Goal: Use online tool/utility: Utilize a website feature to perform a specific function

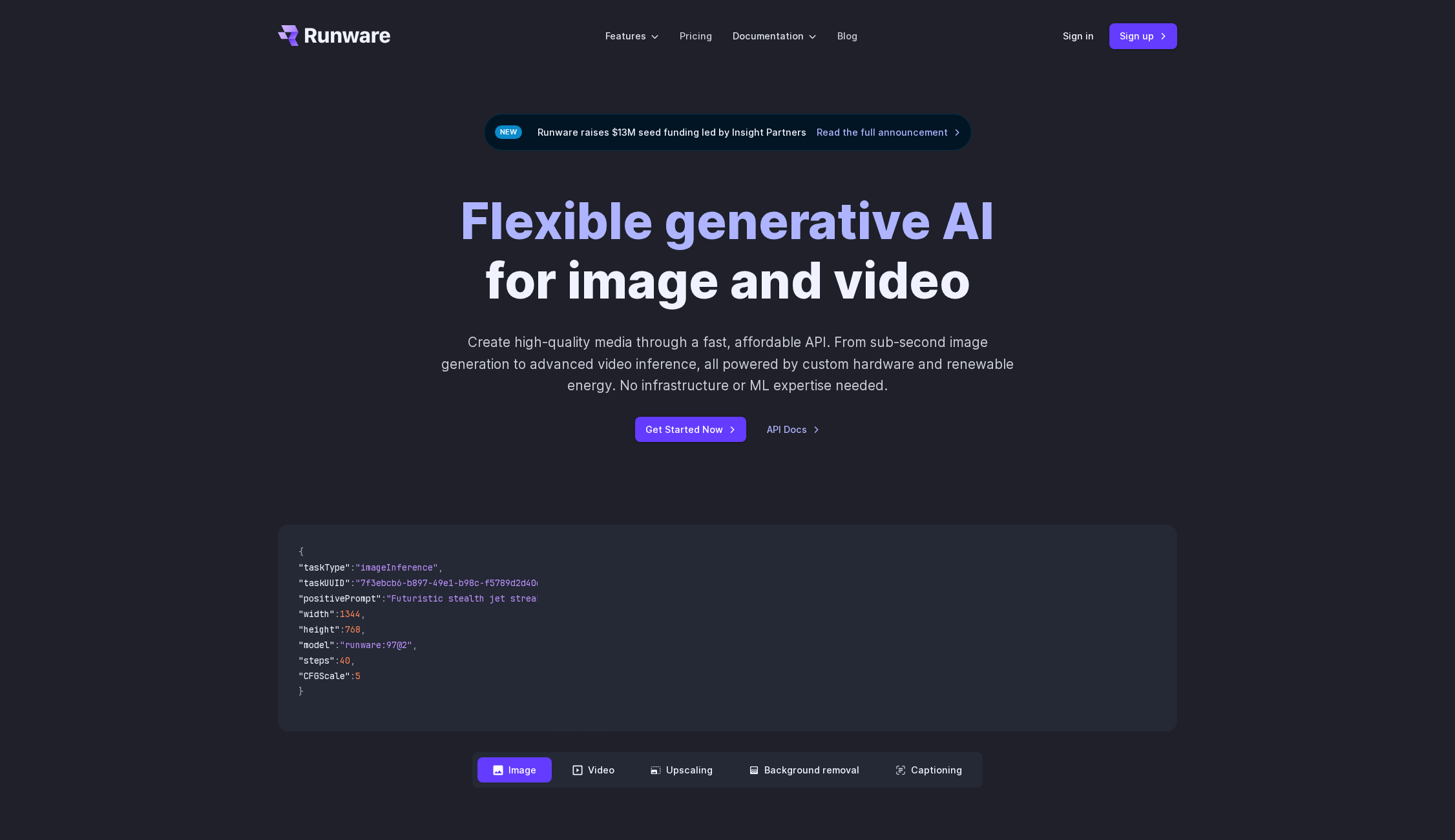
click at [1078, 27] on div "Sign in Sign up" at bounding box center [1119, 35] width 114 height 25
click at [1073, 33] on link "Sign in" at bounding box center [1078, 36] width 31 height 15
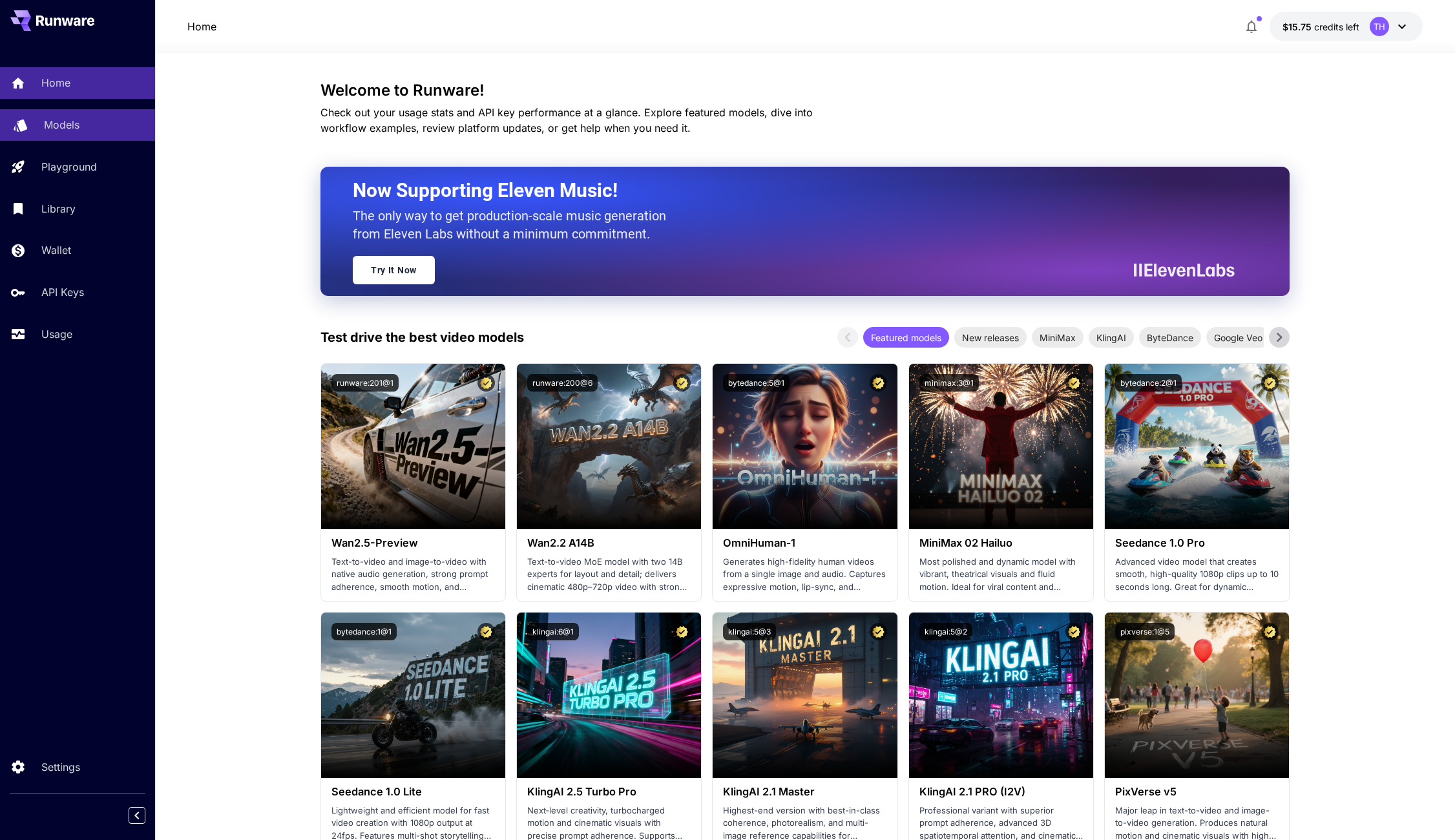
click at [75, 131] on p "Models" at bounding box center [61, 125] width 35 height 16
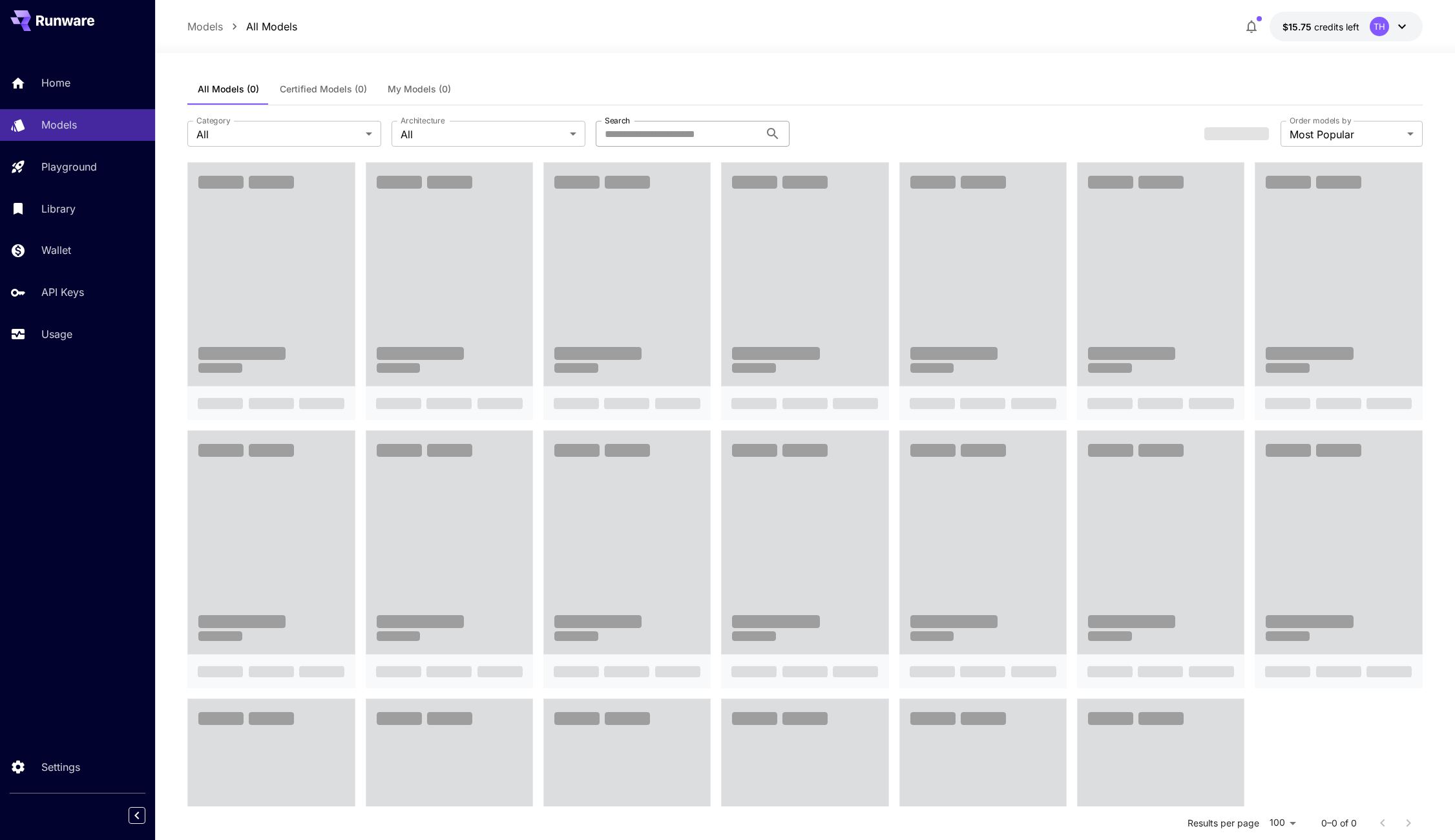
click at [706, 138] on input "Search" at bounding box center [678, 134] width 164 height 26
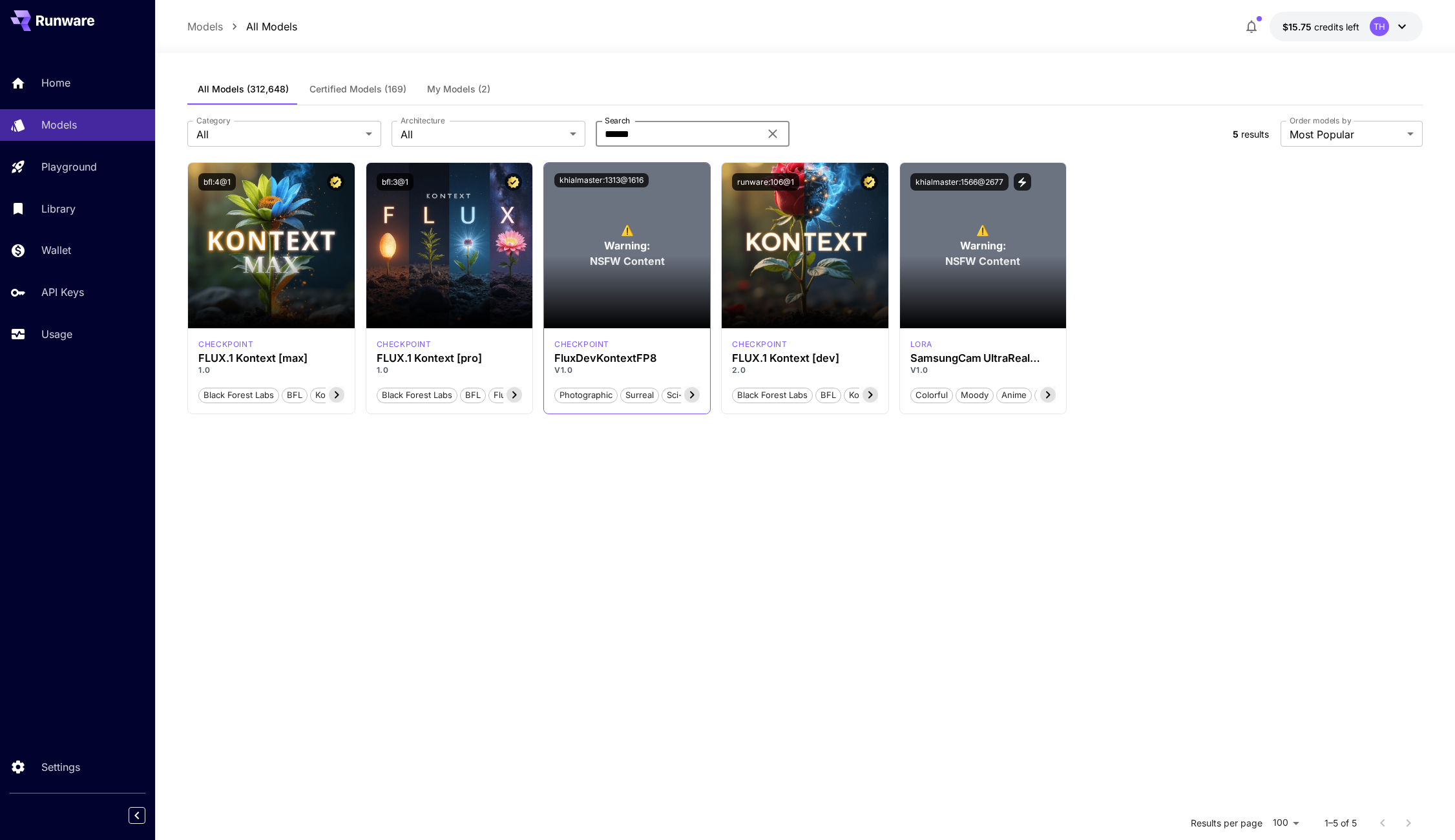
type input "******"
click at [656, 258] on section at bounding box center [627, 292] width 166 height 73
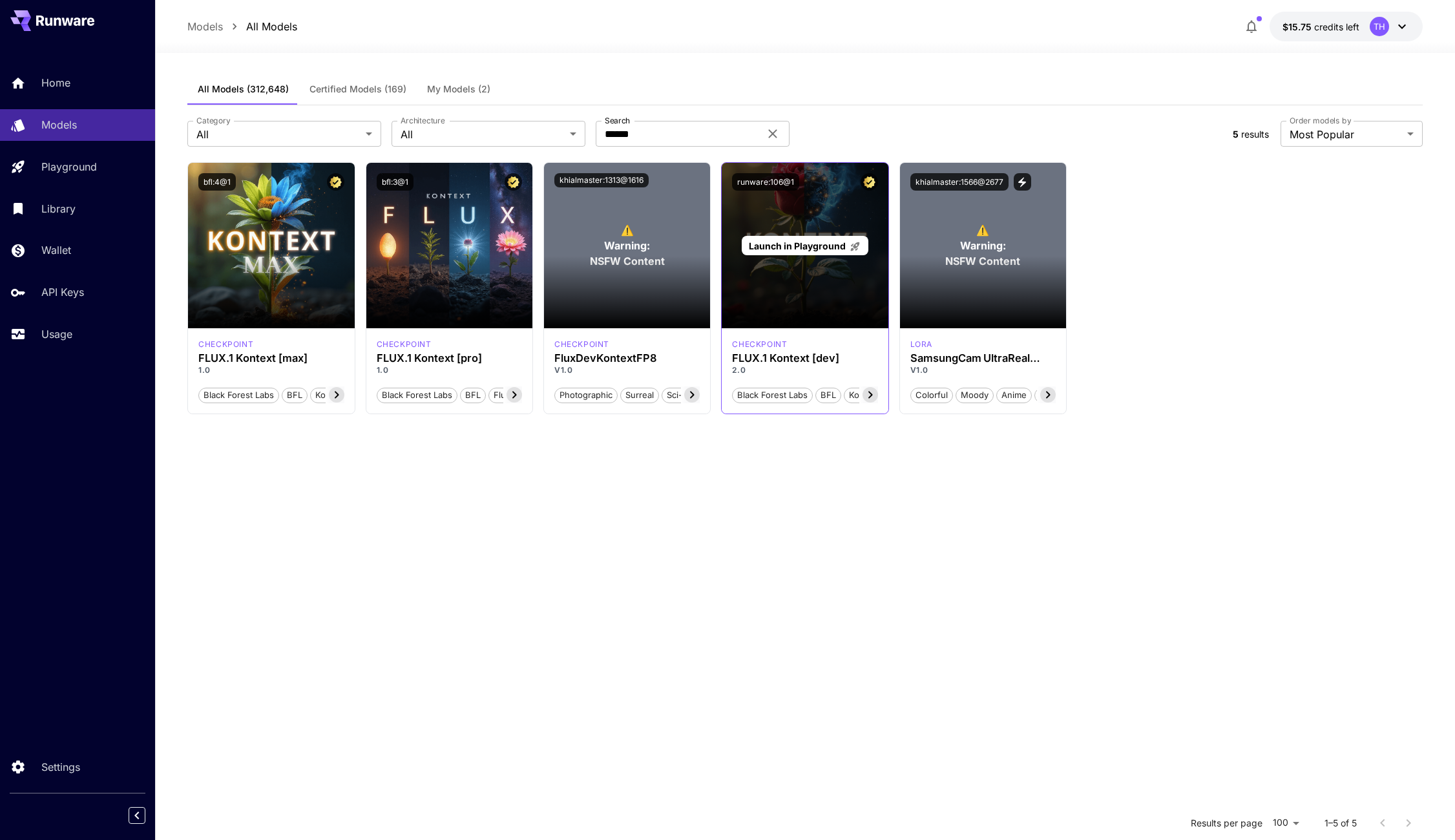
click at [821, 244] on span "Launch in Playground" at bounding box center [797, 246] width 97 height 11
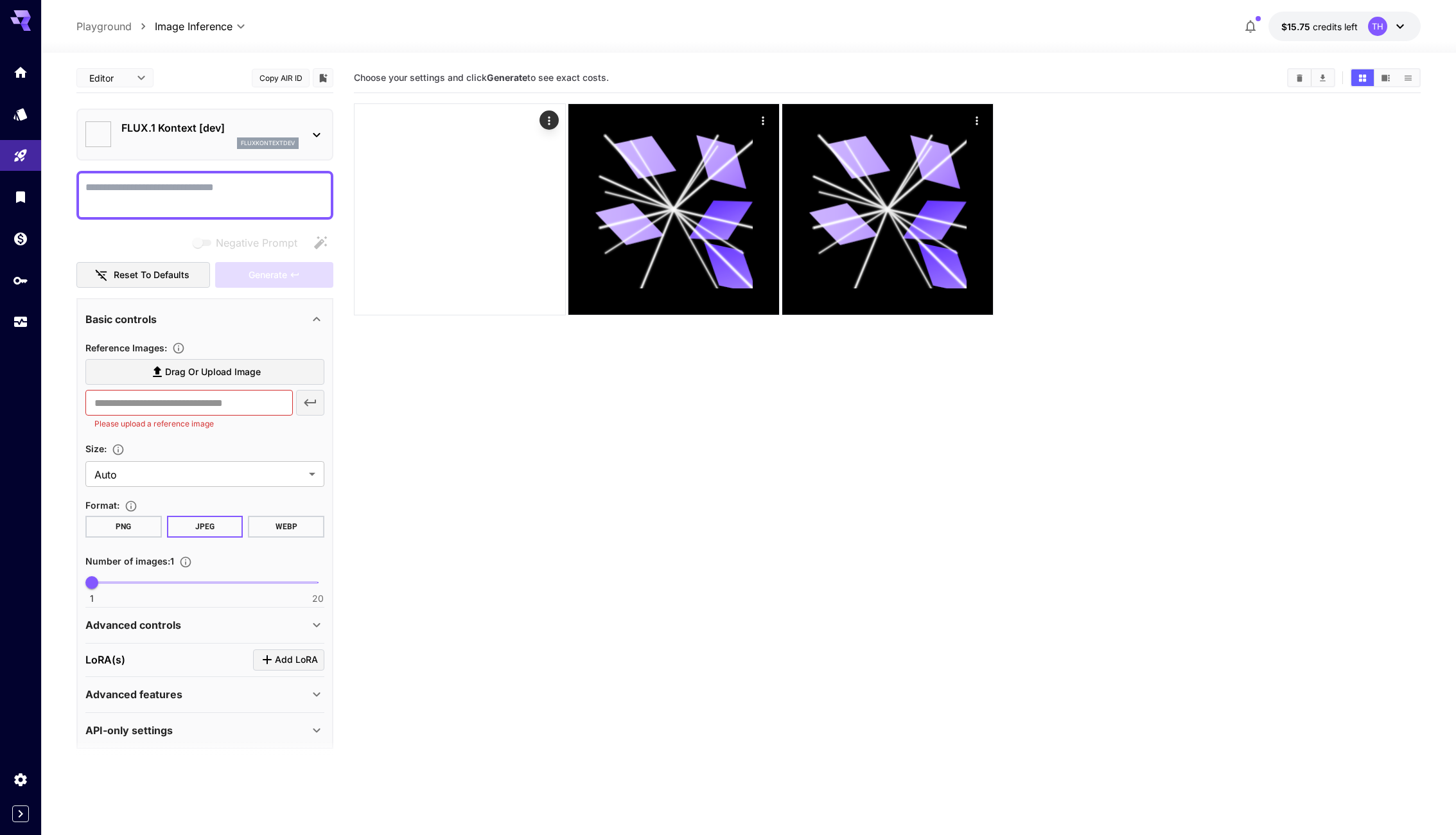
type input "*******"
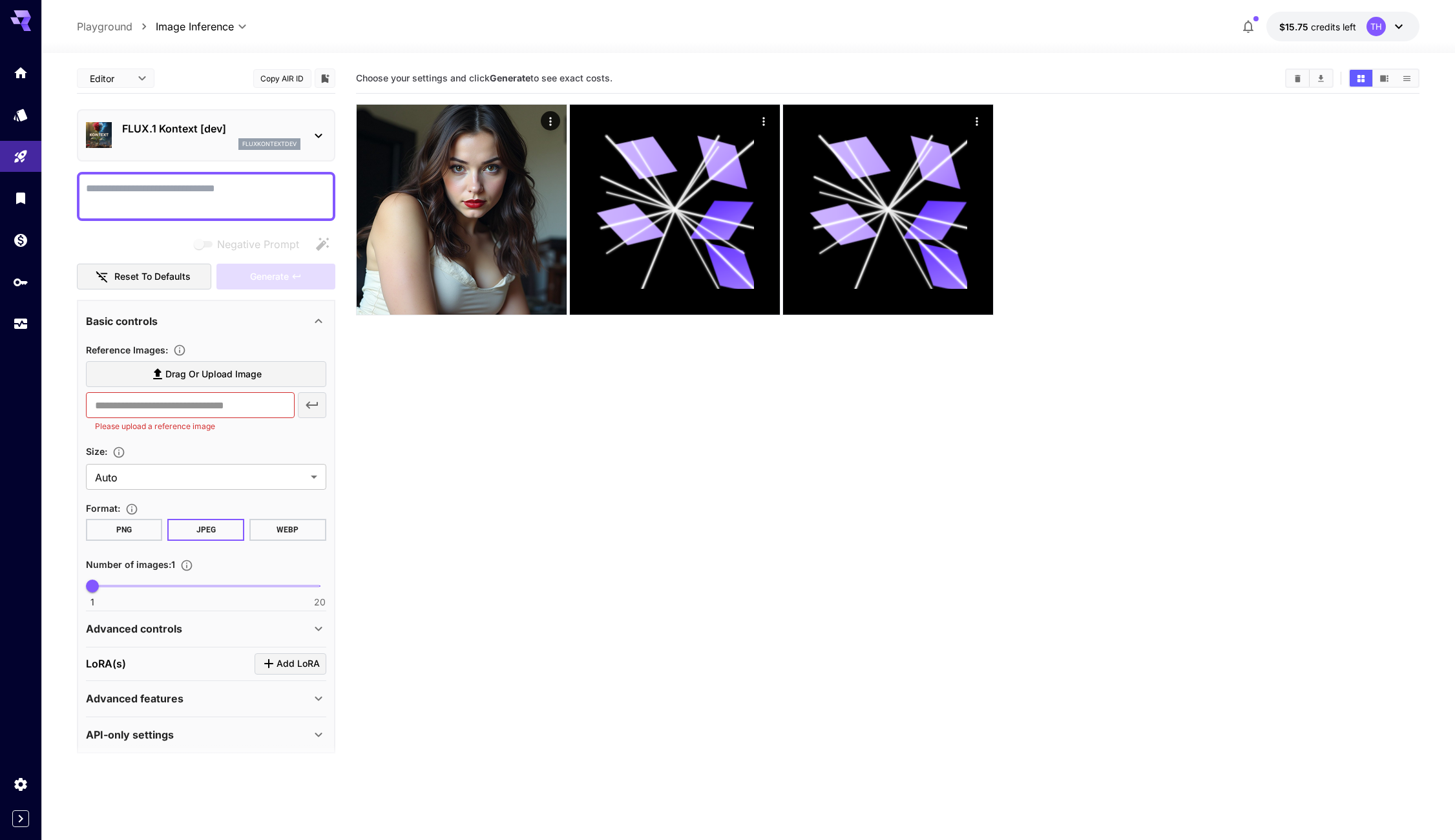
click at [195, 377] on span "Drag or upload image" at bounding box center [213, 374] width 96 height 16
click at [0, 0] on input "Drag or upload image" at bounding box center [0, 0] width 0 height 0
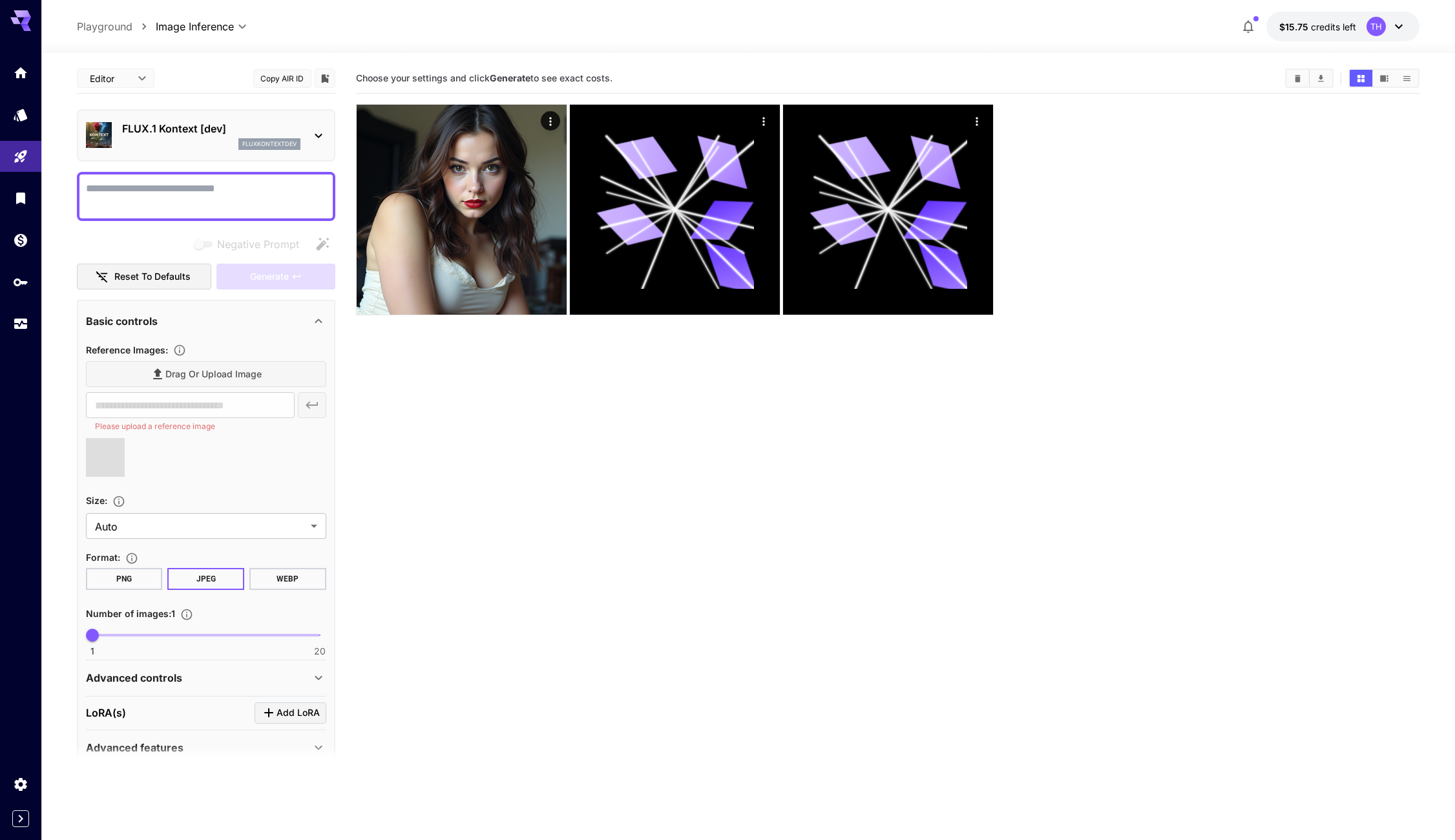
click at [183, 206] on textarea "Negative Prompt" at bounding box center [206, 196] width 241 height 31
type textarea "*******"
type input "**********"
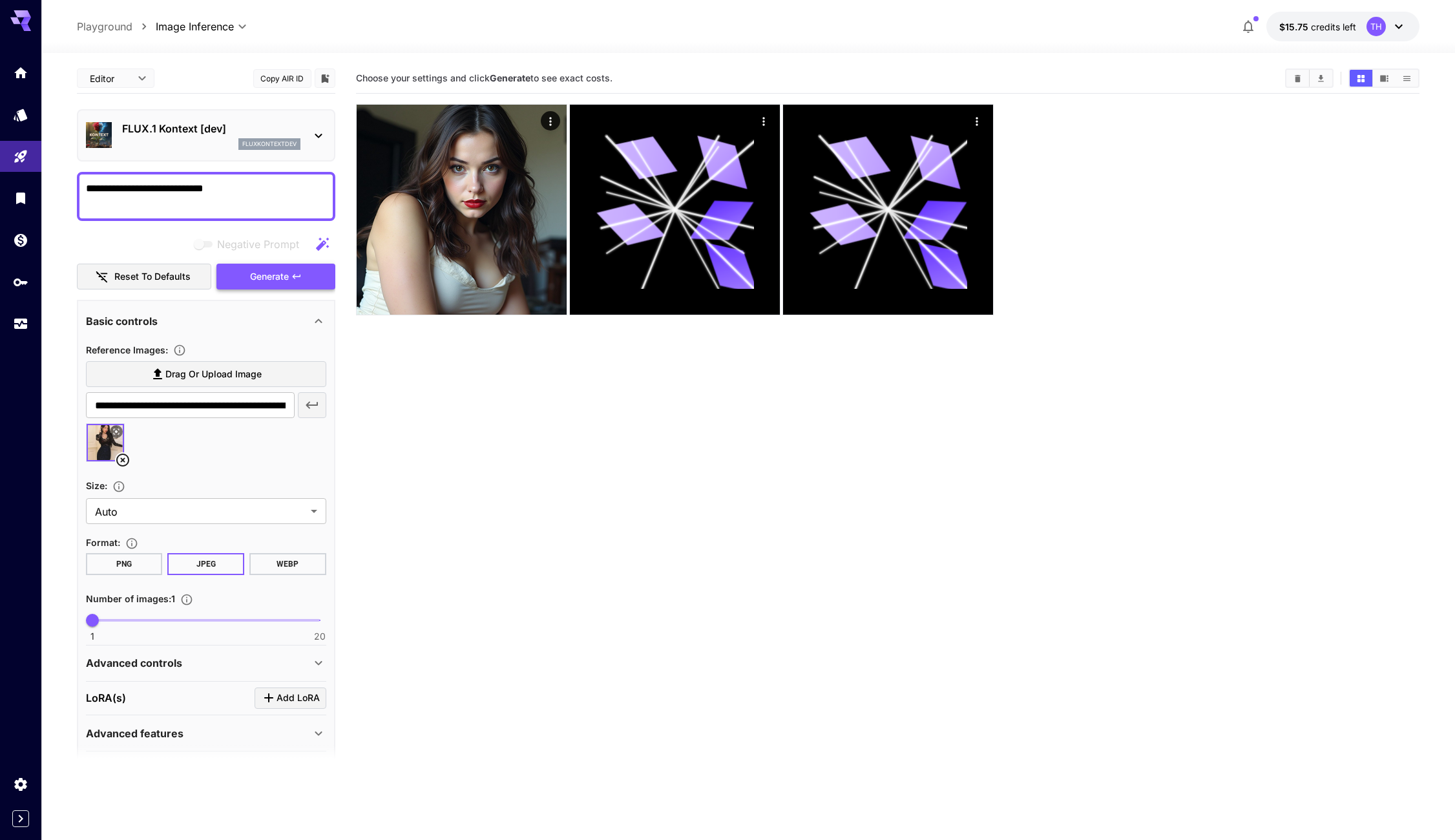
type textarea "**********"
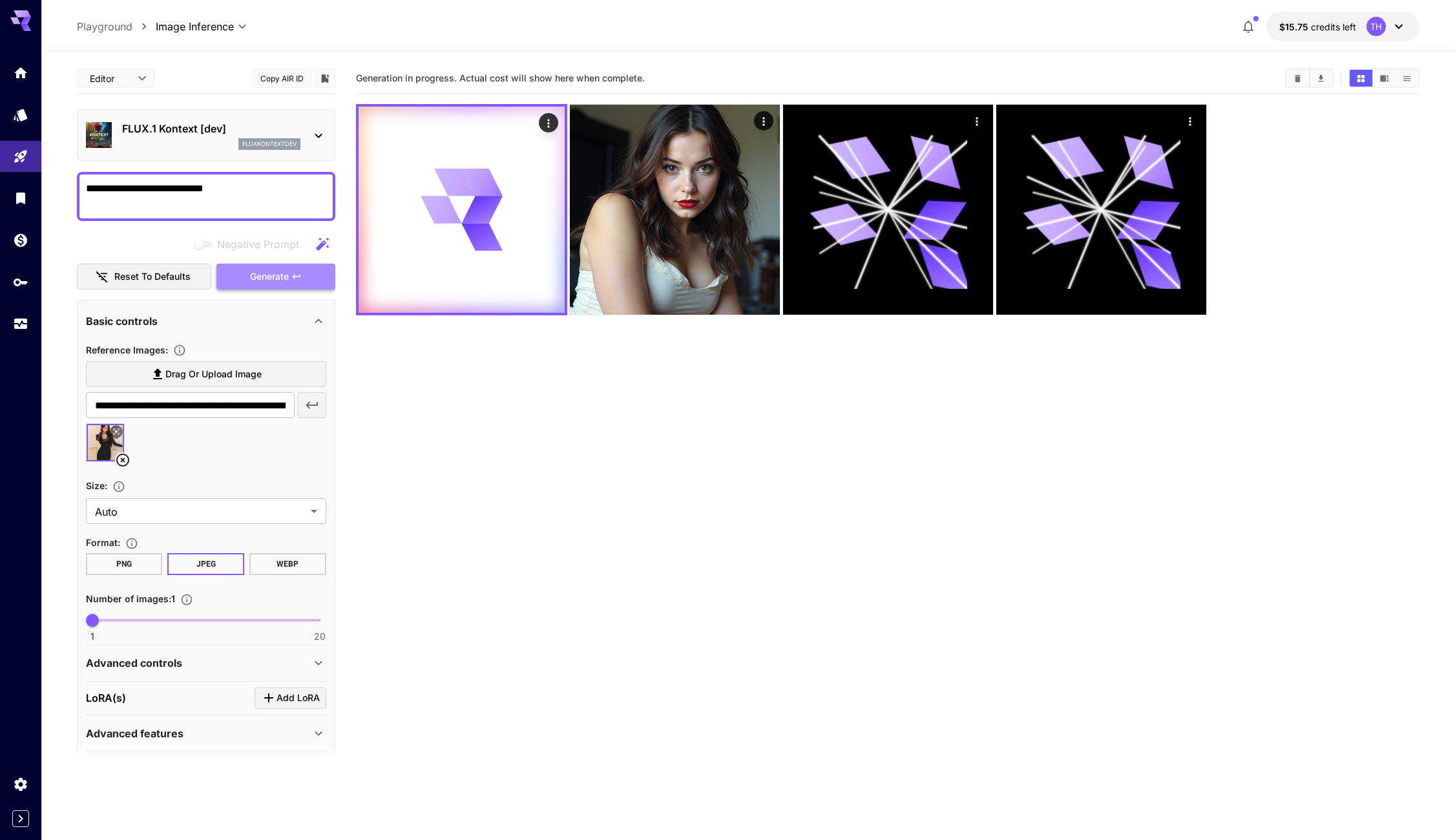
click at [287, 273] on span "Generate" at bounding box center [269, 277] width 39 height 16
click at [293, 695] on span "Add LoRA" at bounding box center [298, 698] width 43 height 16
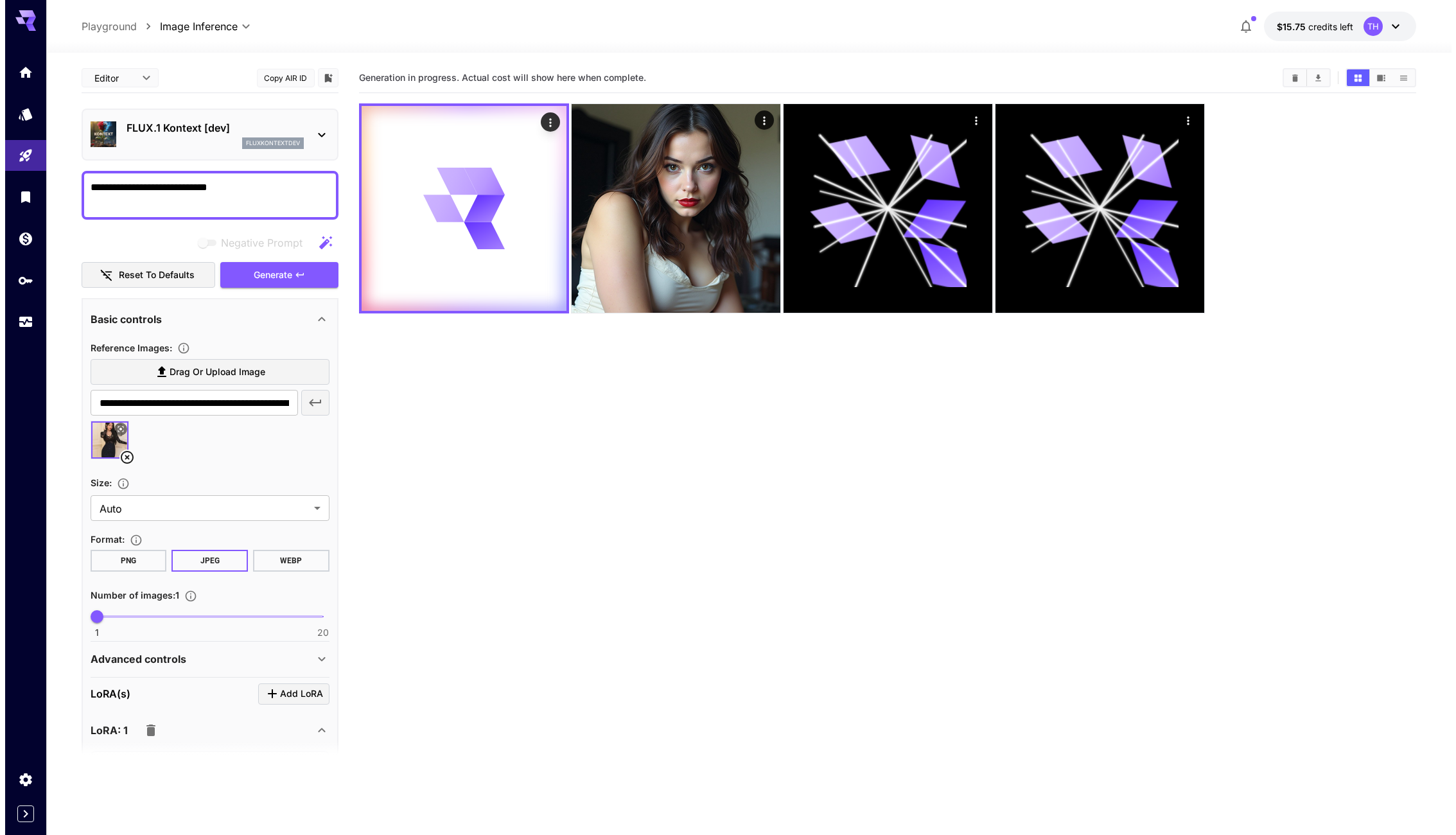
scroll to position [129, 0]
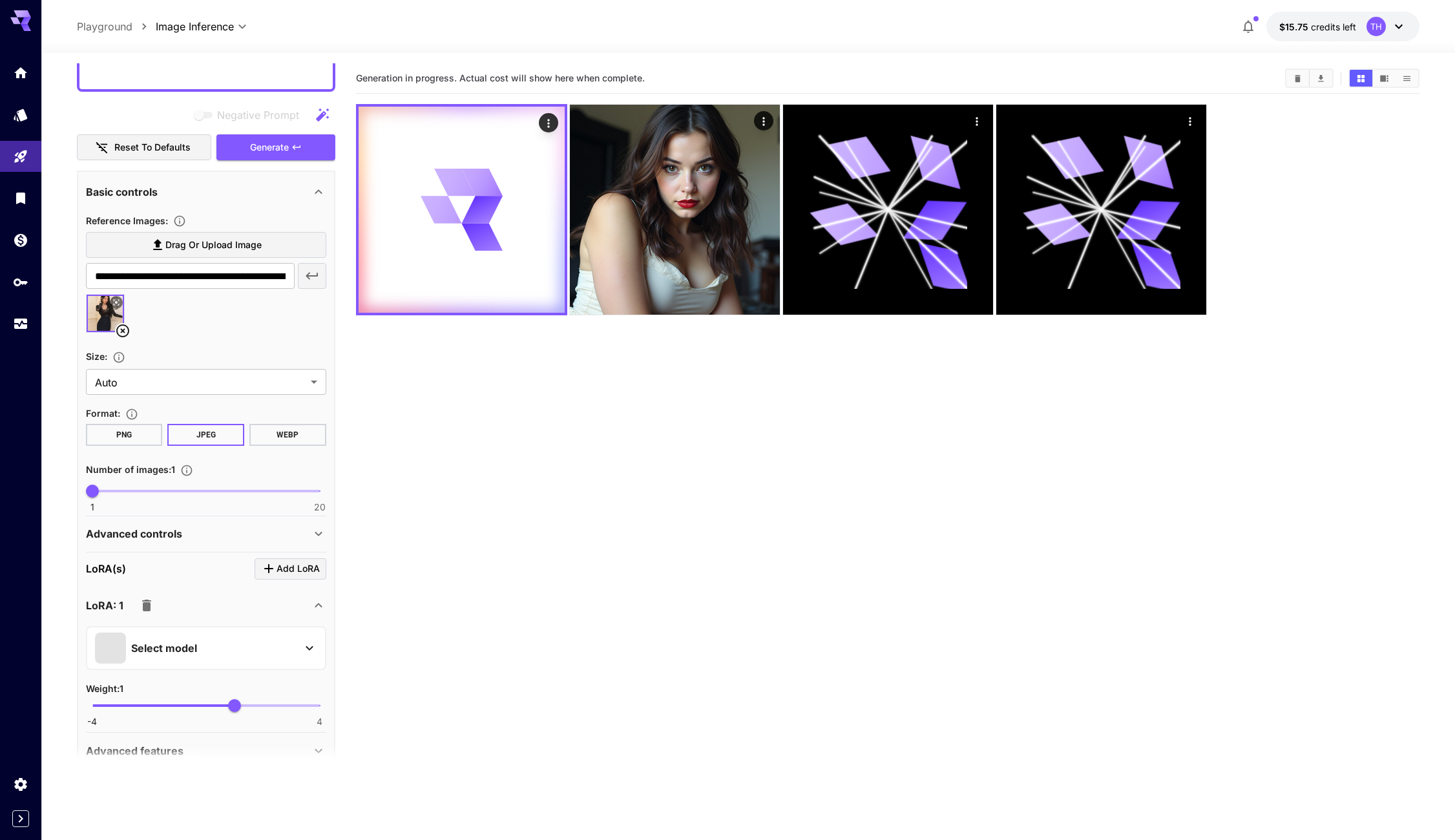
click at [281, 642] on div "Select model" at bounding box center [195, 647] width 202 height 31
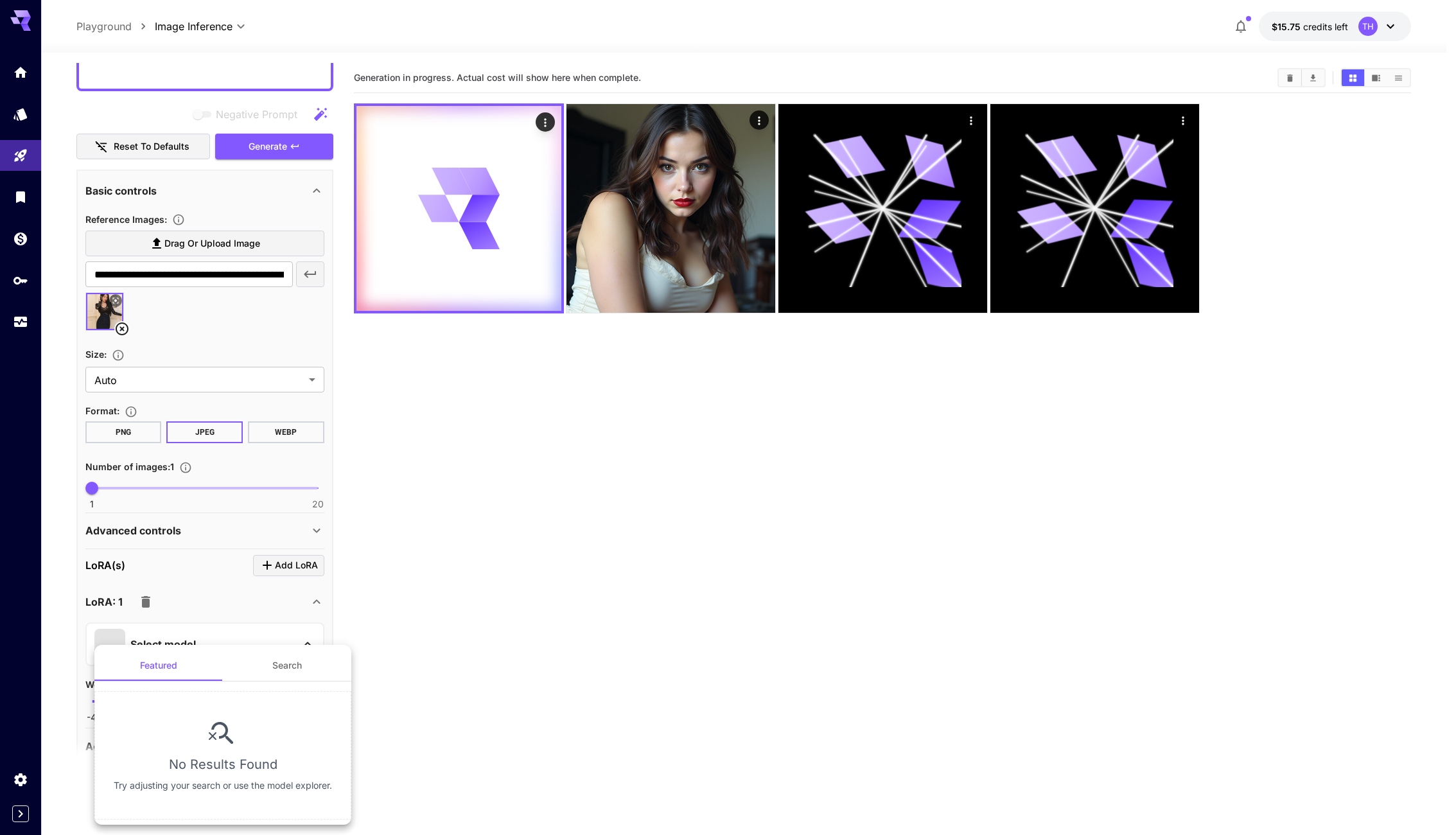
click at [288, 658] on button "Search" at bounding box center [287, 665] width 129 height 31
click at [175, 701] on input "text" at bounding box center [223, 704] width 231 height 26
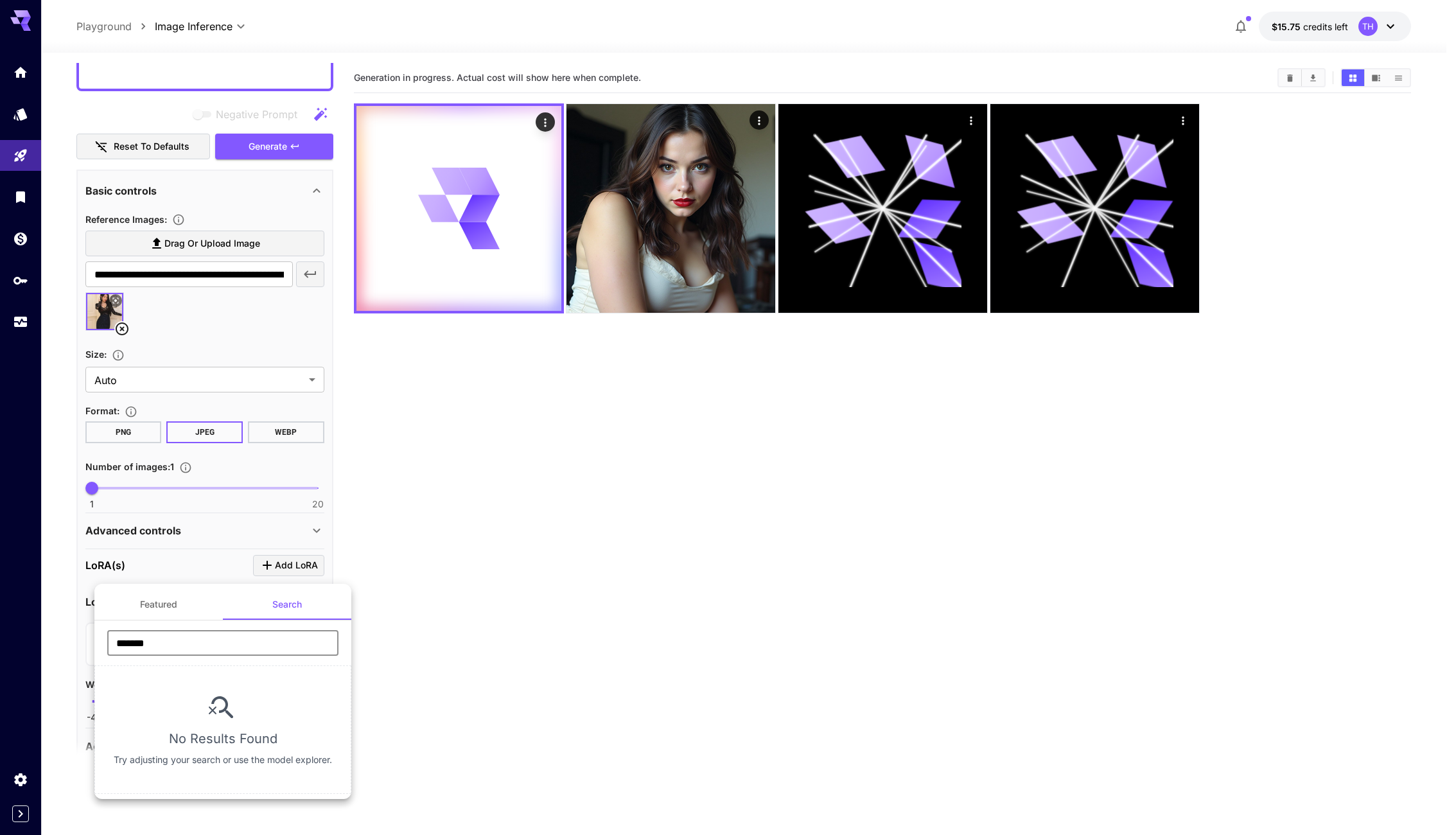
click at [147, 654] on input "*******" at bounding box center [223, 643] width 231 height 26
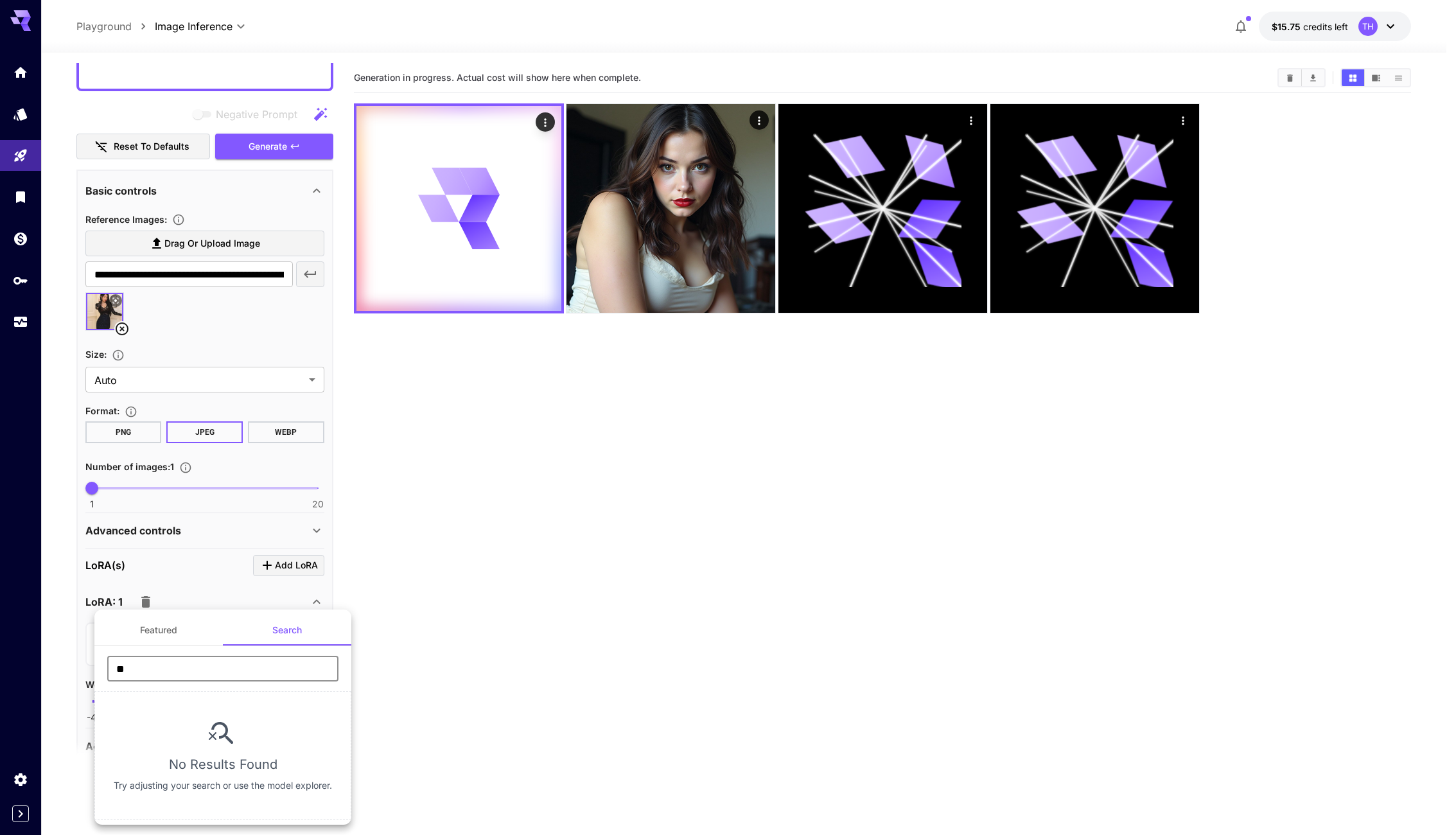
type input "*"
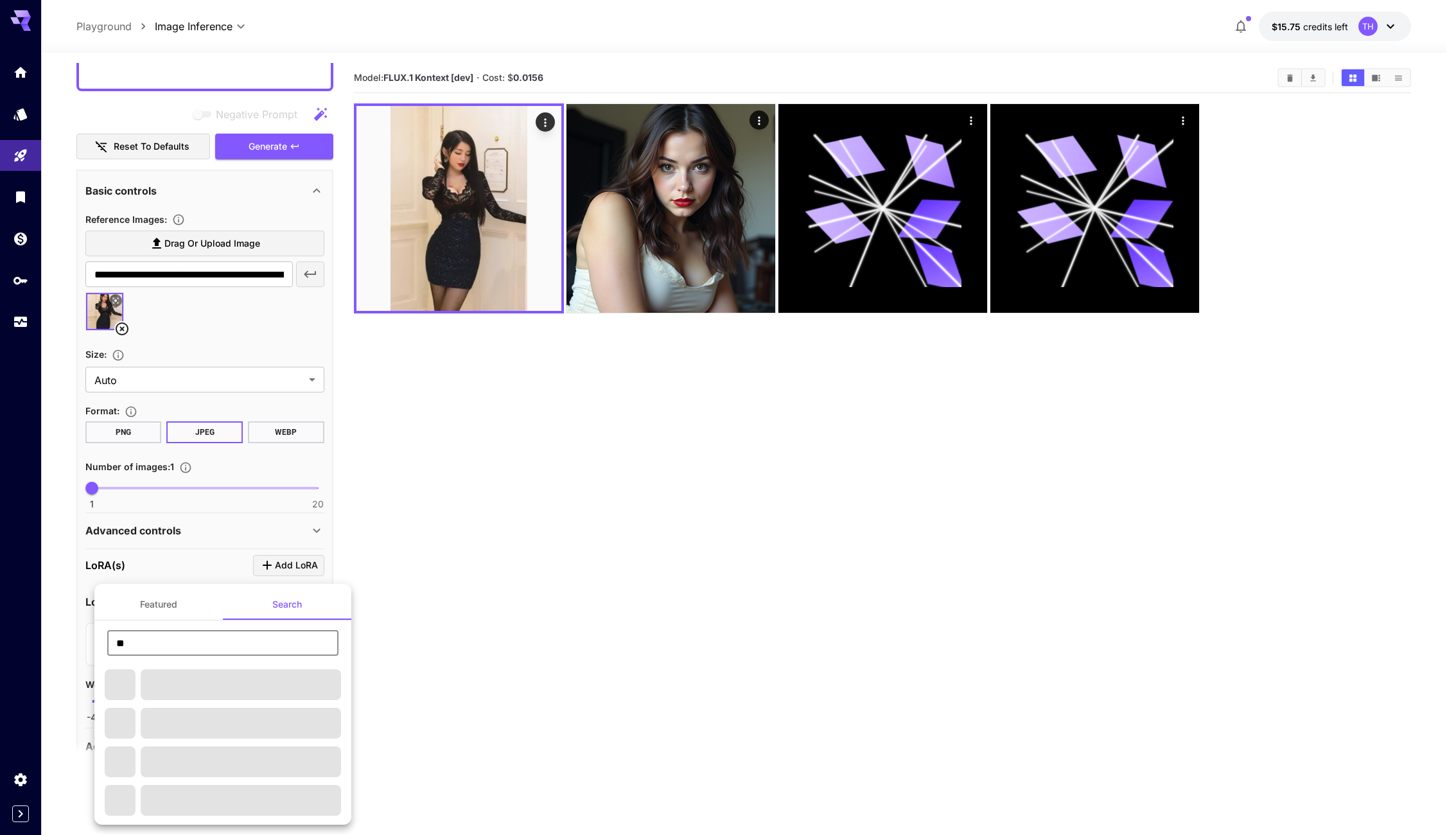
type input "***"
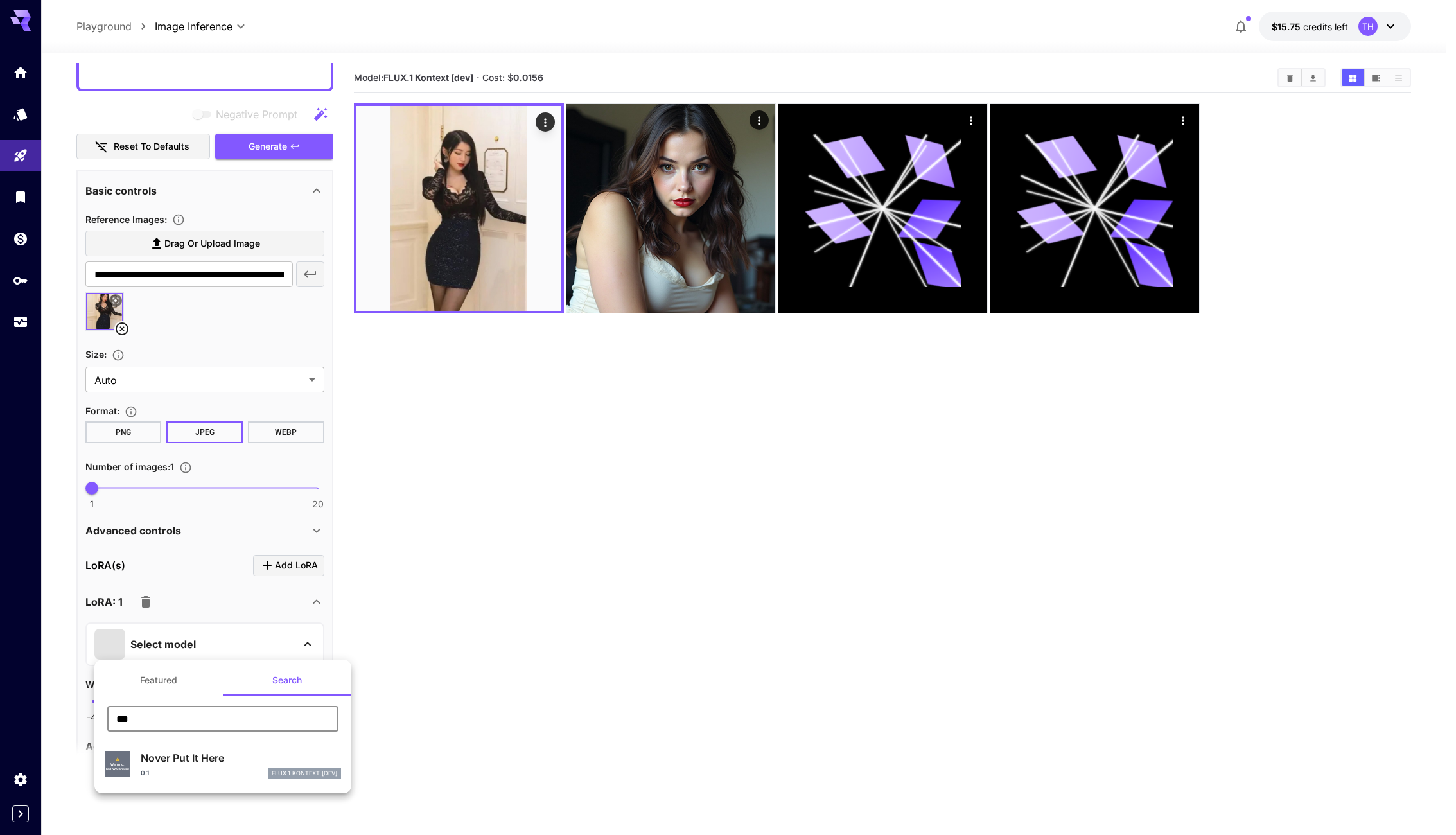
click at [181, 724] on input "***" at bounding box center [223, 719] width 231 height 26
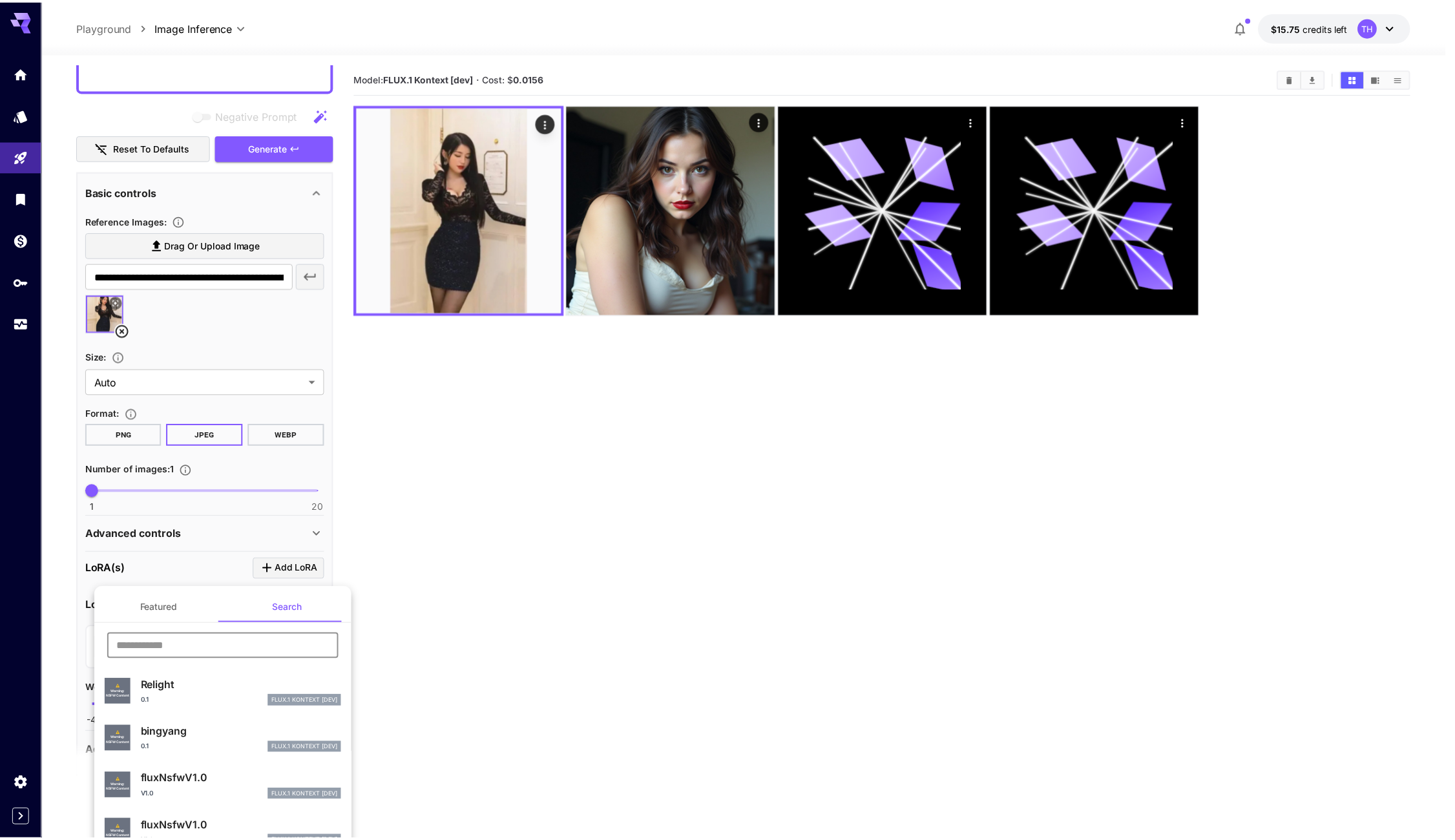
scroll to position [43, 0]
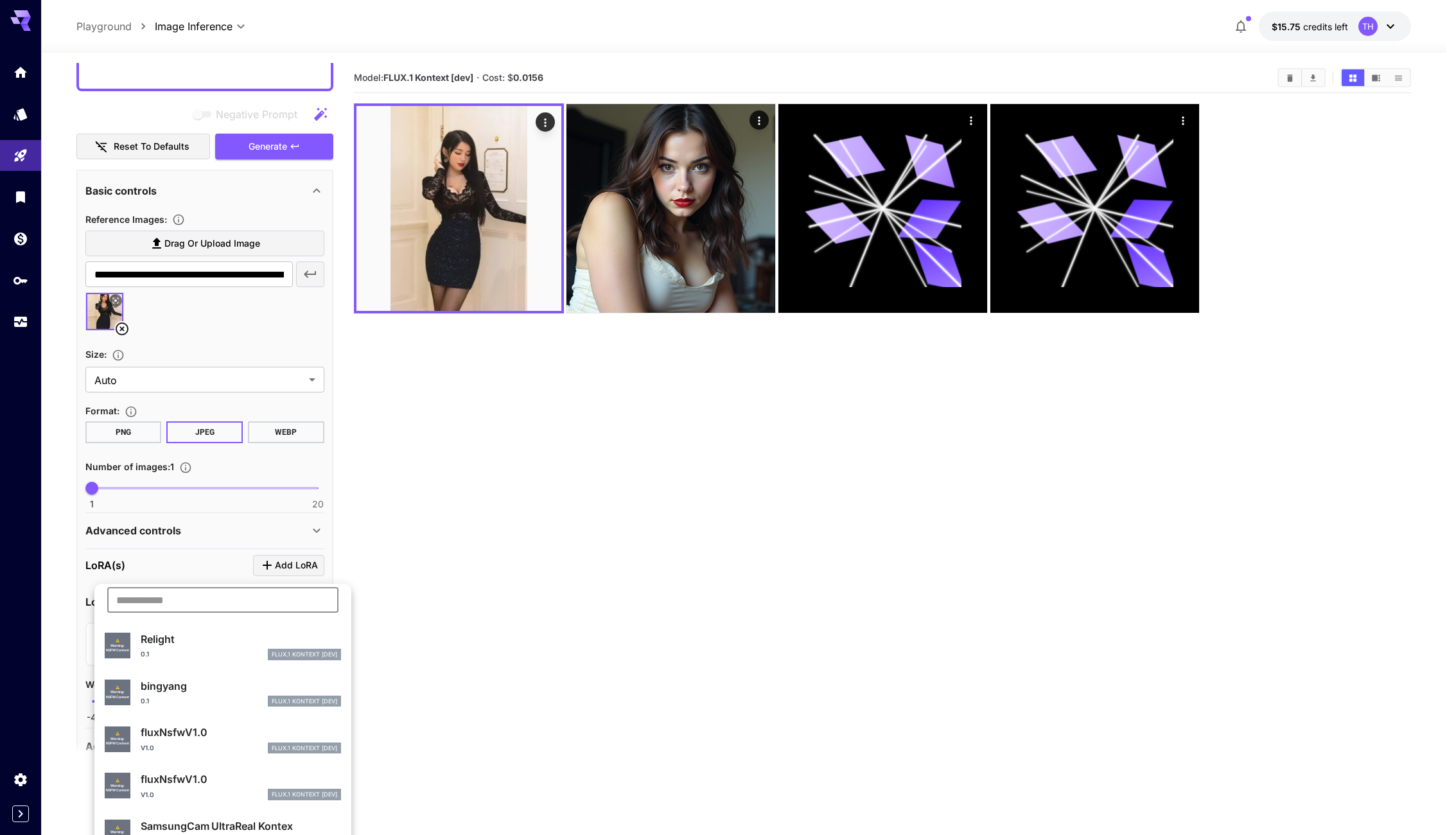
click at [214, 741] on div "fluxNsfwV1.0 V1.0 FLUX.1 Kontext [dev]" at bounding box center [241, 739] width 201 height 29
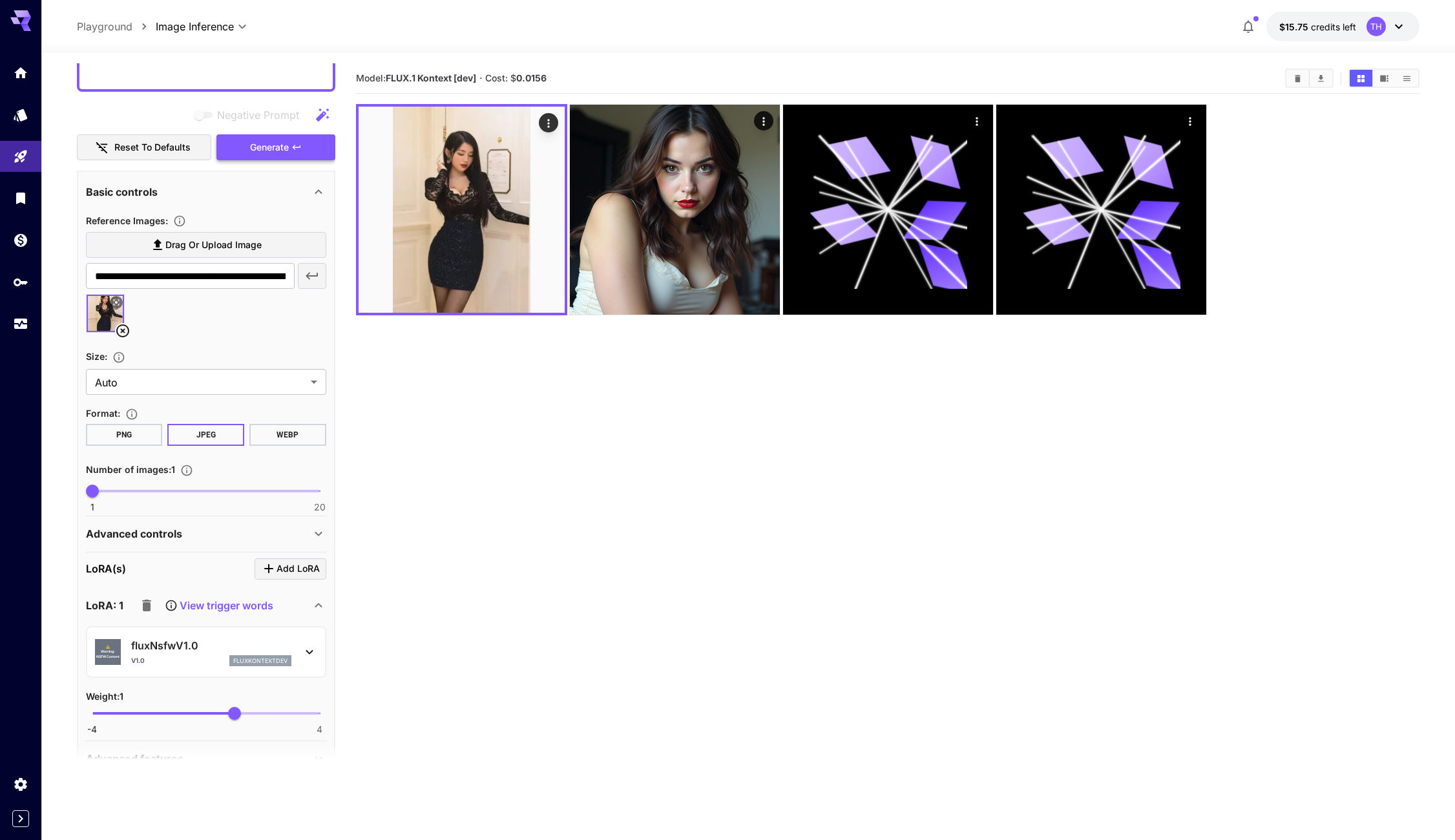
click at [294, 146] on icon "button" at bounding box center [295, 147] width 8 height 4
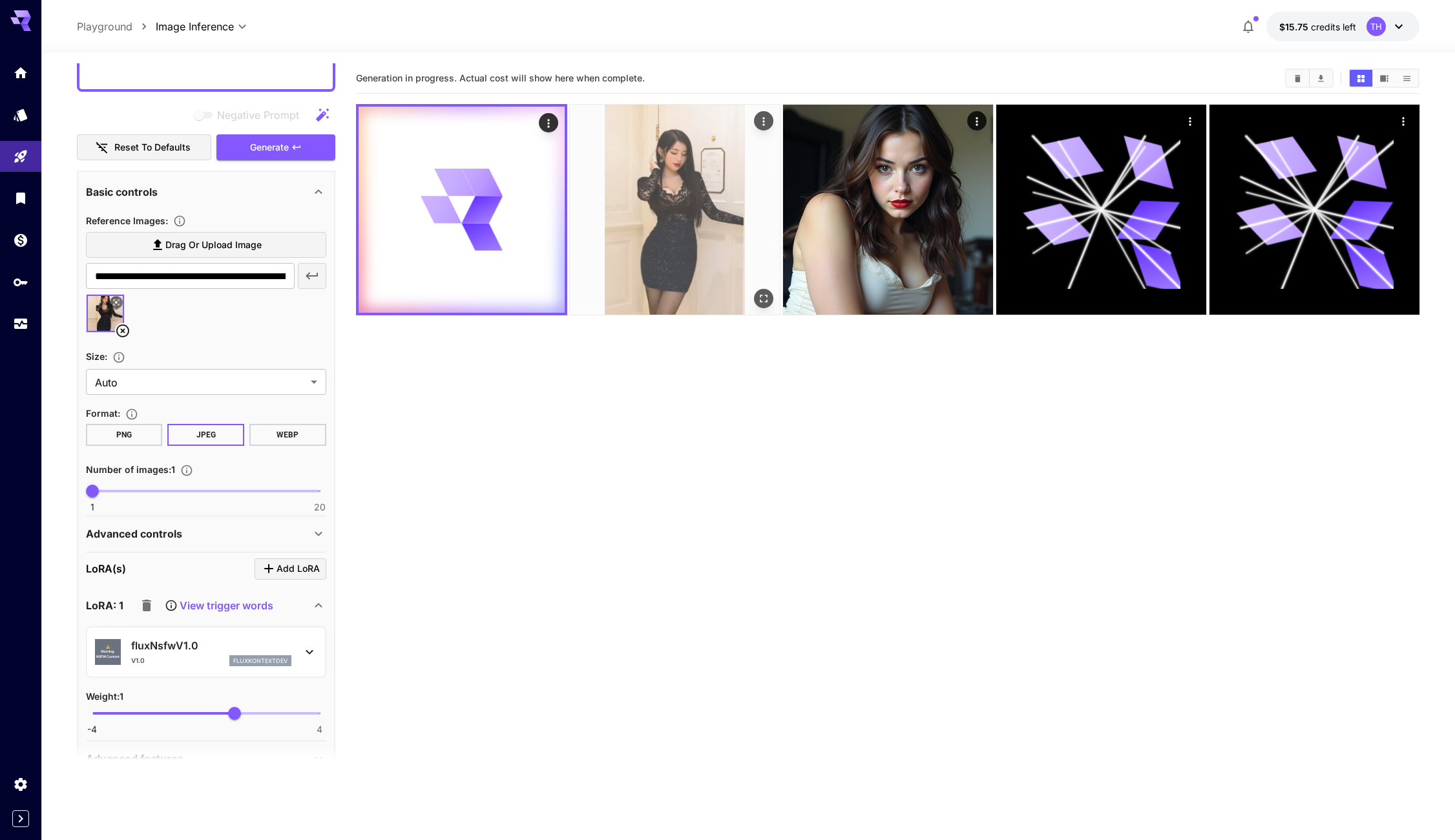
click at [657, 198] on img at bounding box center [675, 210] width 210 height 210
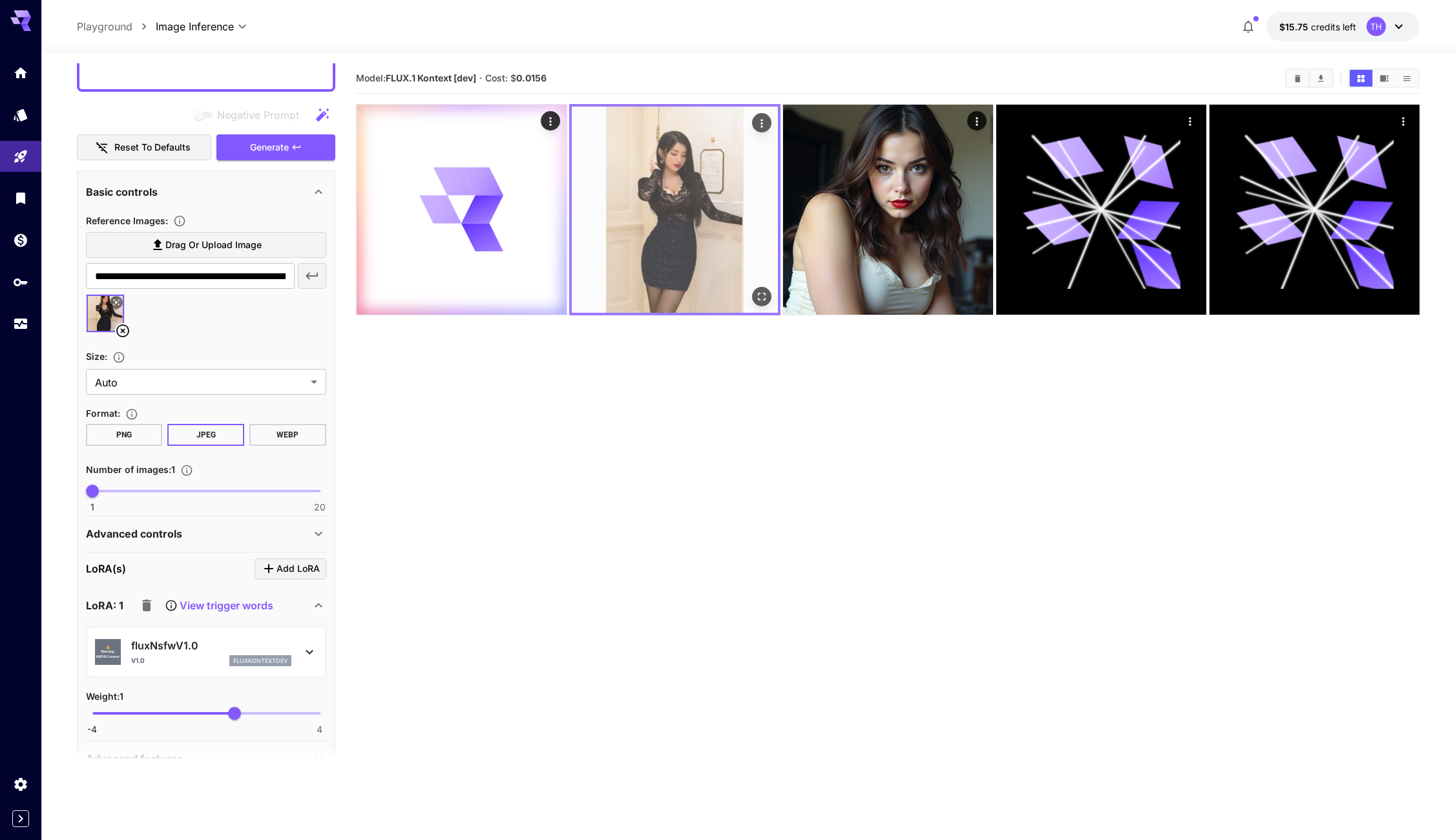
click at [619, 183] on img at bounding box center [675, 209] width 206 height 206
click at [755, 292] on icon "Open in fullscreen" at bounding box center [761, 297] width 13 height 13
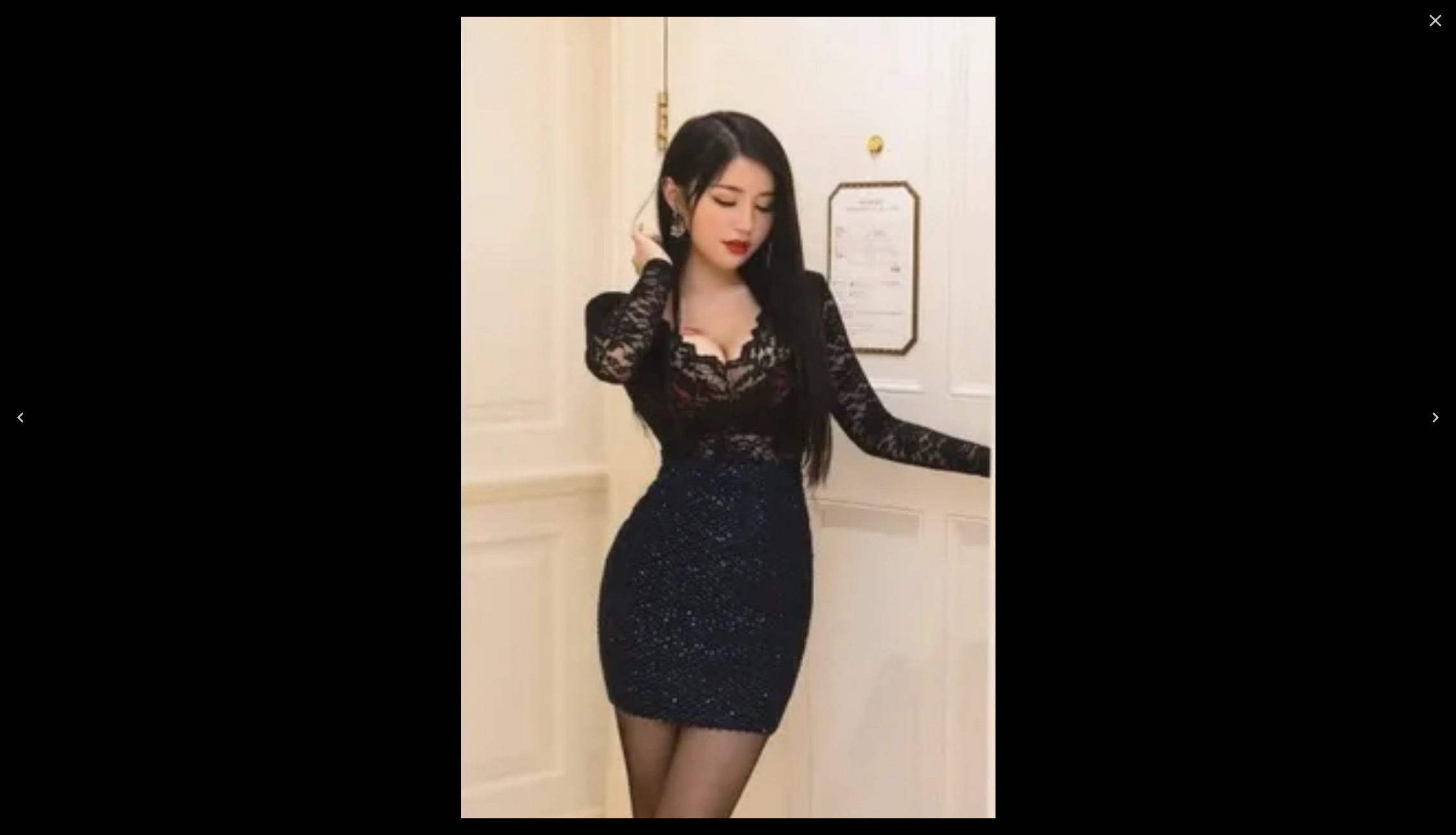
click at [1158, 352] on div at bounding box center [728, 417] width 1456 height 835
click at [1426, 21] on icon "Close" at bounding box center [1435, 20] width 21 height 21
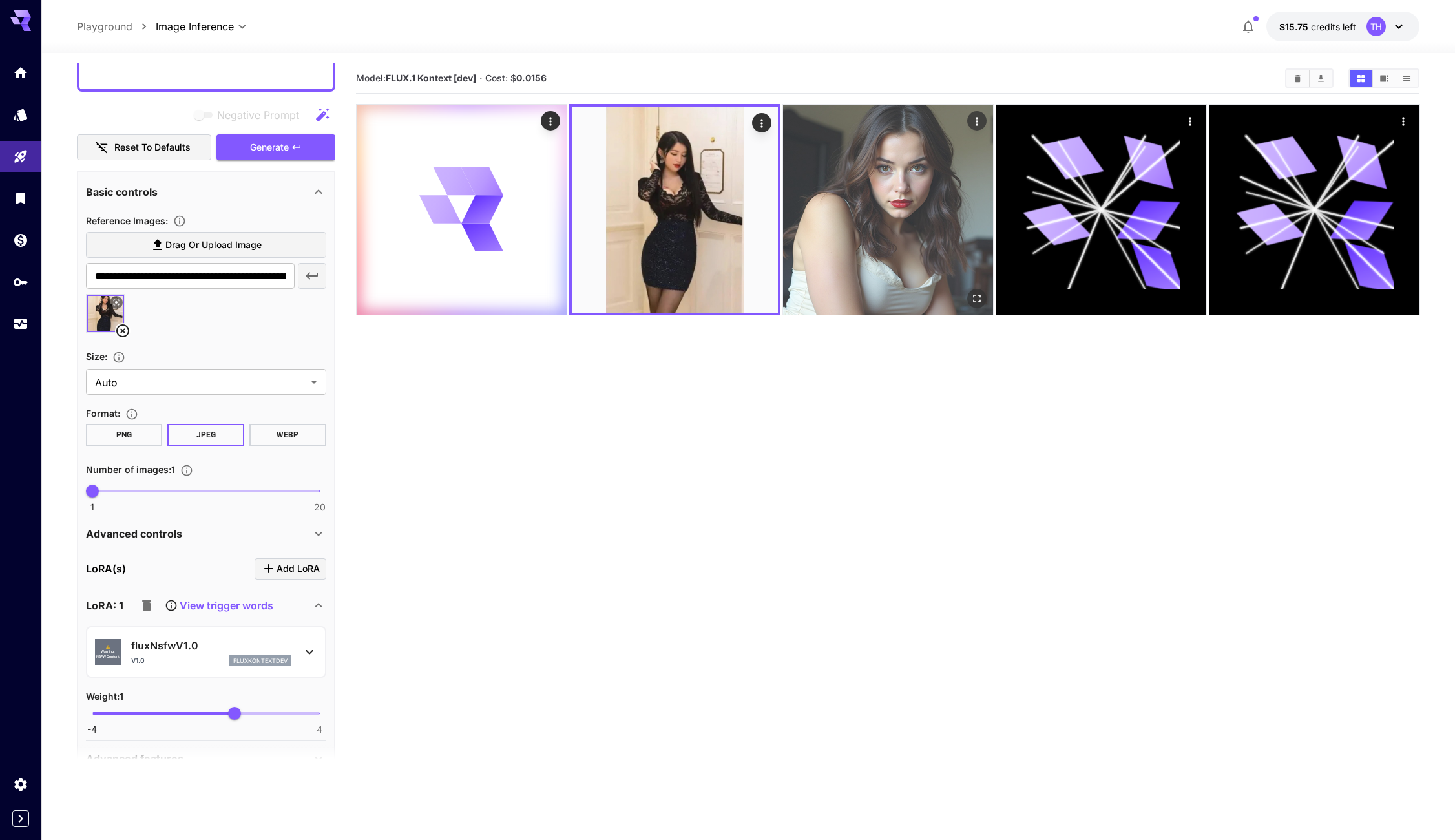
click at [952, 171] on img at bounding box center [888, 210] width 210 height 210
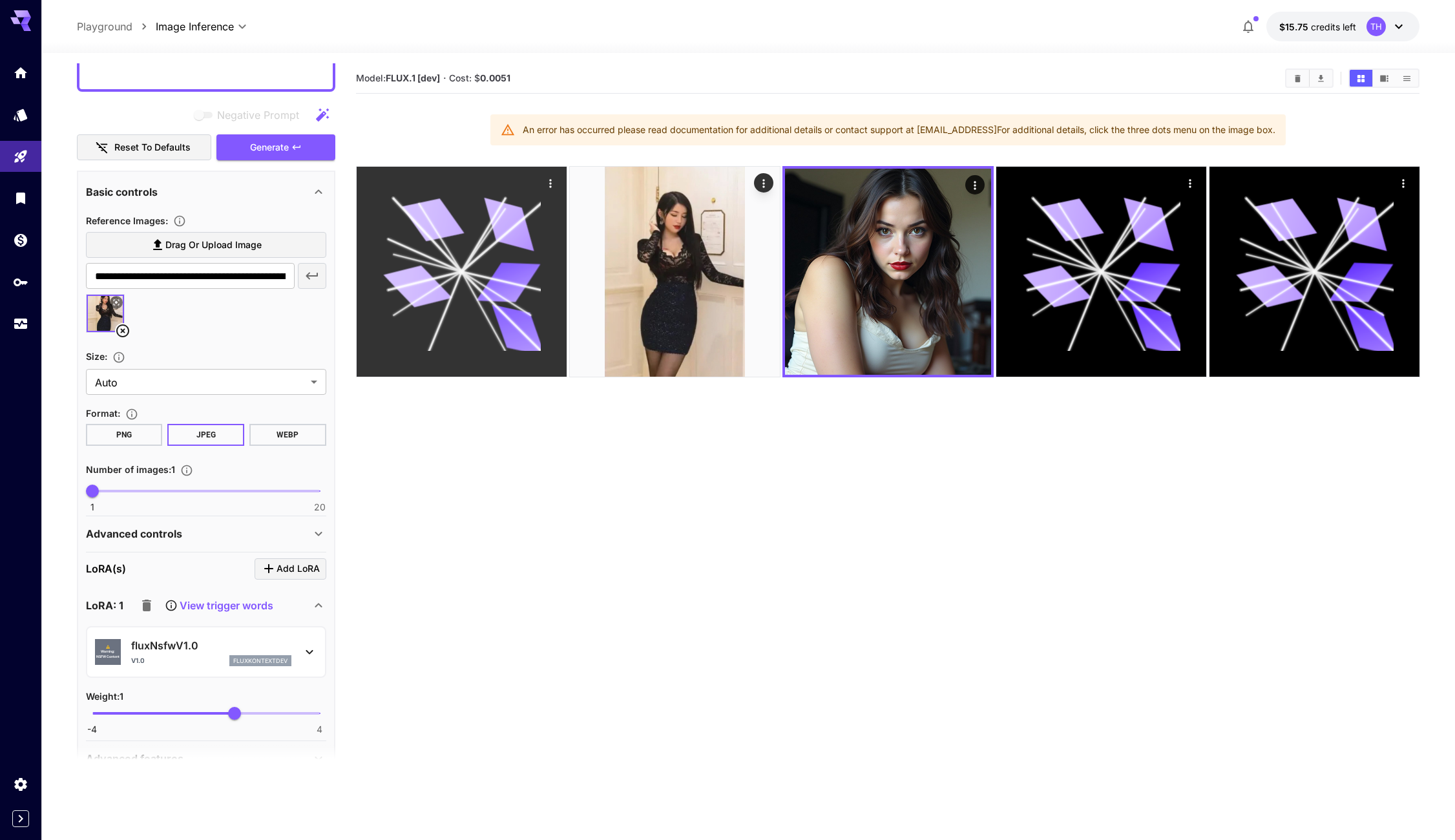
click at [485, 285] on icon at bounding box center [461, 272] width 157 height 157
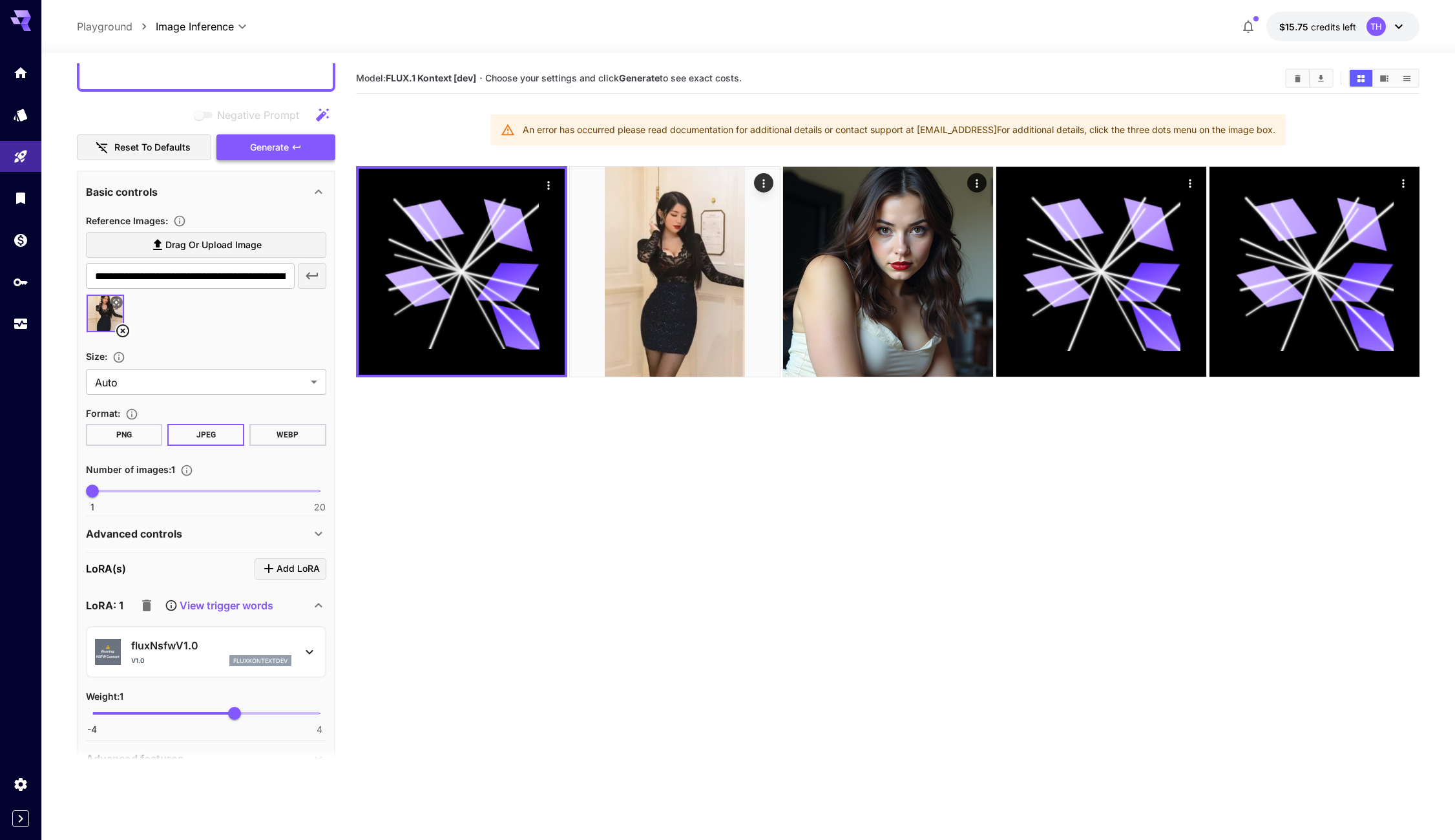
click at [279, 153] on span "Generate" at bounding box center [269, 147] width 39 height 16
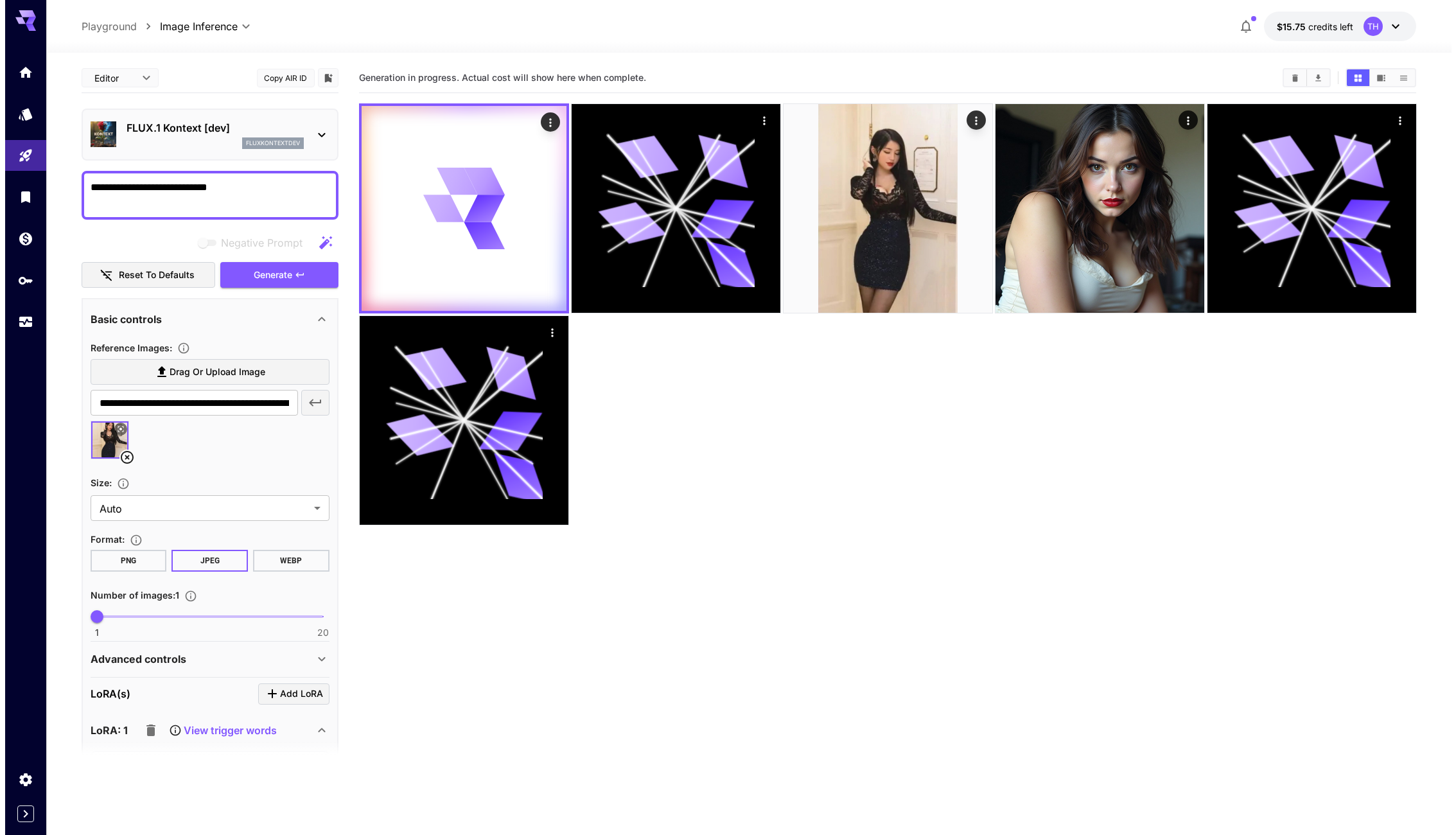
scroll to position [196, 0]
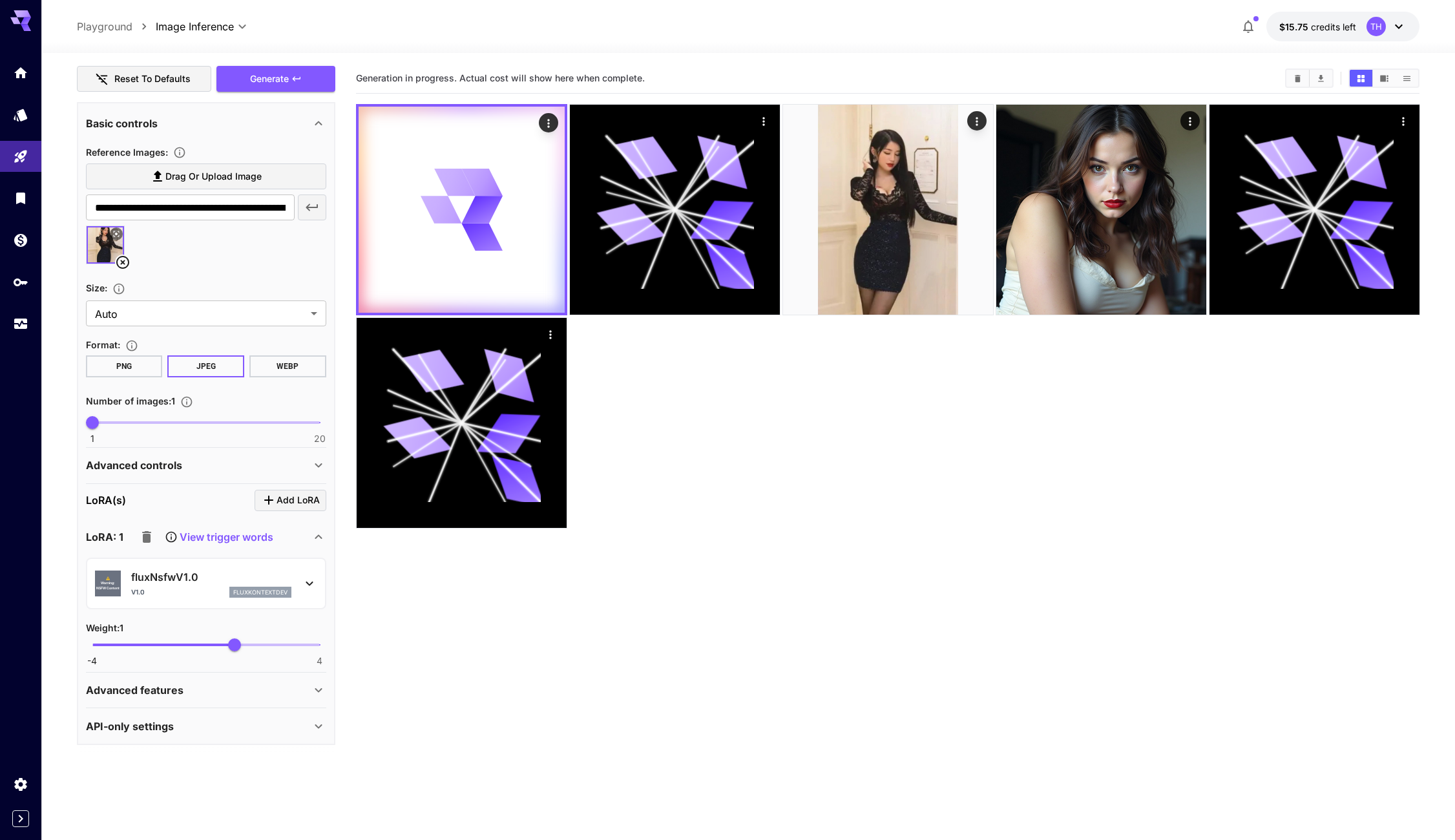
click at [310, 578] on icon at bounding box center [310, 583] width 16 height 16
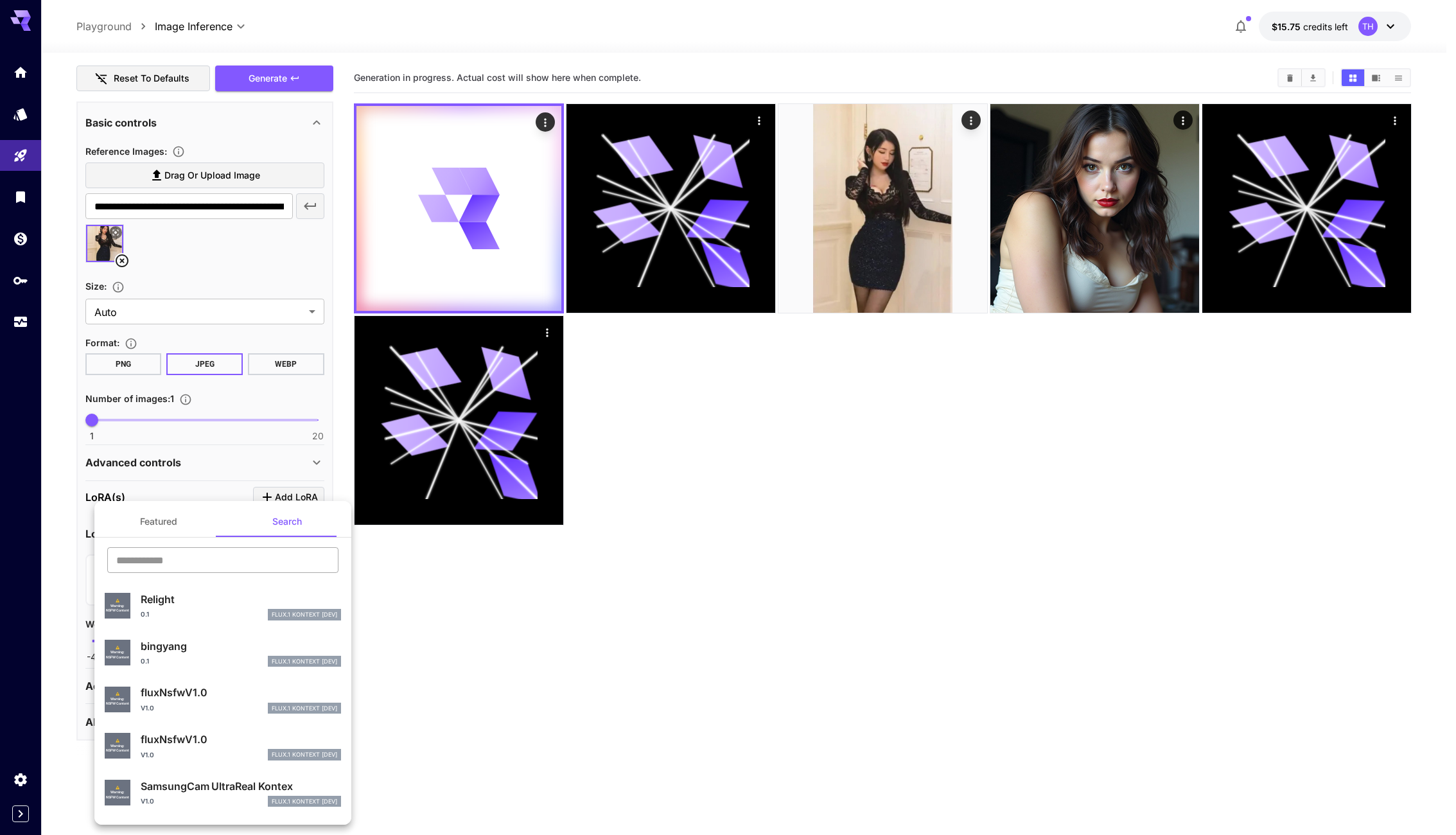
click at [292, 555] on input "text" at bounding box center [223, 560] width 231 height 26
click at [160, 516] on button "Featured" at bounding box center [159, 521] width 129 height 31
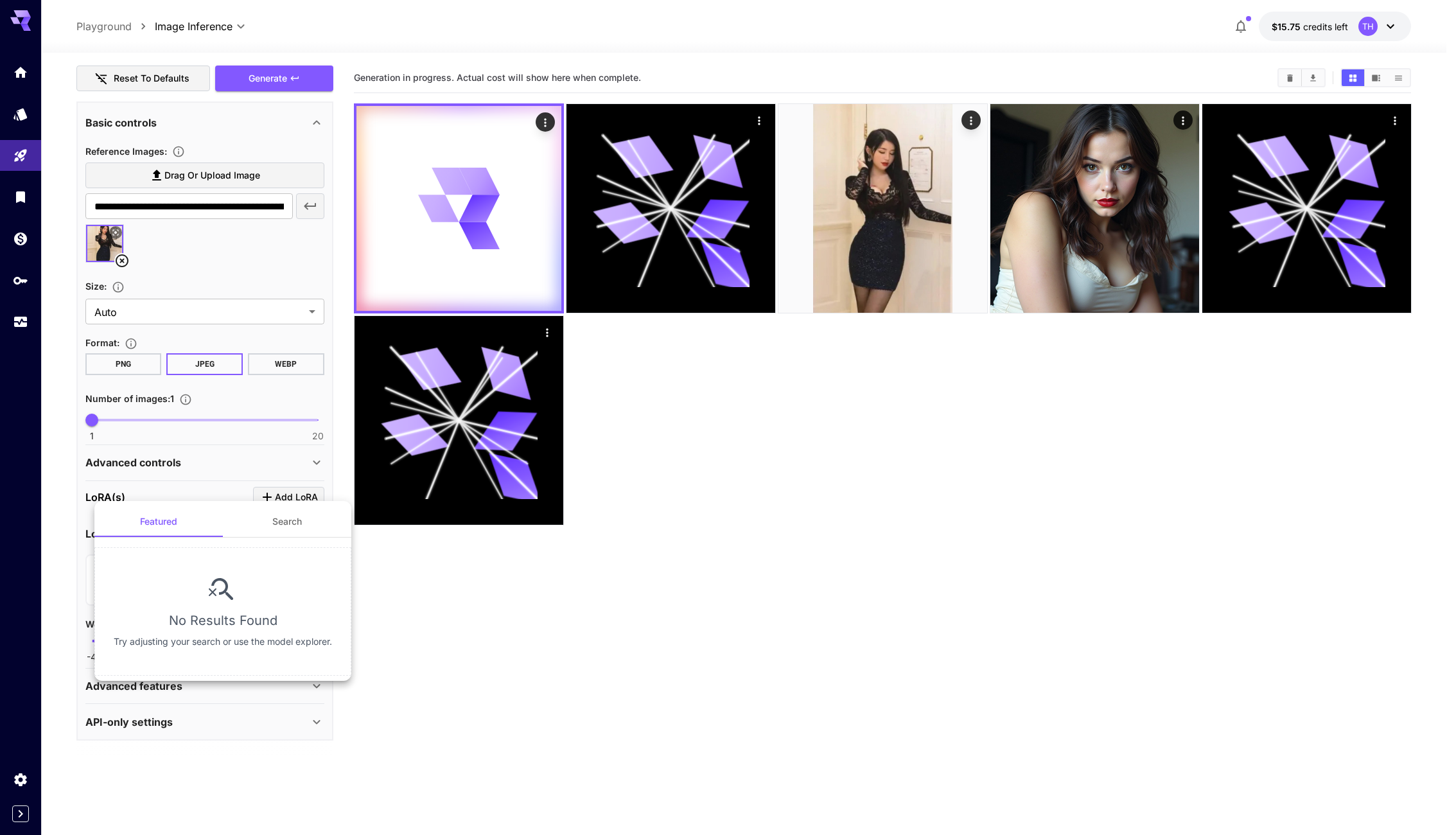
click at [265, 514] on button "Search" at bounding box center [287, 521] width 129 height 31
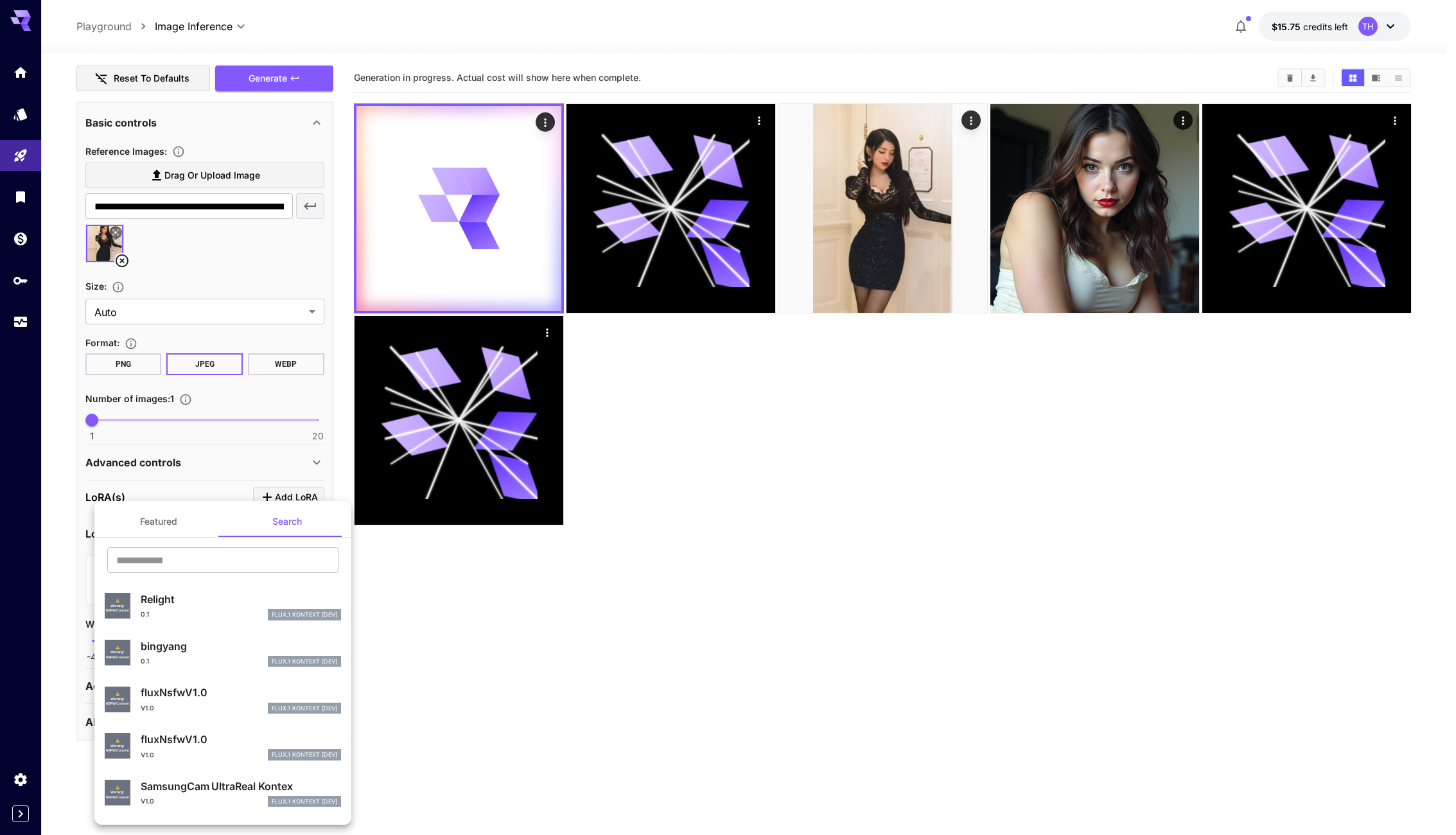
scroll to position [43, 0]
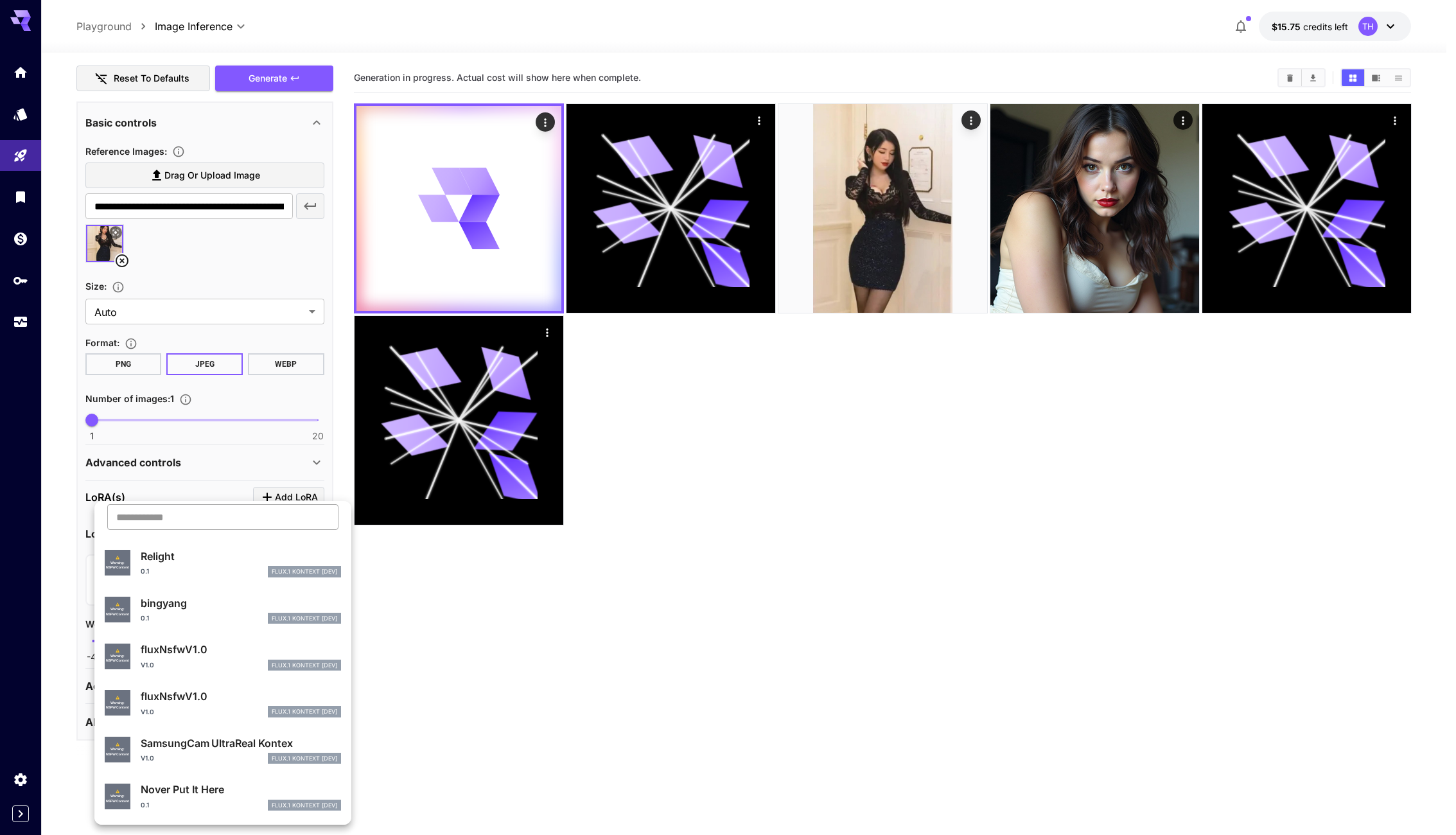
click at [219, 524] on input "text" at bounding box center [223, 517] width 231 height 26
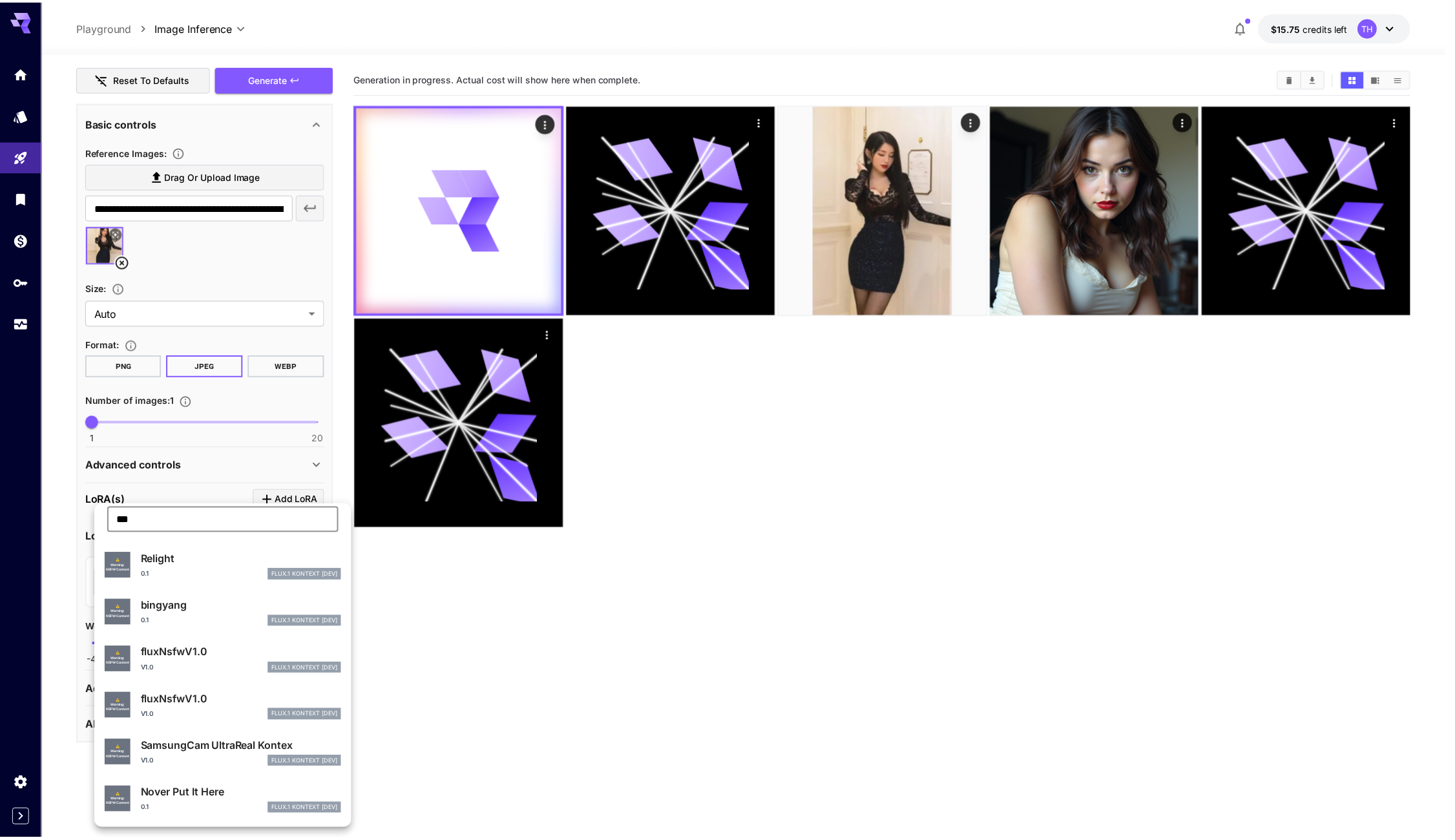
scroll to position [0, 0]
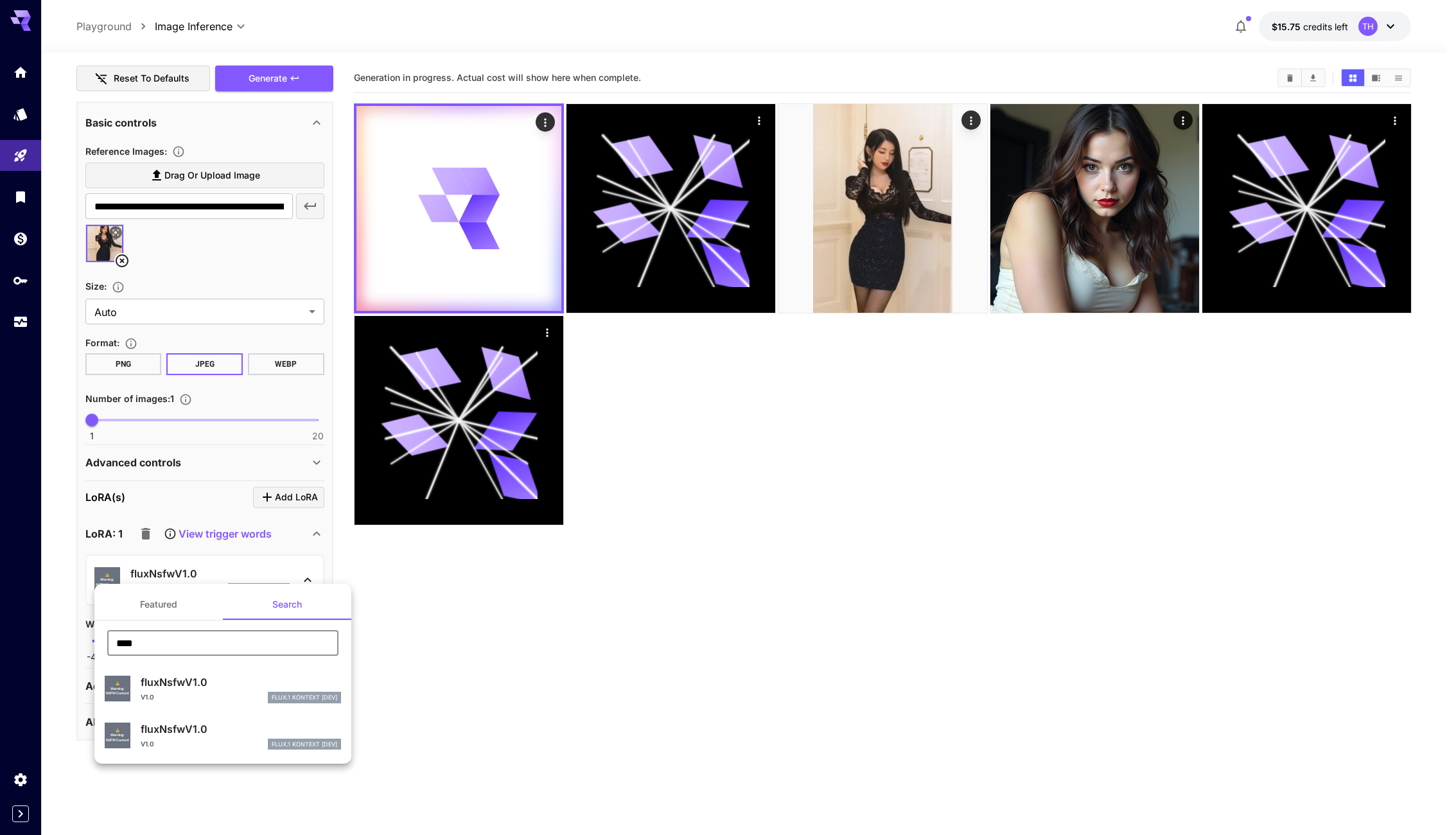
type input "****"
click at [318, 673] on div "⚠️ Warning: NSFW Content fluxNsfwV1.0 V1.0 FLUX.1 Kontext [dev]" at bounding box center [223, 689] width 236 height 39
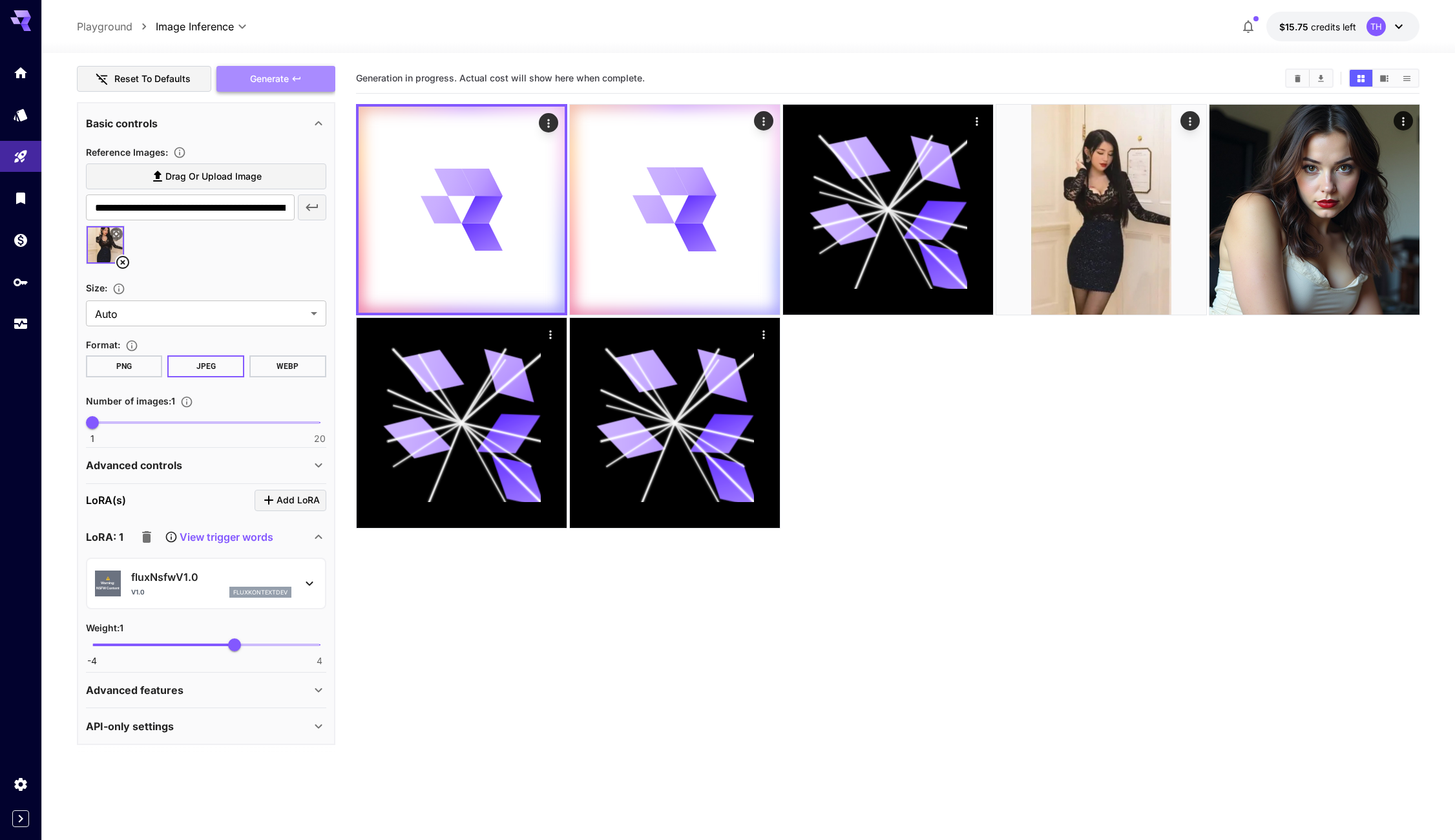
click at [296, 78] on icon "button" at bounding box center [297, 79] width 10 height 10
click at [244, 578] on p "fluxNsfwV1.0" at bounding box center [211, 577] width 160 height 16
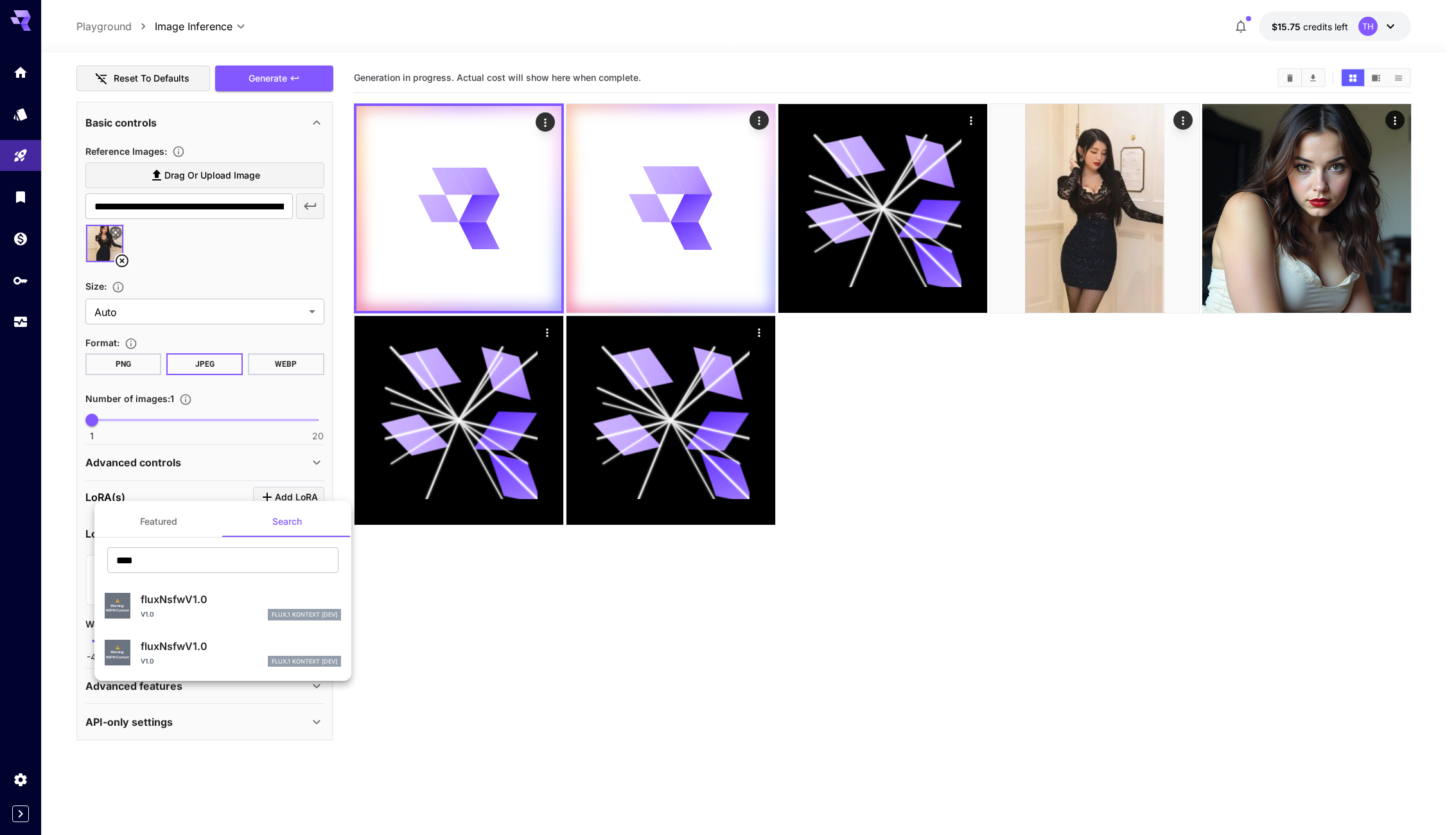
click at [326, 651] on p "fluxNsfwV1.0" at bounding box center [241, 646] width 201 height 16
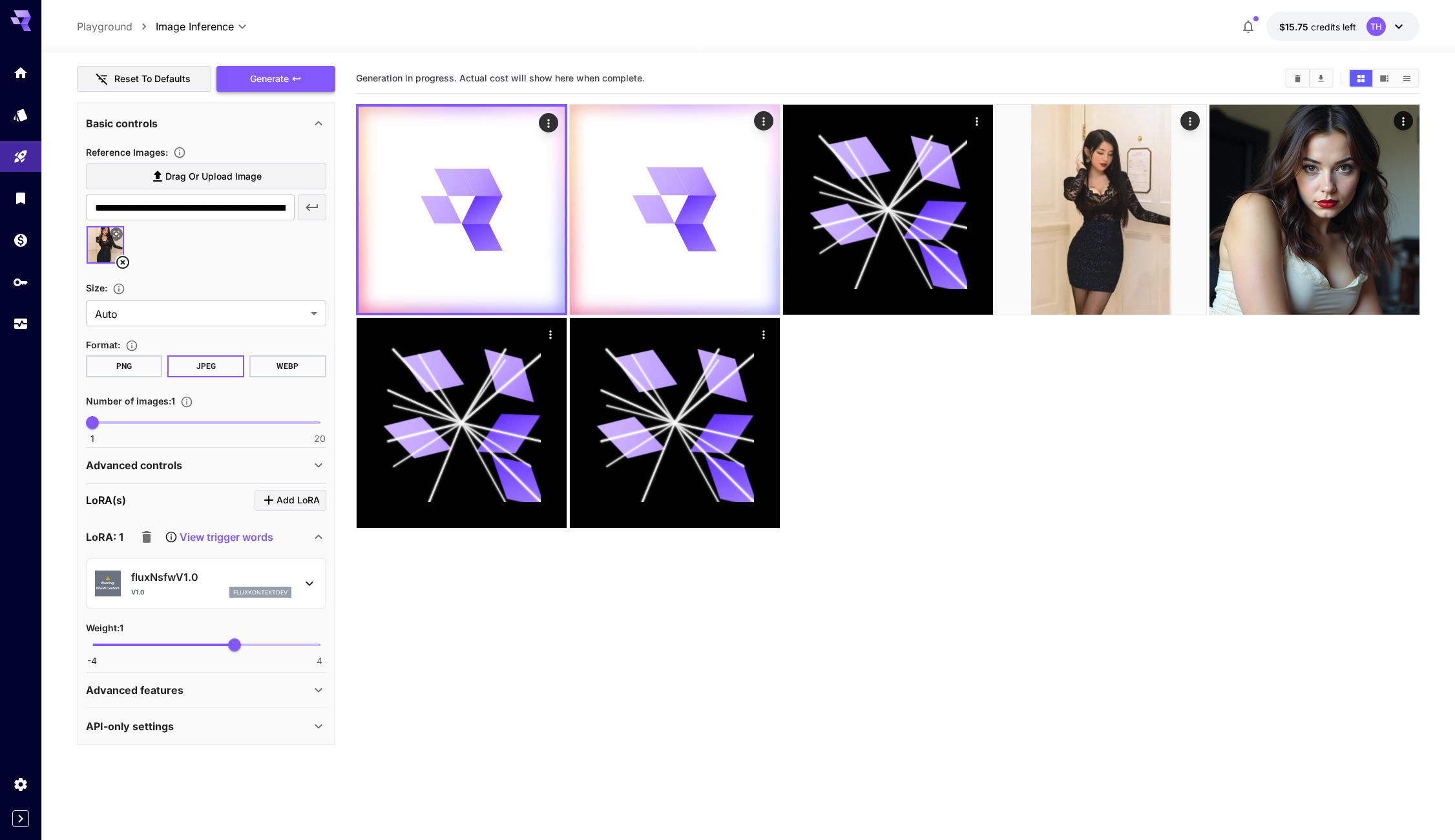
click at [308, 68] on button "Generate" at bounding box center [275, 79] width 119 height 27
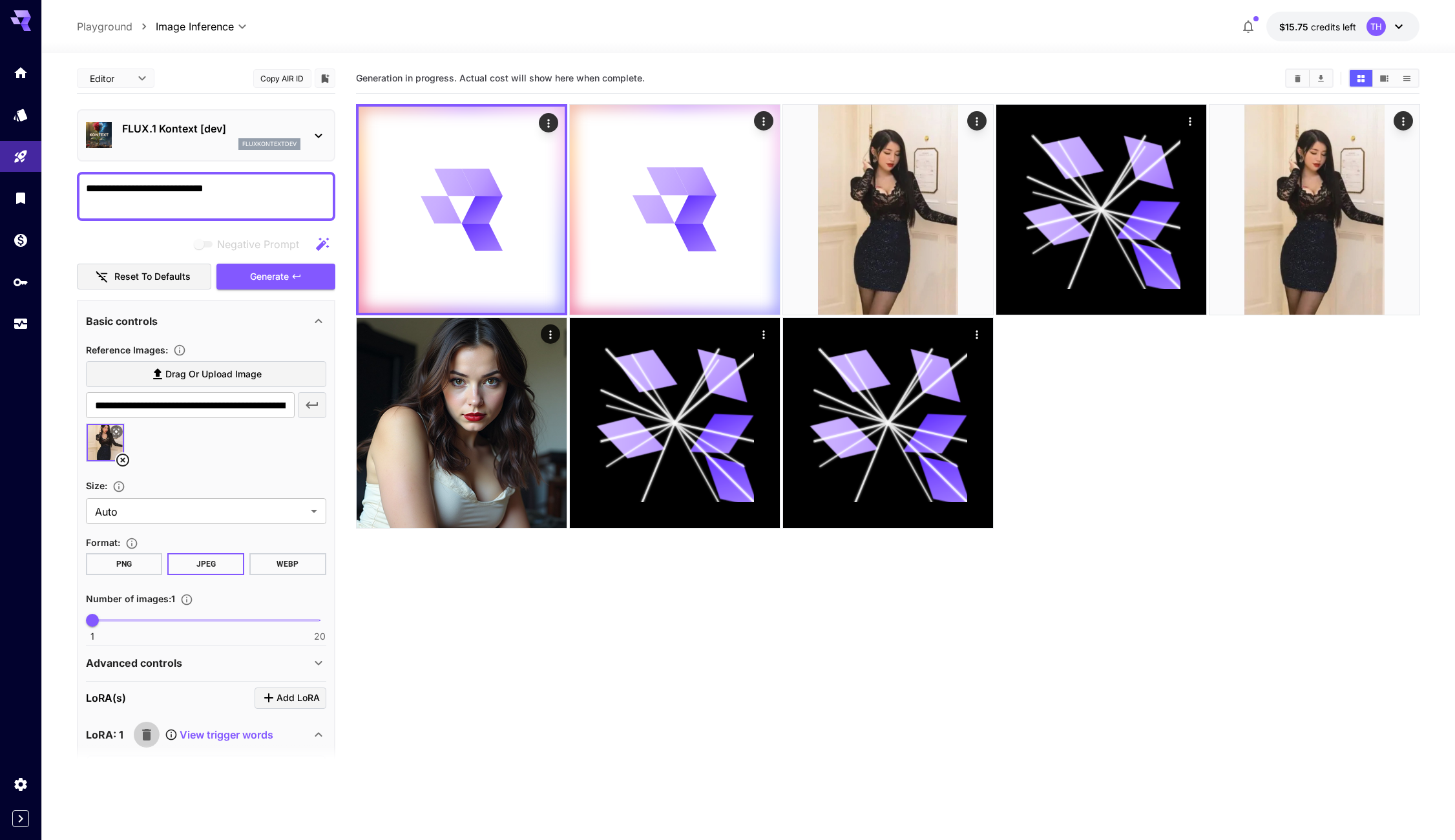
click at [154, 739] on button "button" at bounding box center [147, 735] width 26 height 26
drag, startPoint x: 156, startPoint y: 170, endPoint x: -140, endPoint y: 165, distance: 296.0
click at [0, 165] on html "**********" at bounding box center [727, 471] width 1455 height 942
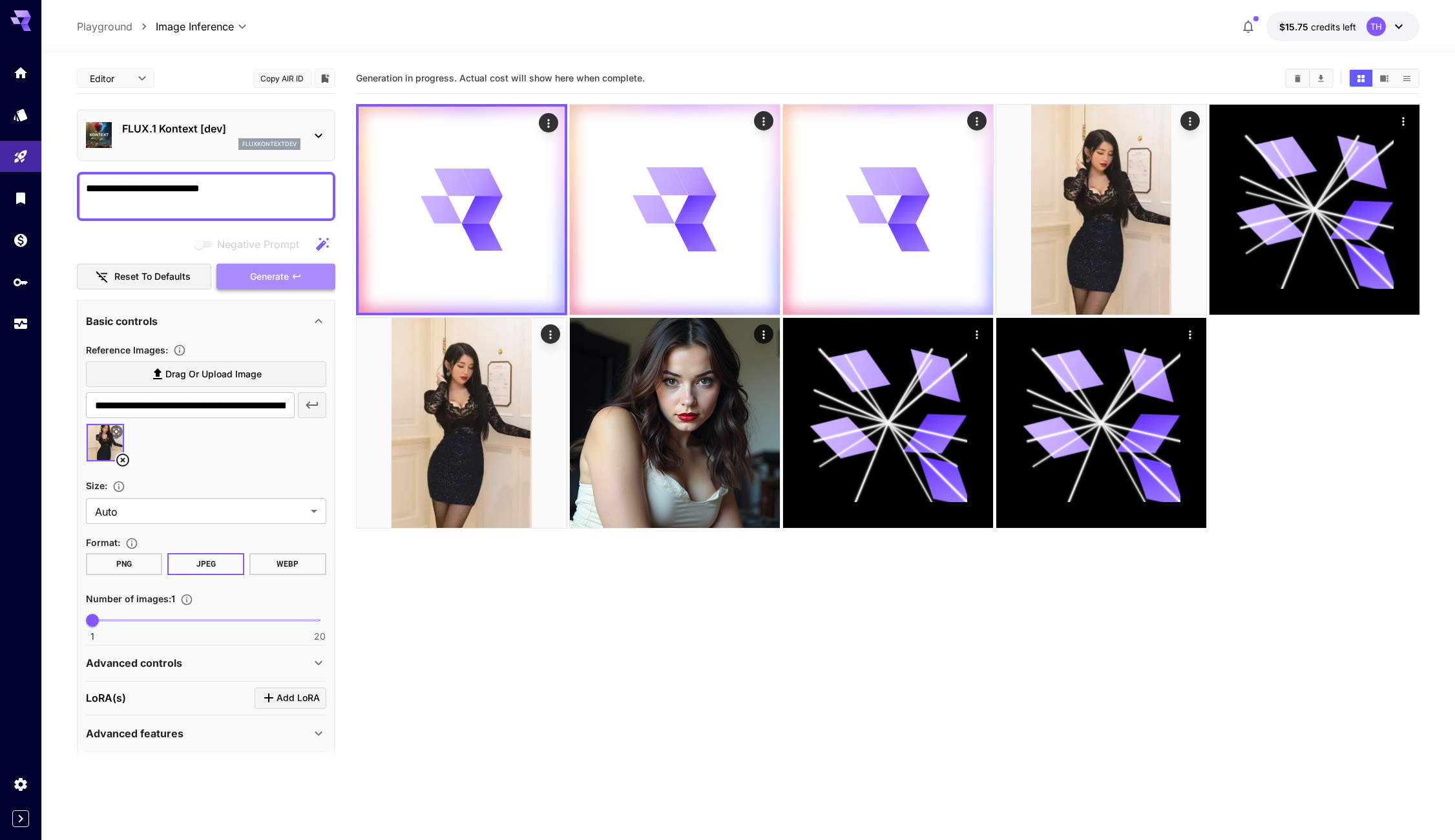
click at [255, 277] on span "Generate" at bounding box center [269, 277] width 39 height 16
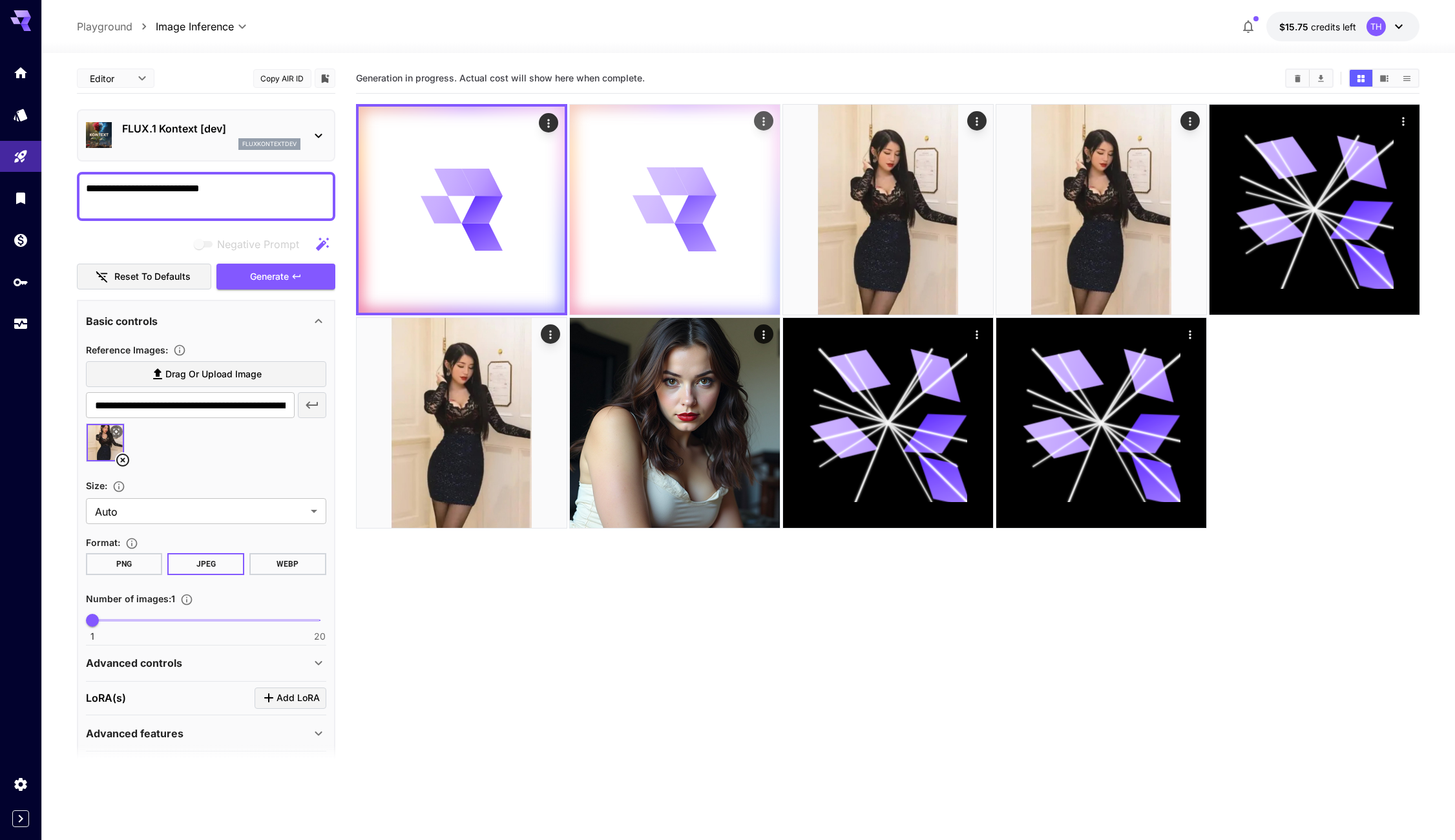
drag, startPoint x: 726, startPoint y: 687, endPoint x: 586, endPoint y: 148, distance: 556.9
click at [725, 687] on section "Generation in progress. Actual cost will show here when complete." at bounding box center [888, 483] width 1064 height 840
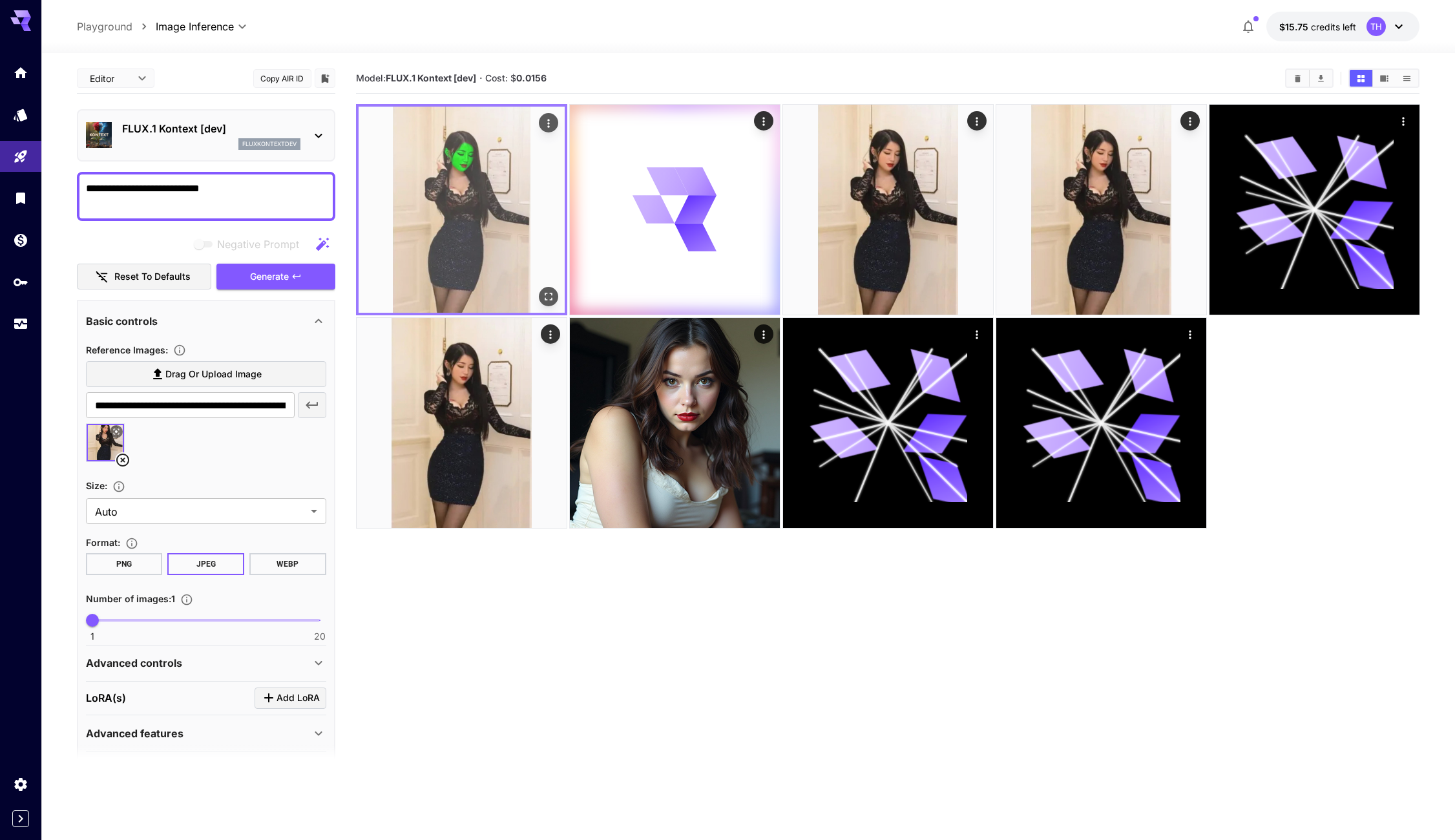
click at [456, 179] on img at bounding box center [461, 209] width 206 height 206
click at [550, 133] on img at bounding box center [461, 209] width 206 height 206
click at [544, 122] on icon "Actions" at bounding box center [548, 124] width 13 height 13
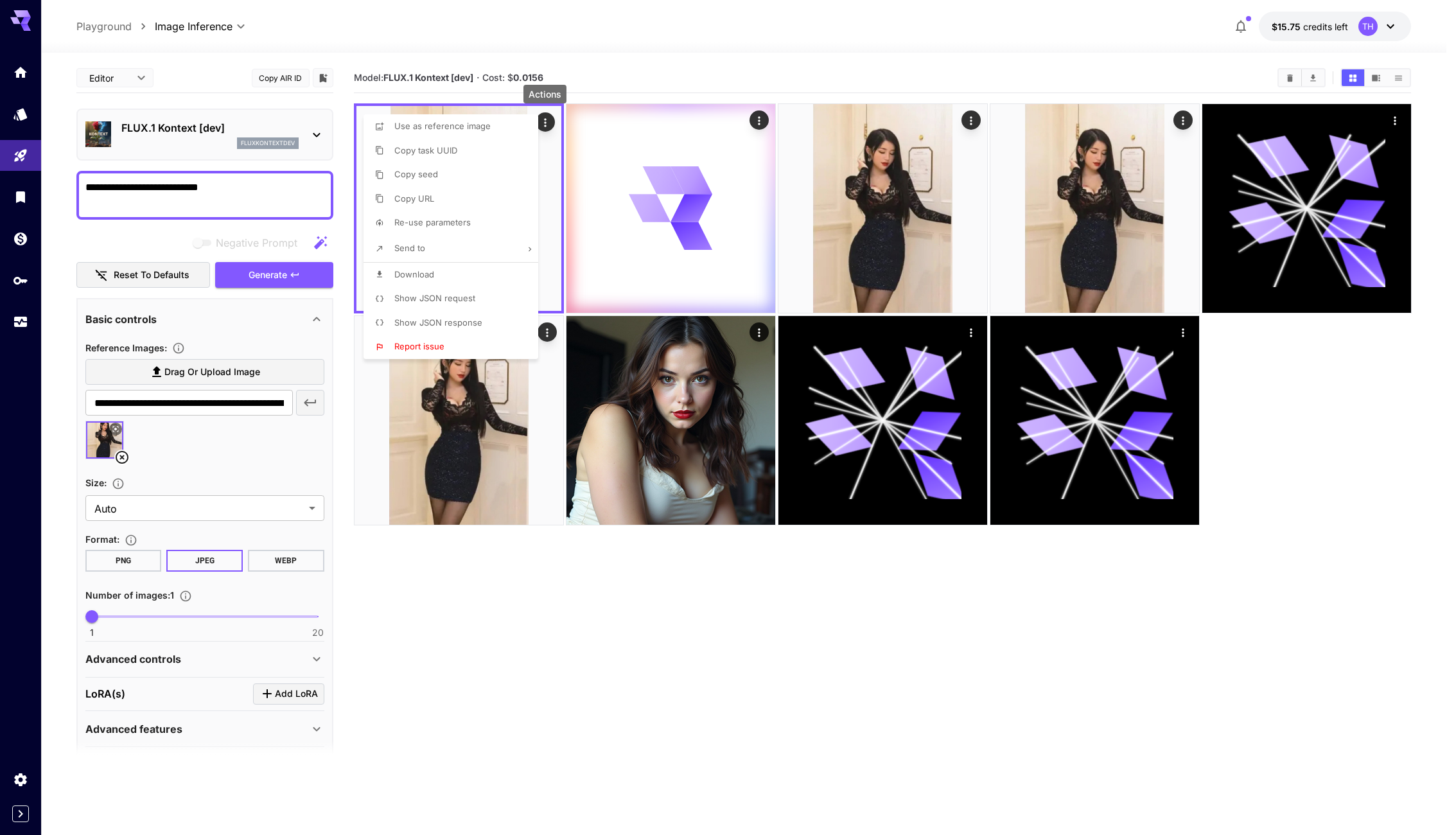
click at [654, 71] on div at bounding box center [728, 417] width 1456 height 835
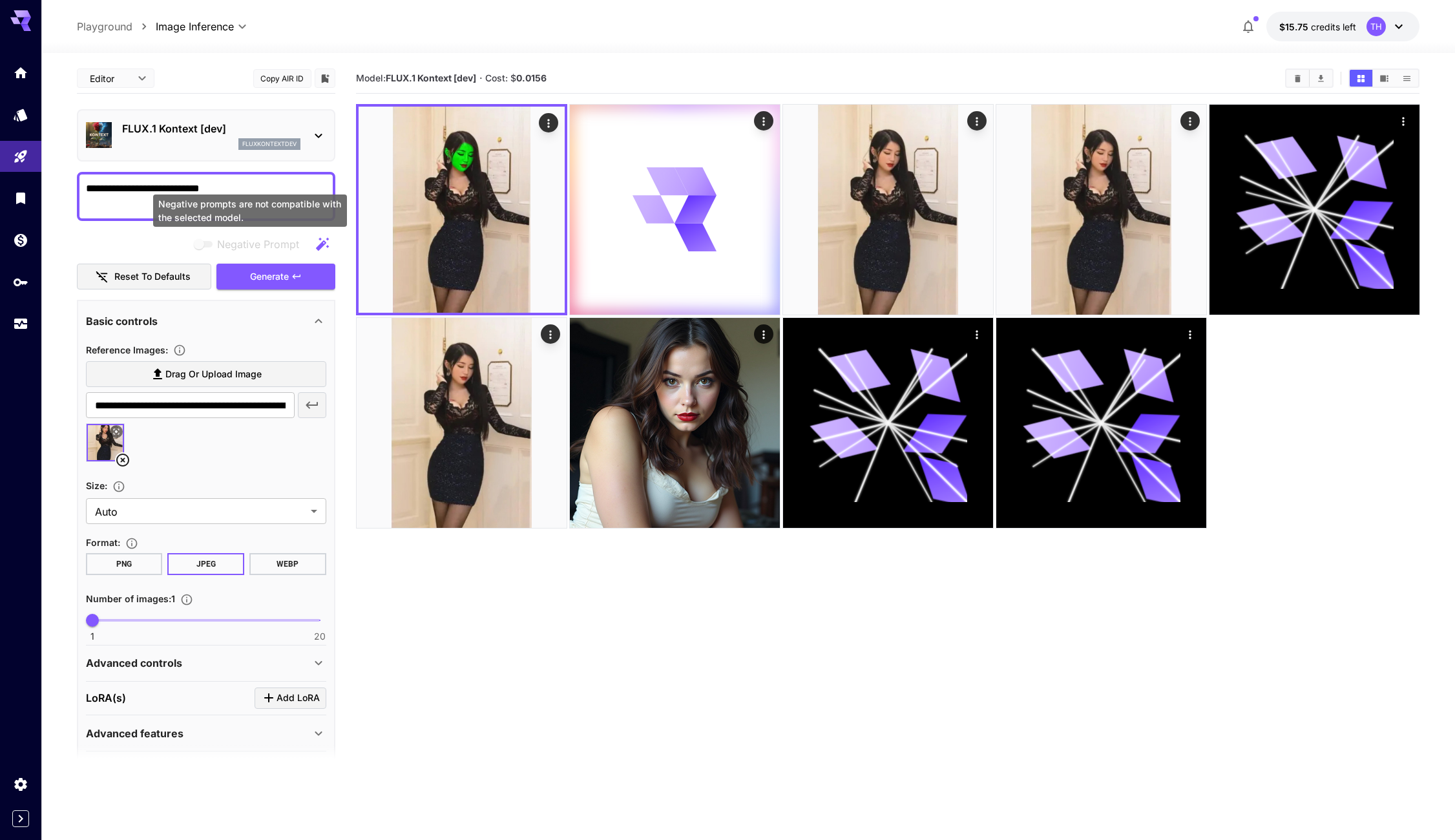
click at [257, 199] on div "Negative prompts are not compatible with the selected model." at bounding box center [250, 211] width 194 height 32
click at [250, 191] on textarea "**********" at bounding box center [206, 196] width 241 height 31
paste textarea "**********"
type textarea "**********"
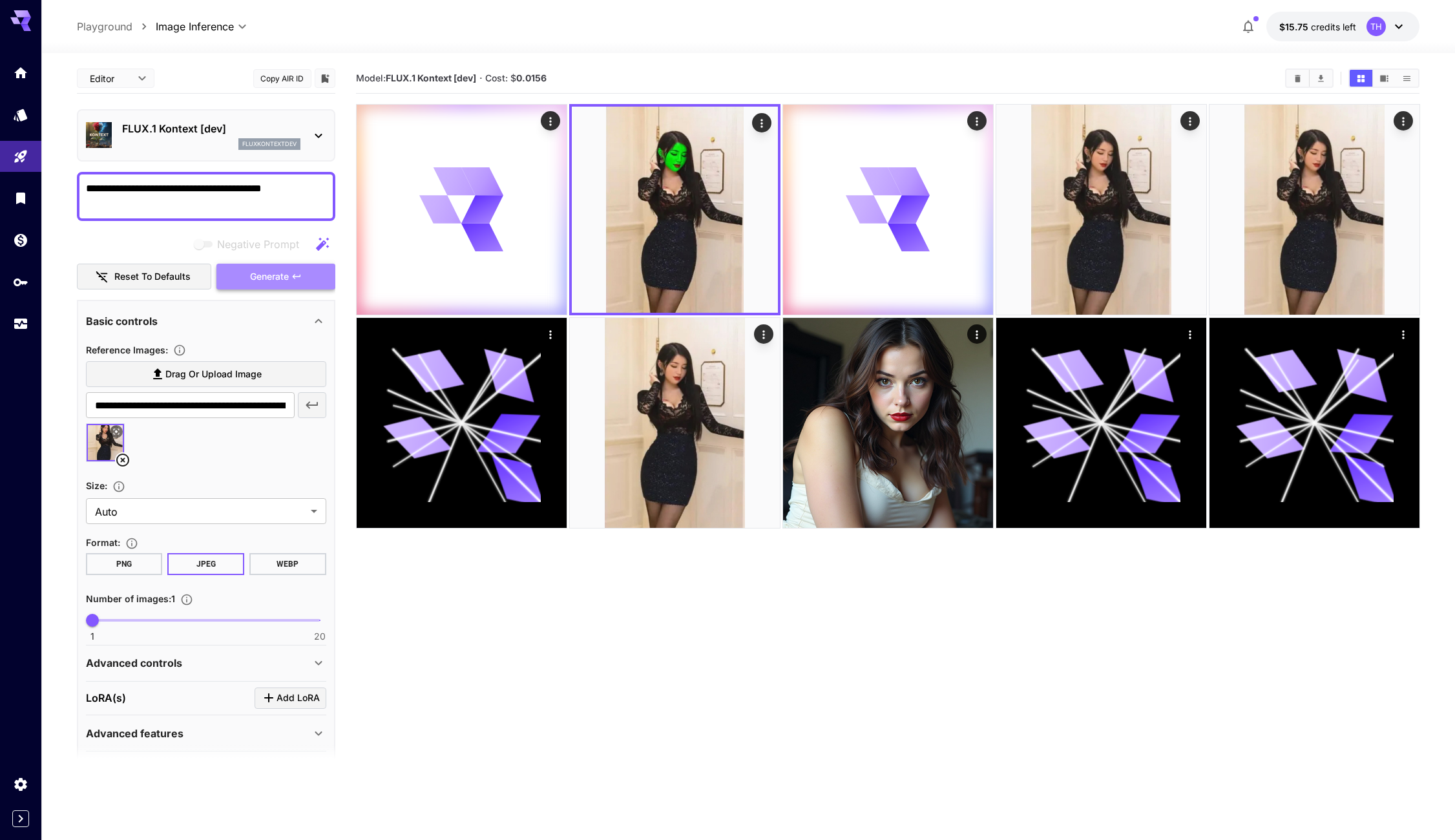
click at [285, 272] on span "Generate" at bounding box center [269, 277] width 39 height 16
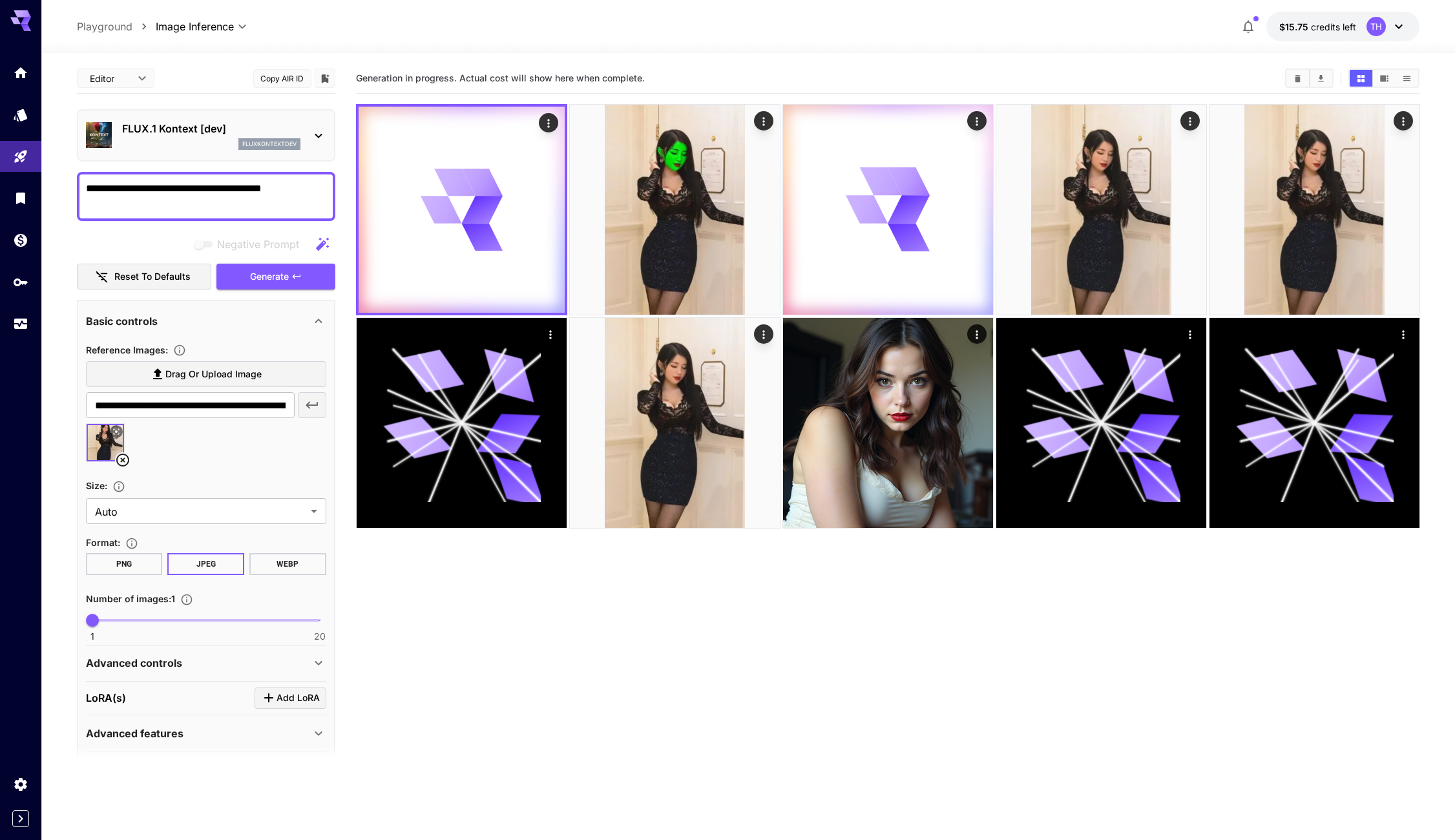
click at [235, 144] on div "fluxkontextdev" at bounding box center [211, 144] width 178 height 11
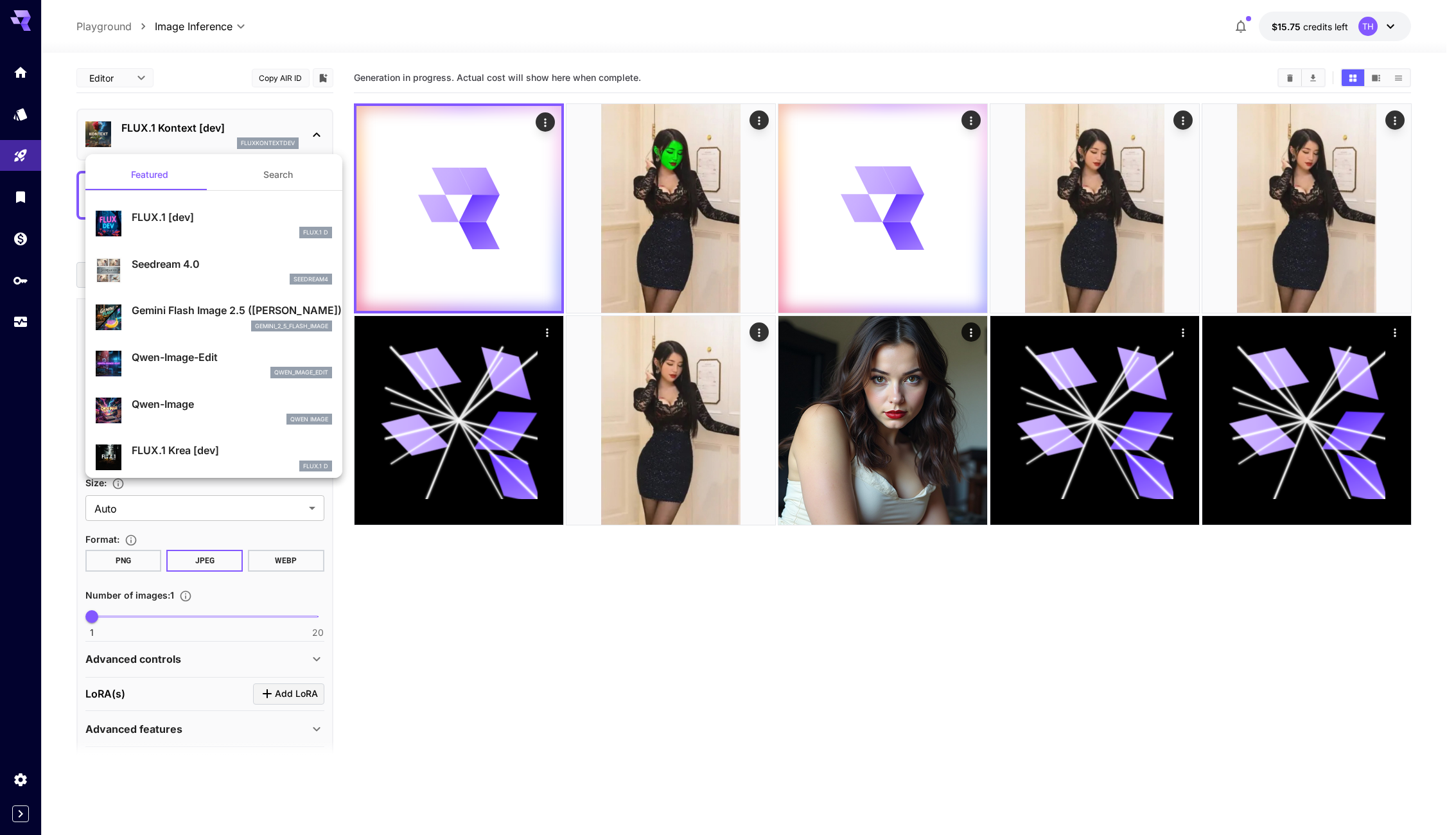
click at [249, 172] on button "Search" at bounding box center [278, 174] width 129 height 31
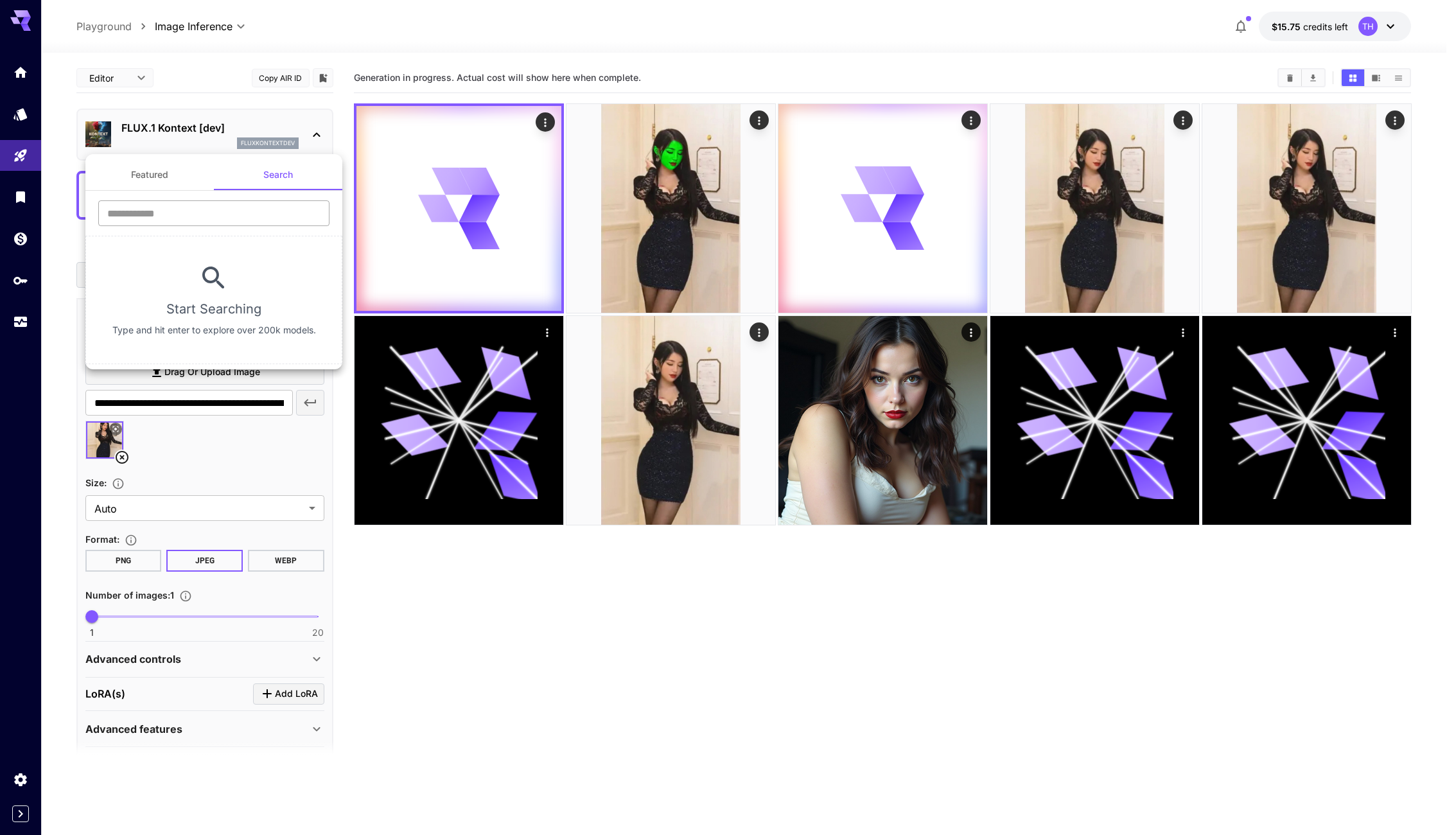
click at [234, 221] on input "text" at bounding box center [214, 214] width 231 height 26
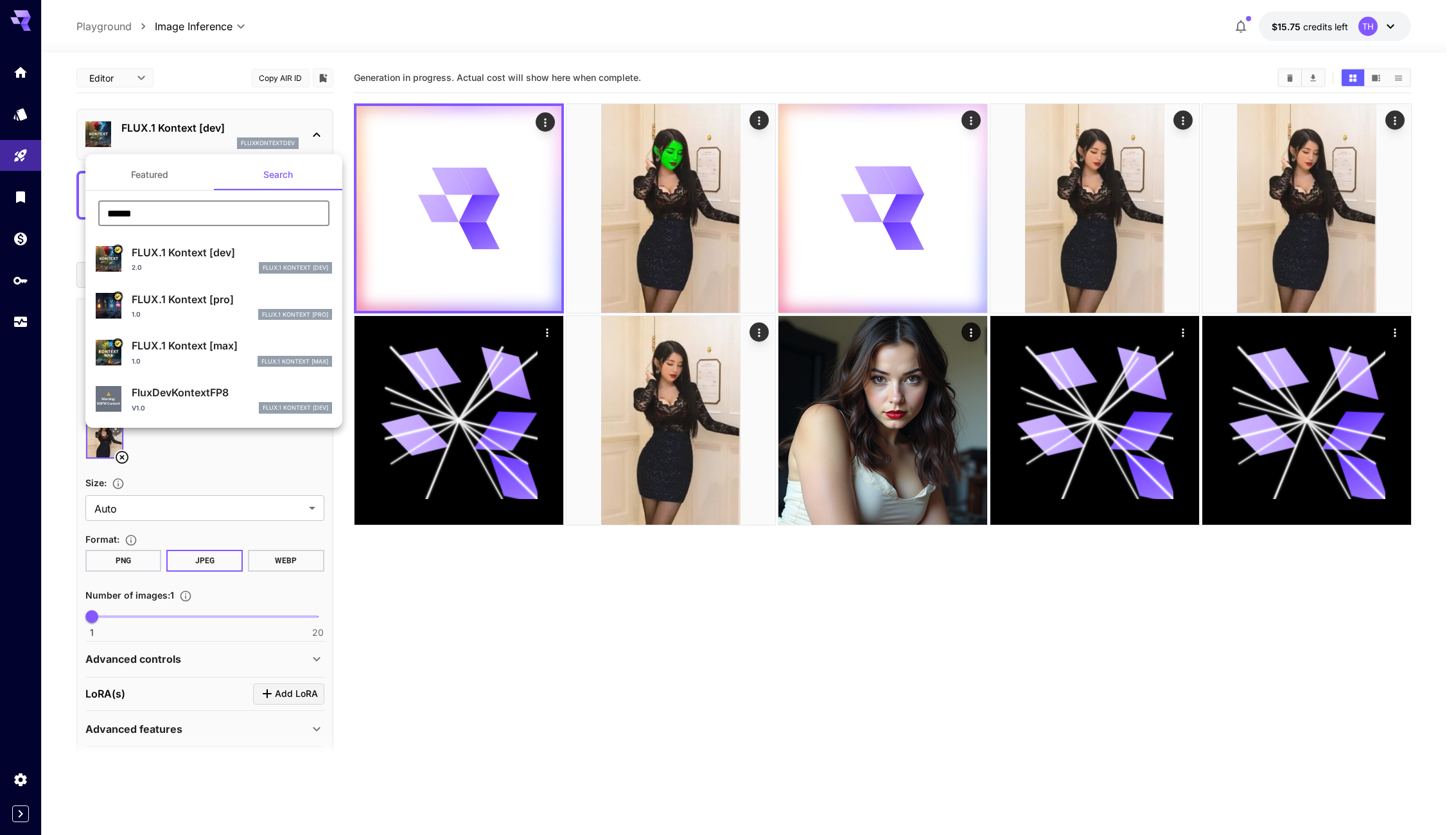
type input "******"
click at [236, 402] on div "V1.0 FLUX.1 Kontext [dev]" at bounding box center [231, 408] width 201 height 11
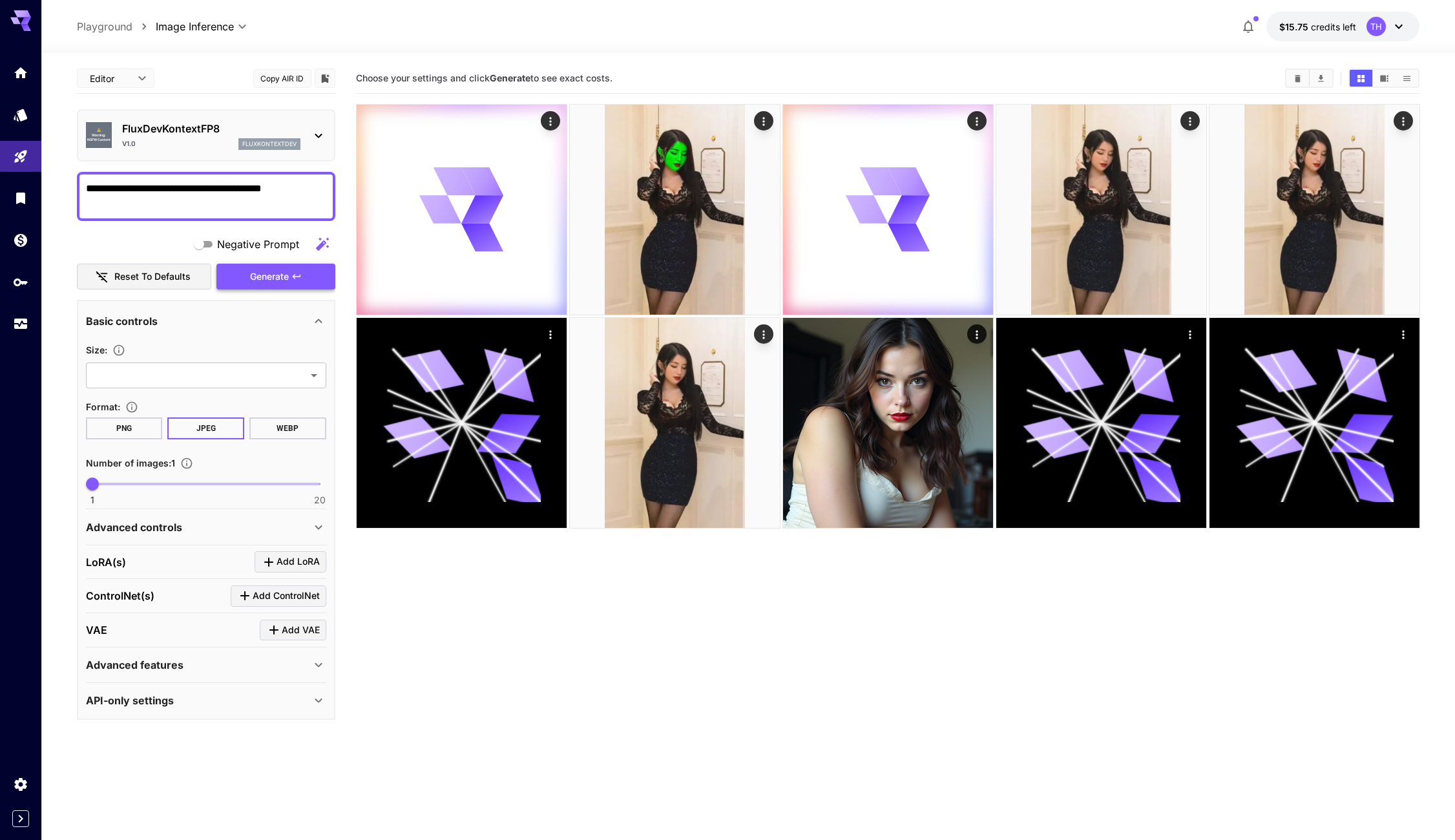
click at [277, 281] on span "Generate" at bounding box center [269, 277] width 39 height 16
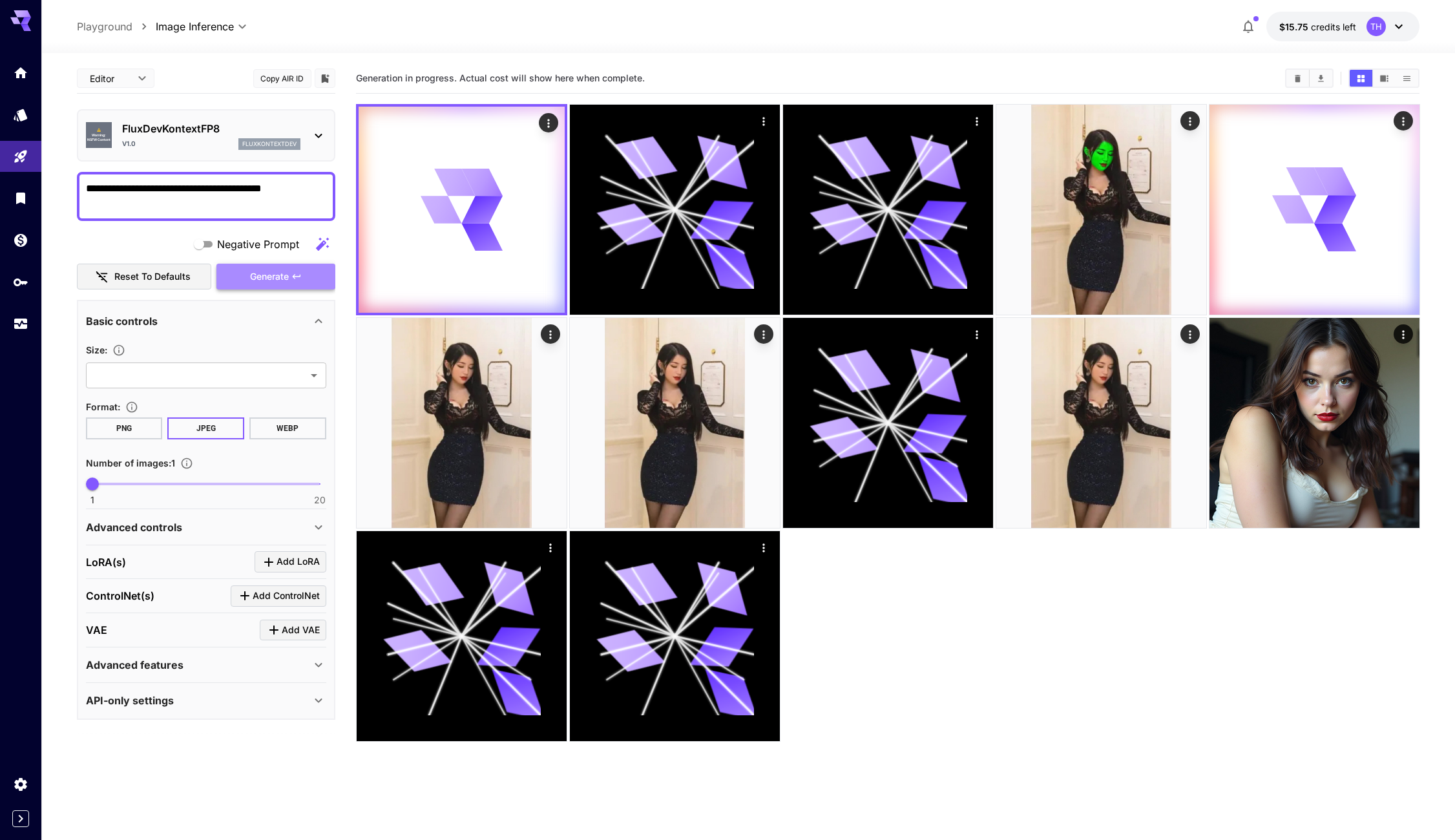
click at [300, 272] on icon "button" at bounding box center [297, 277] width 10 height 10
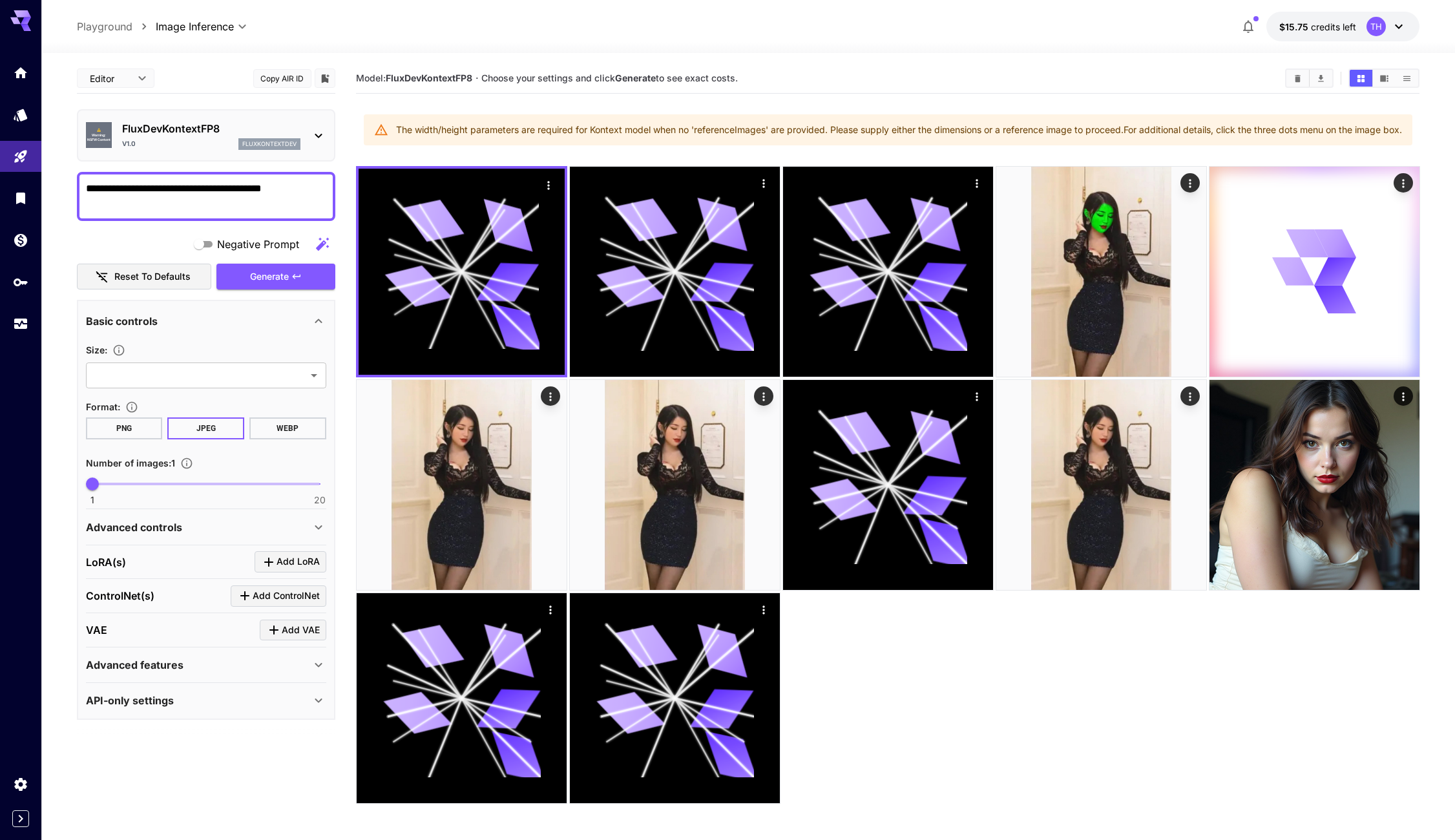
click at [313, 127] on div at bounding box center [319, 135] width 16 height 16
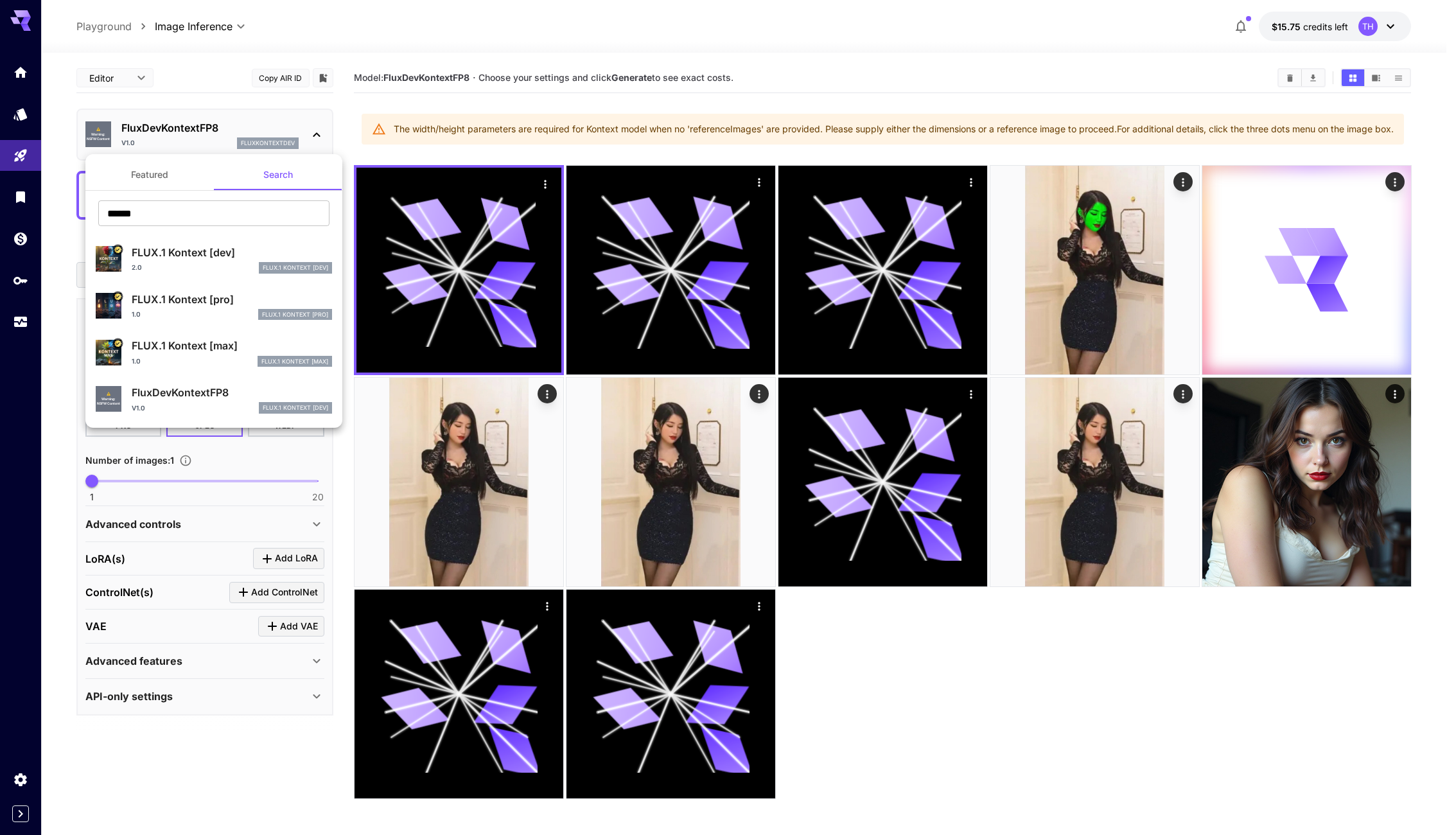
click at [230, 266] on div "2.0 FLUX.1 Kontext [dev]" at bounding box center [231, 268] width 201 height 11
type input "***"
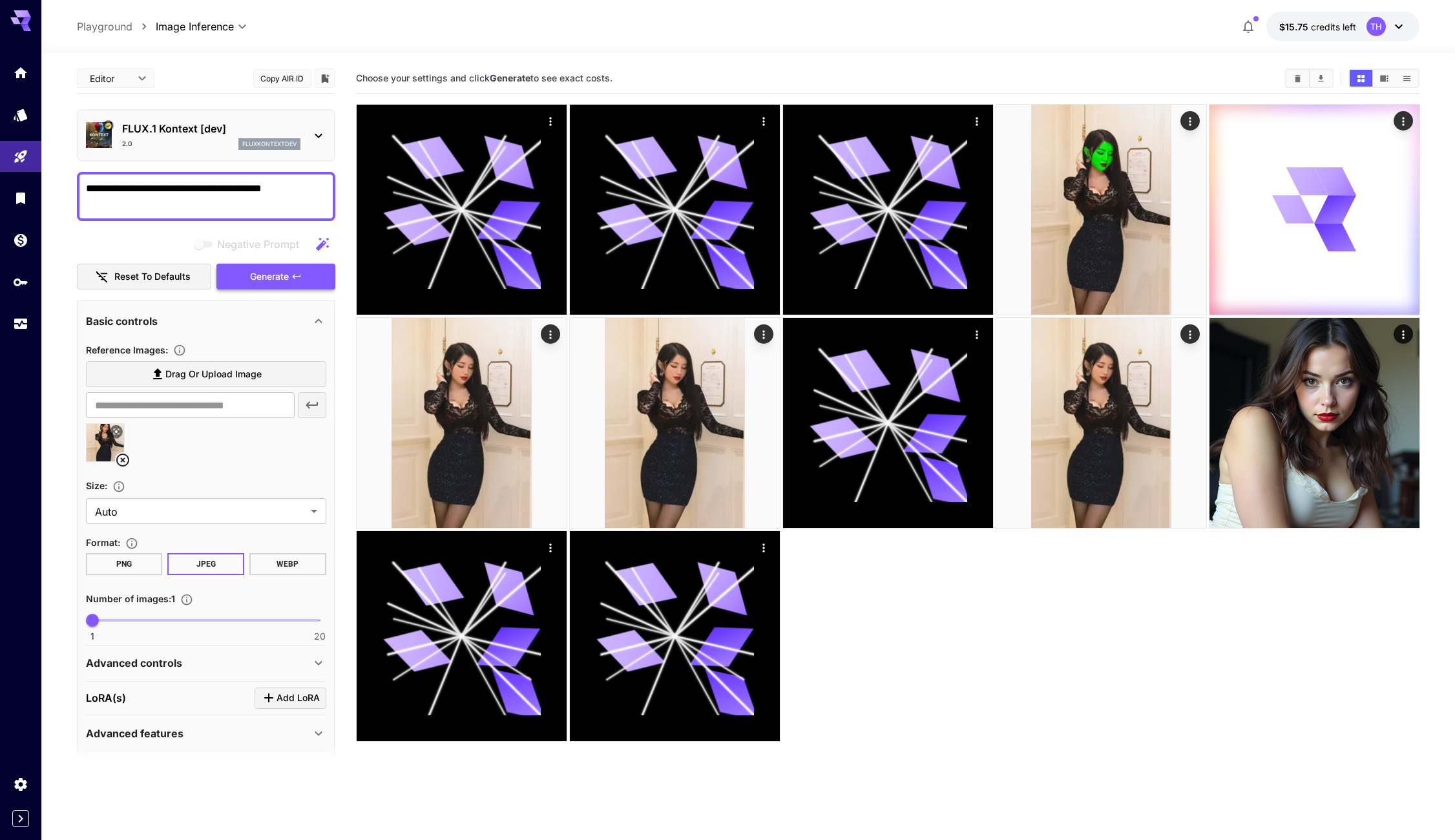
click at [282, 279] on span "Generate" at bounding box center [269, 277] width 39 height 16
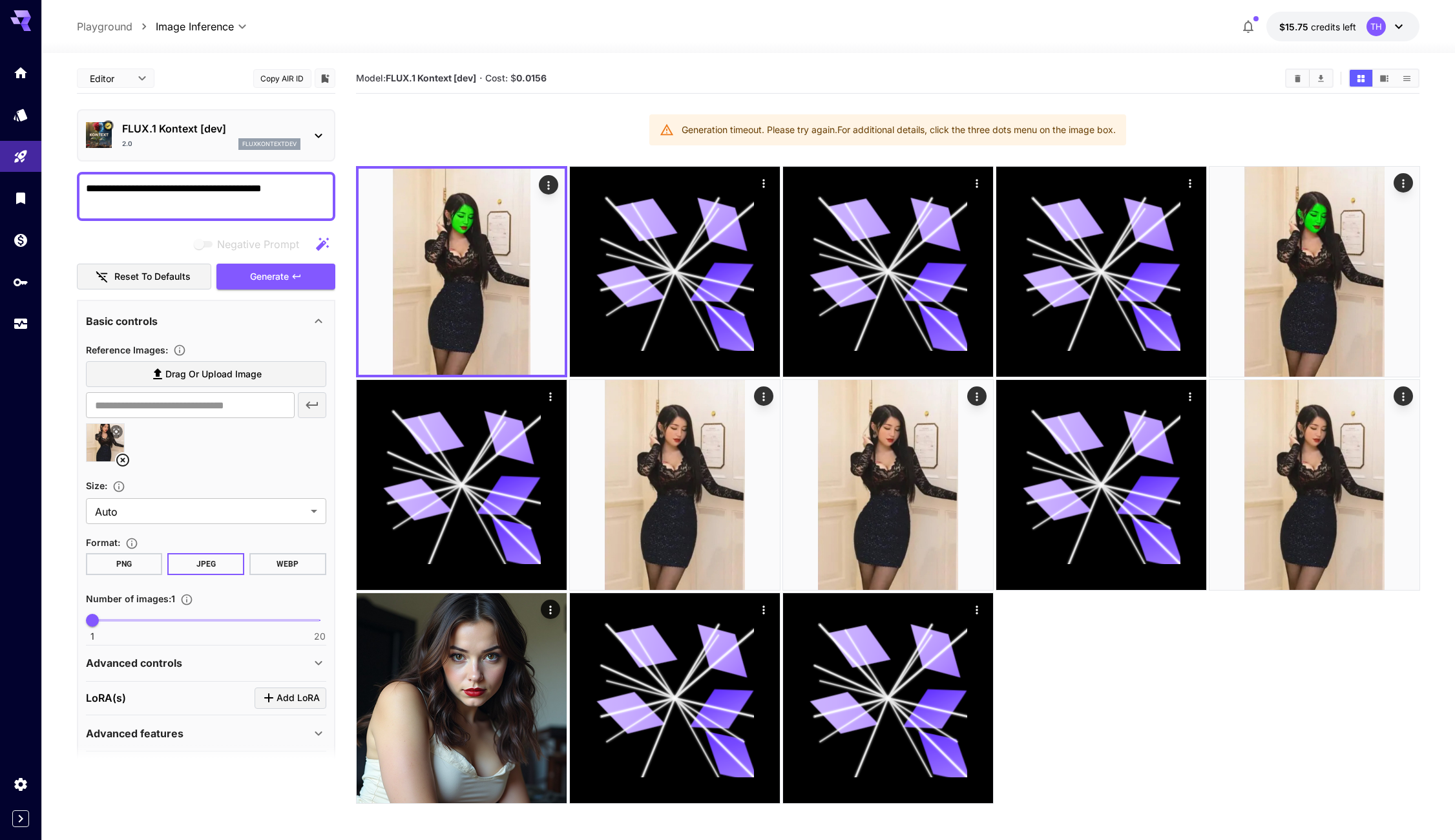
click at [215, 117] on div "FLUX.1 Kontext [dev] 2.0 fluxkontextdev" at bounding box center [206, 135] width 241 height 40
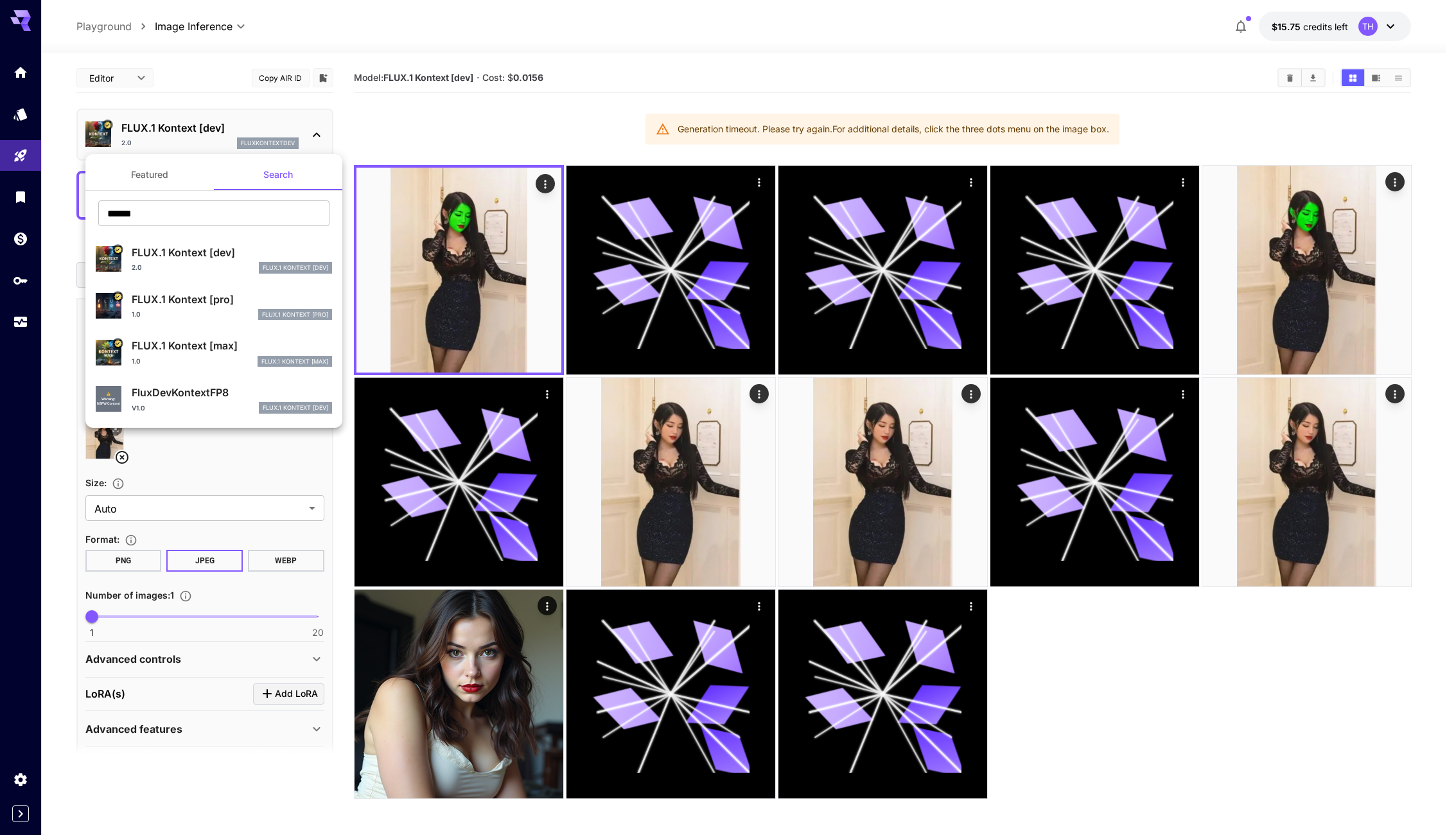
click at [228, 338] on p "FLUX.1 Kontext [max]" at bounding box center [231, 346] width 201 height 16
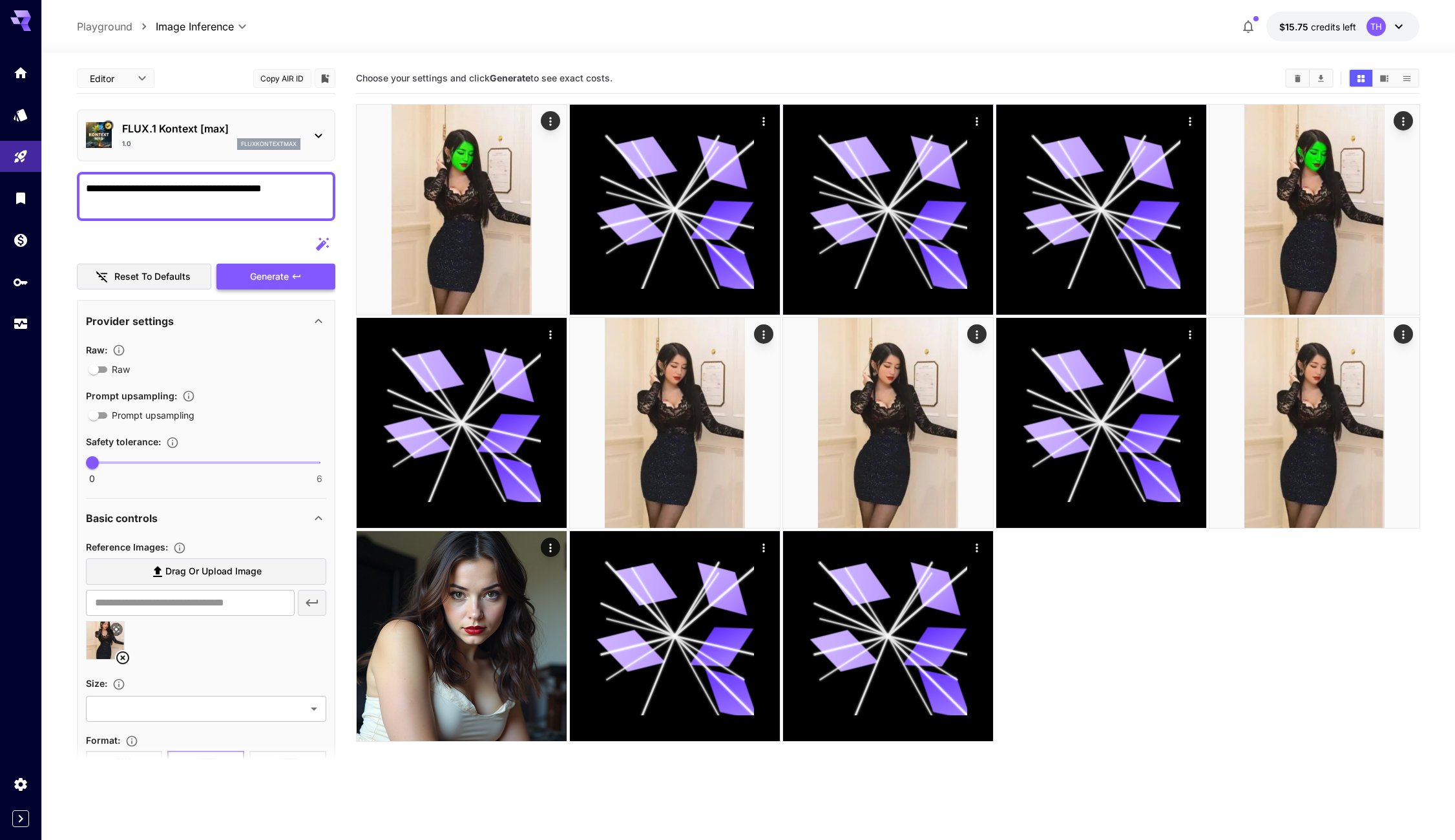
click at [297, 273] on icon "button" at bounding box center [297, 277] width 10 height 10
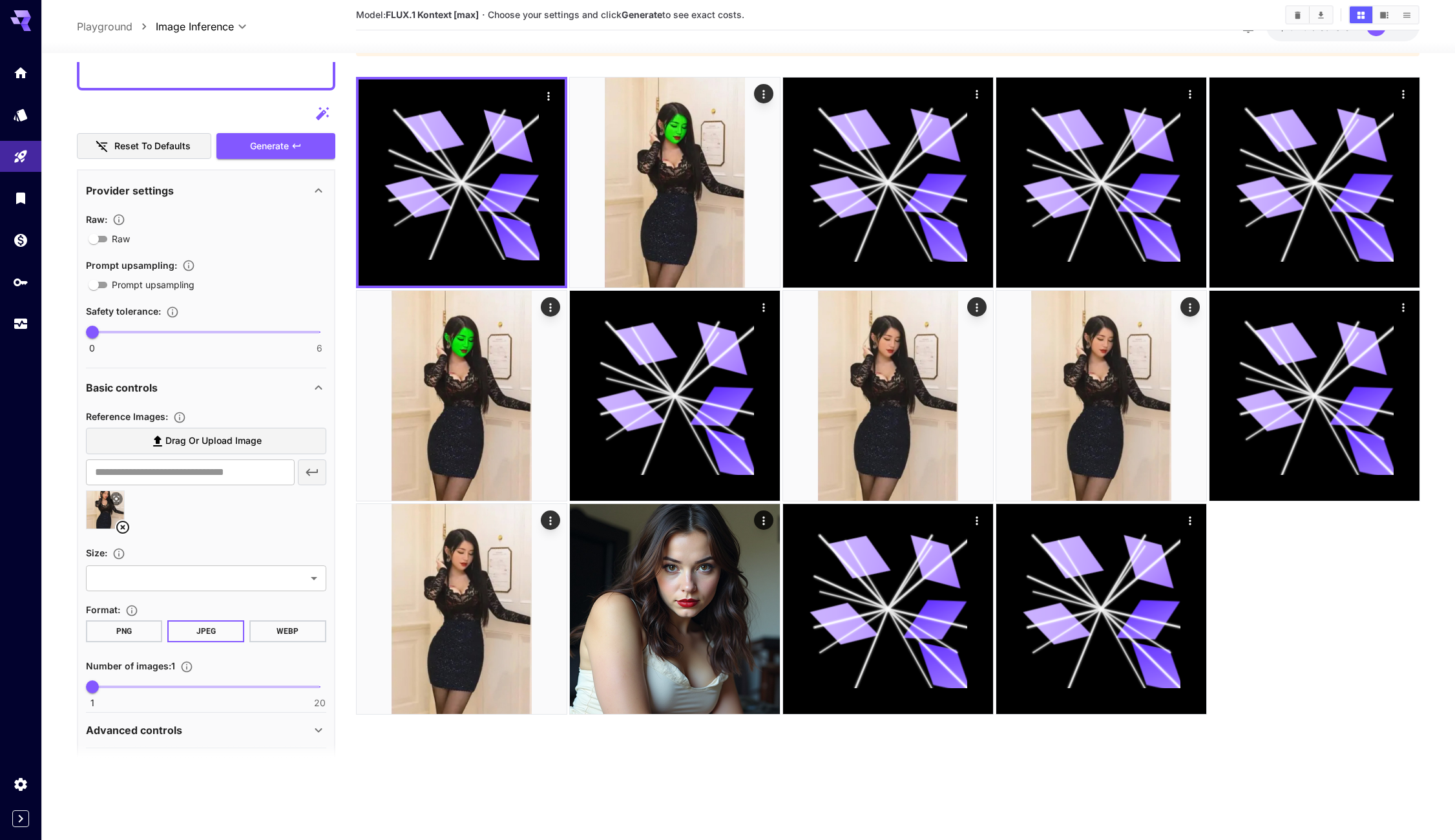
scroll to position [170, 0]
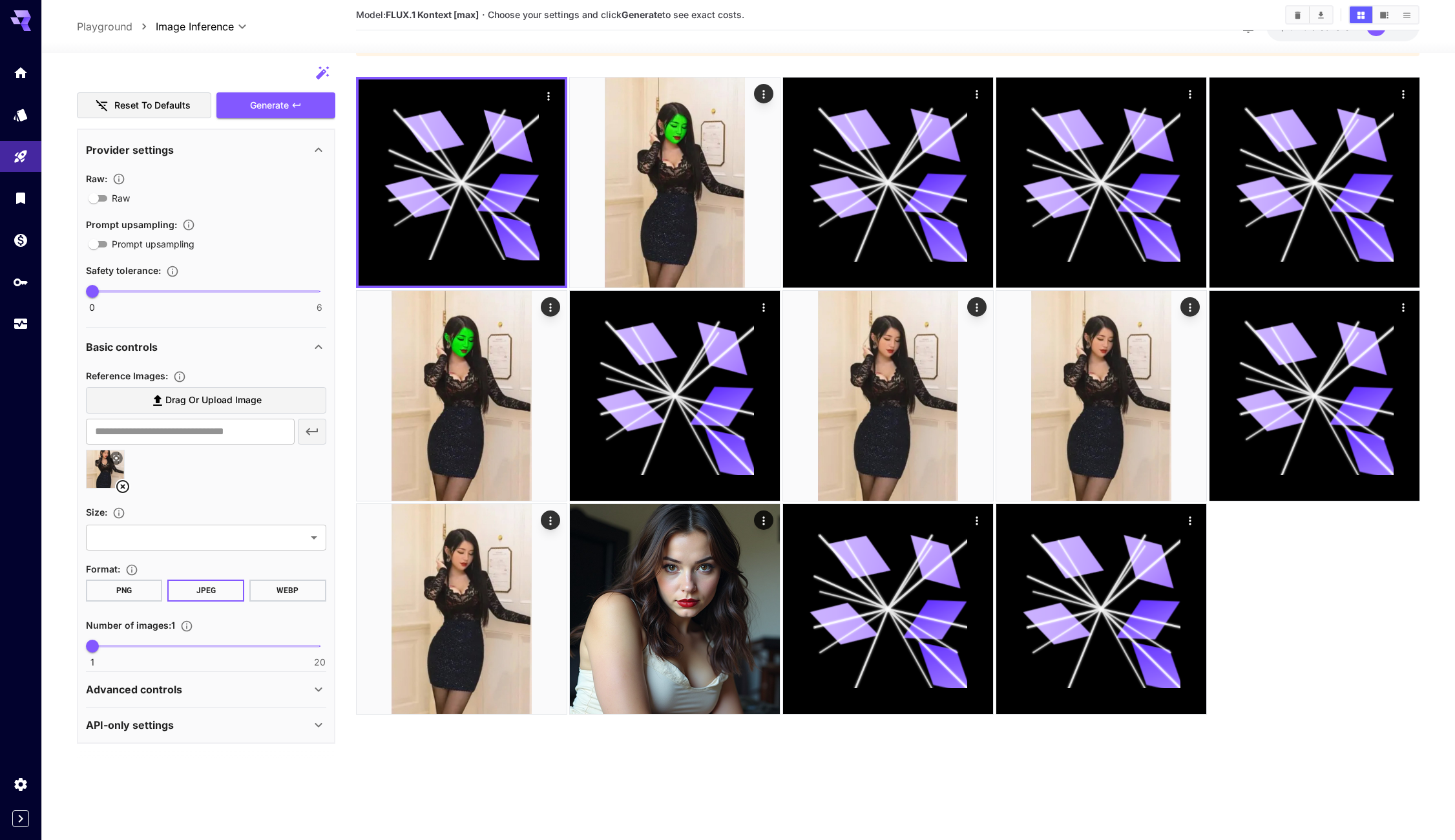
click at [109, 680] on div "Advanced controls" at bounding box center [206, 689] width 241 height 31
click at [124, 692] on p "Advanced controls" at bounding box center [134, 690] width 96 height 16
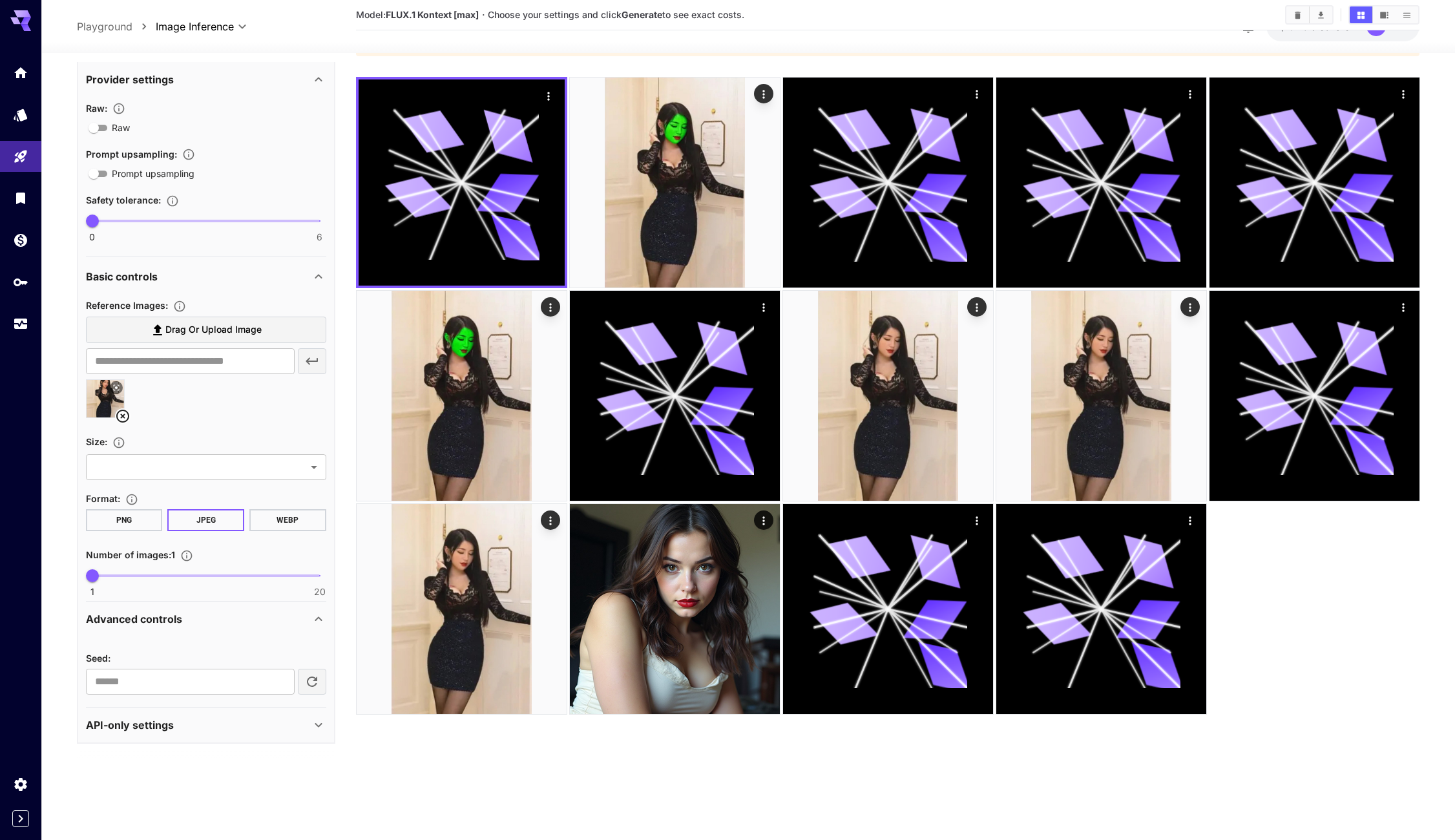
click at [157, 745] on section at bounding box center [206, 760] width 259 height 32
drag, startPoint x: 157, startPoint y: 734, endPoint x: 160, endPoint y: 727, distance: 7.6
click at [157, 733] on div "API-only settings" at bounding box center [206, 724] width 241 height 31
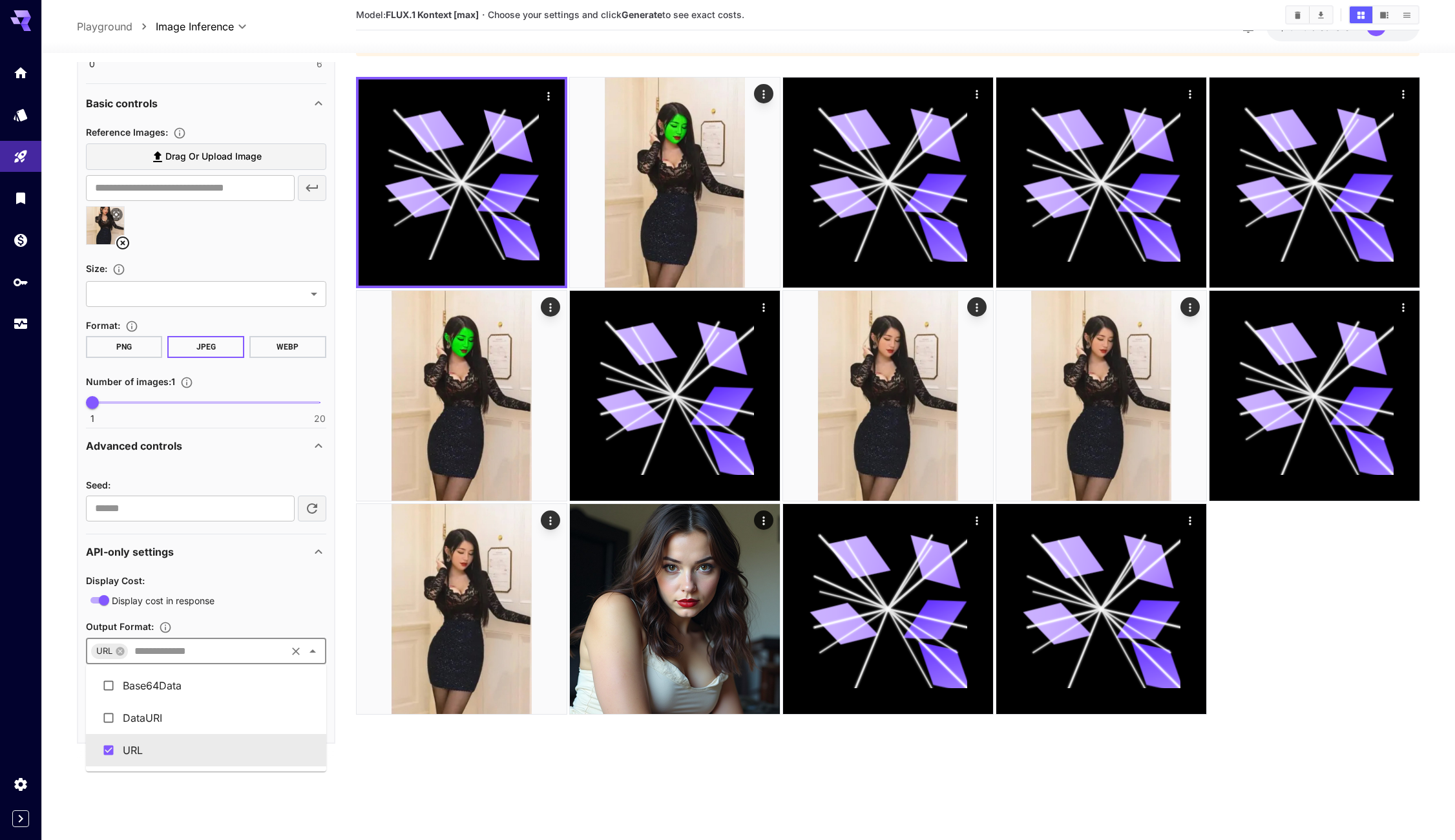
click at [146, 652] on input "text" at bounding box center [207, 651] width 155 height 18
click at [234, 542] on div "API-only settings" at bounding box center [206, 551] width 241 height 31
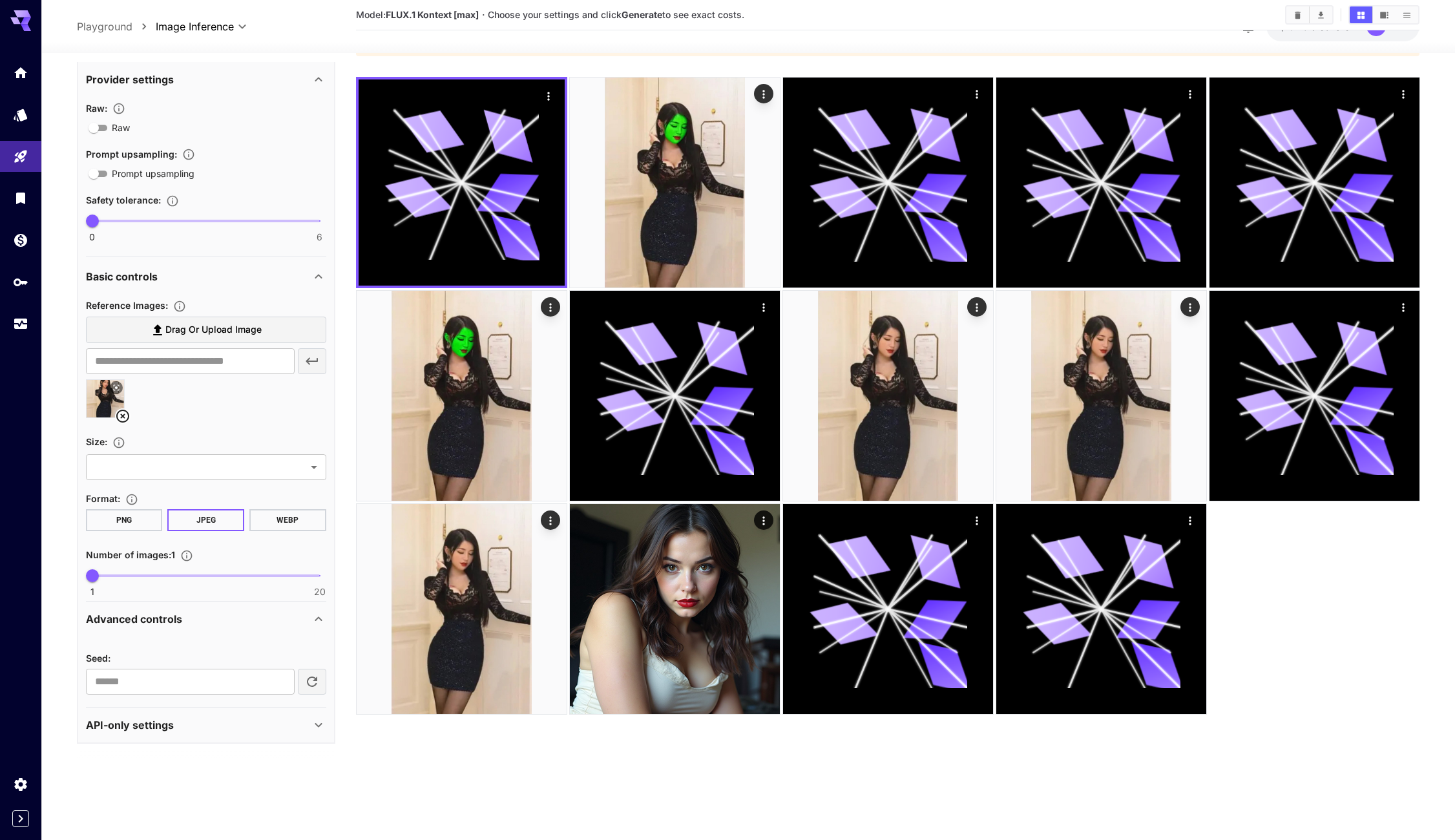
scroll to position [111, 0]
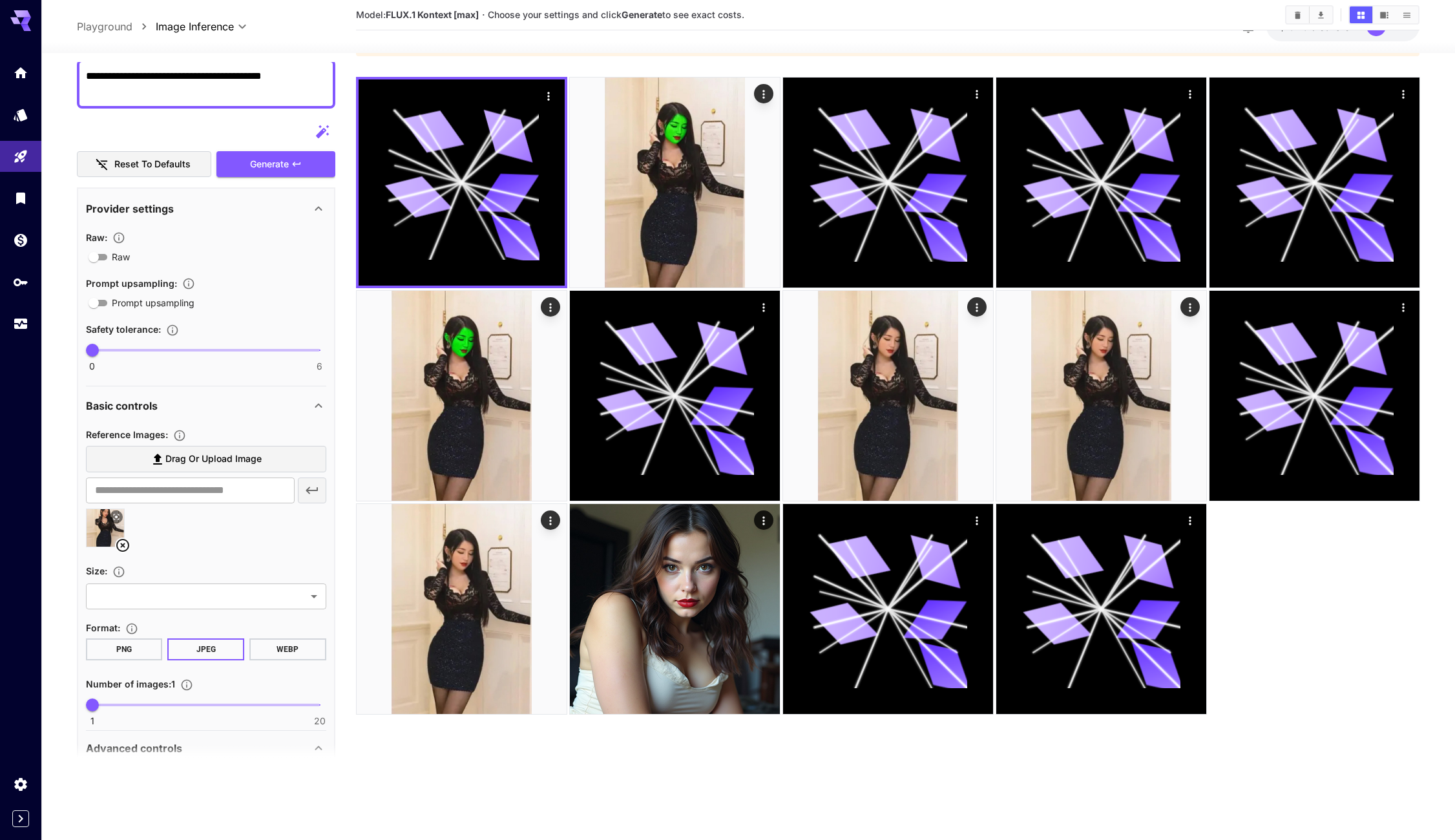
click at [169, 400] on div "Basic controls" at bounding box center [198, 406] width 225 height 16
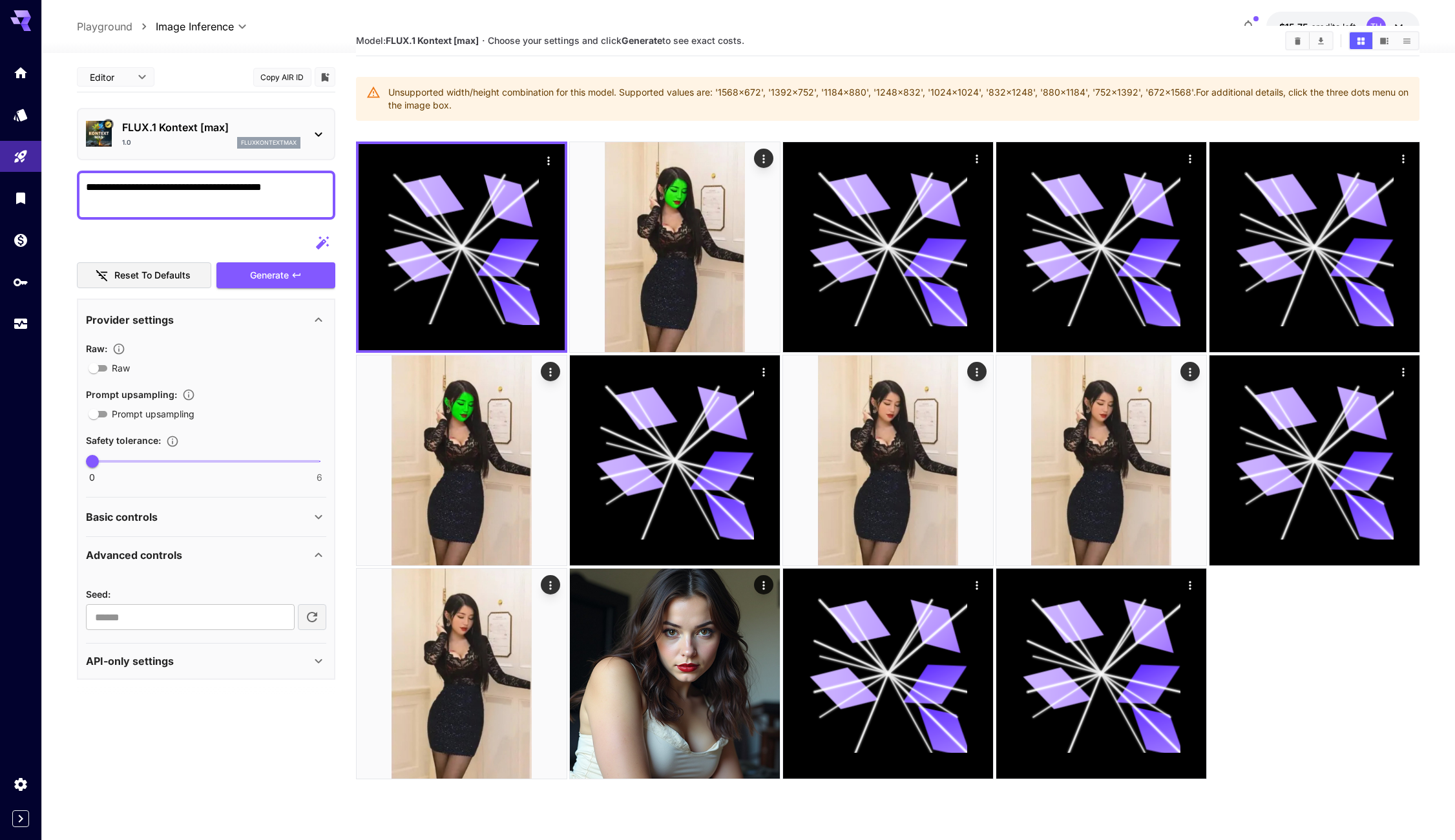
scroll to position [0, 0]
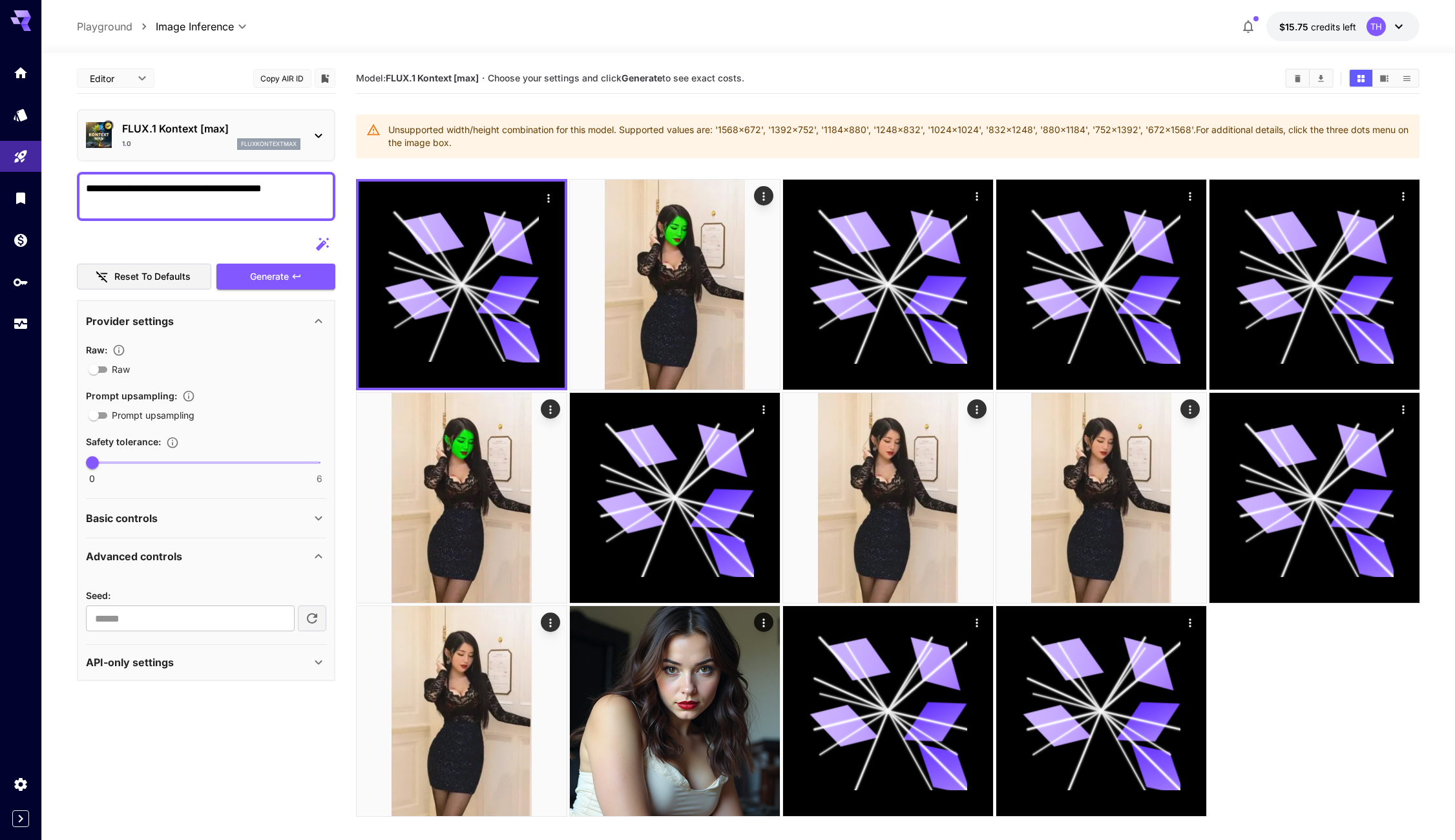
click at [311, 42] on div at bounding box center [749, 45] width 1414 height 16
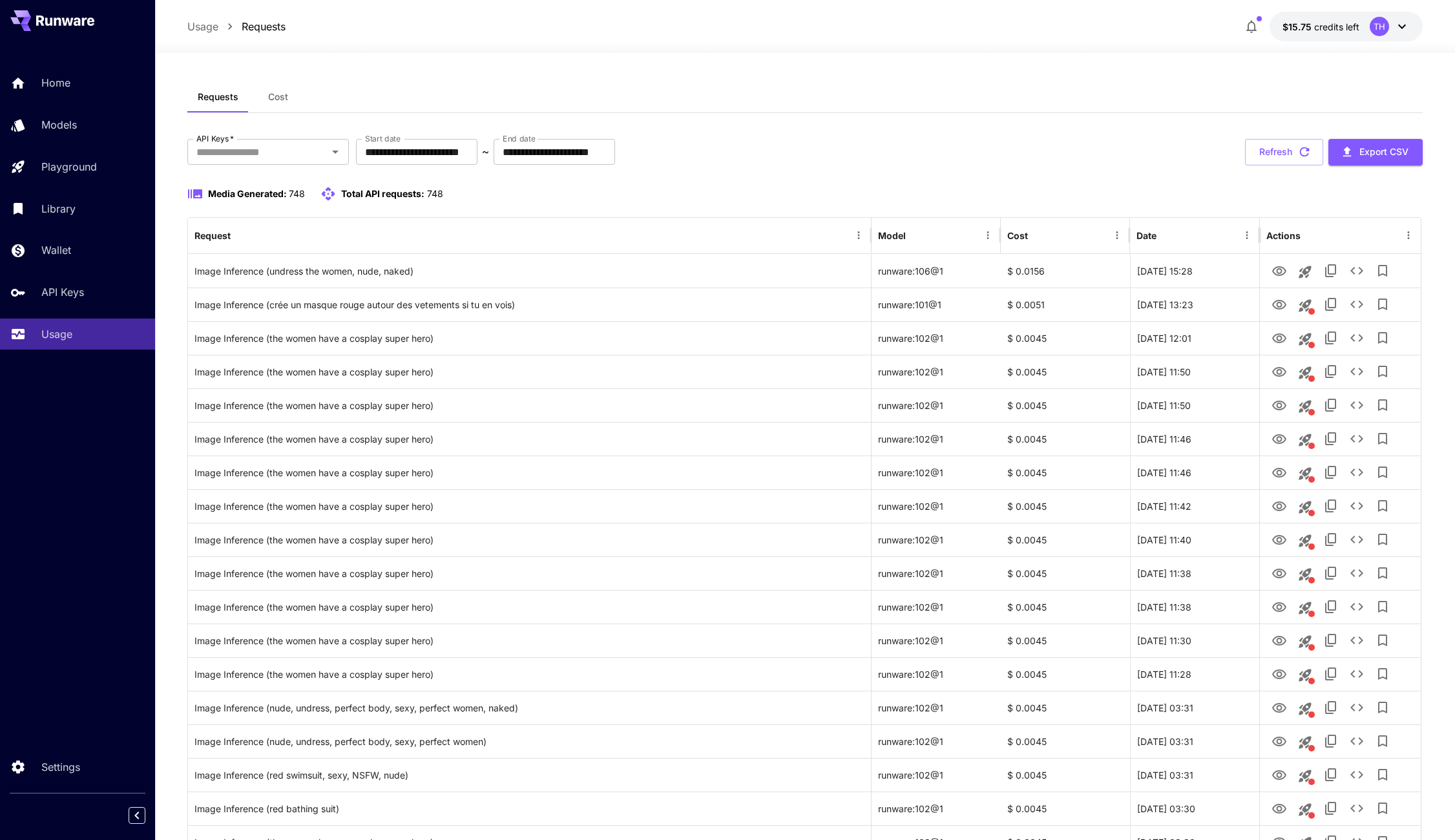
click at [809, 8] on div "Usage Requests $15.75 credits left TH" at bounding box center [805, 27] width 1300 height 53
